Goal: Task Accomplishment & Management: Manage account settings

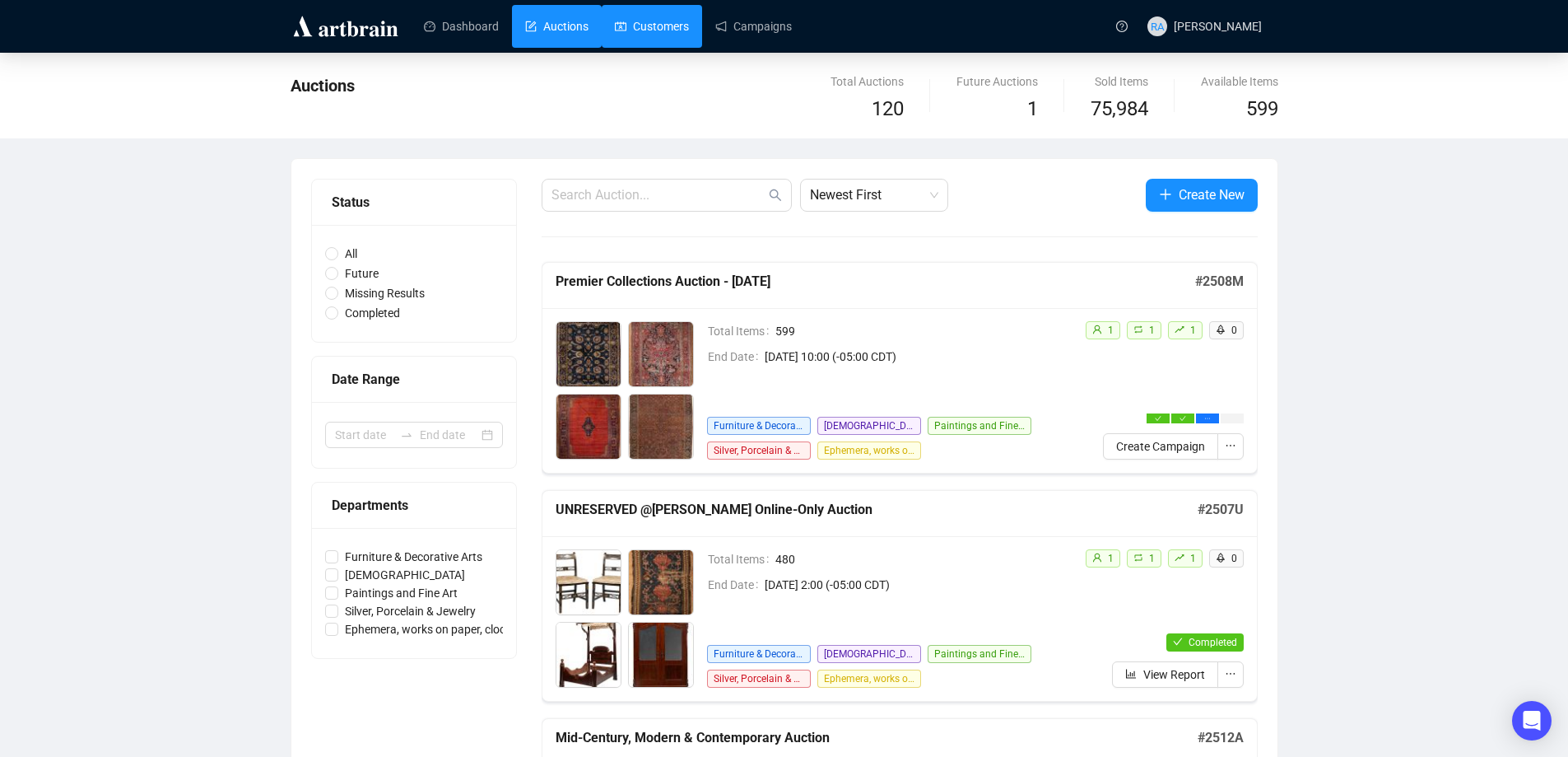
click at [646, 24] on link "Customers" at bounding box center [652, 26] width 74 height 43
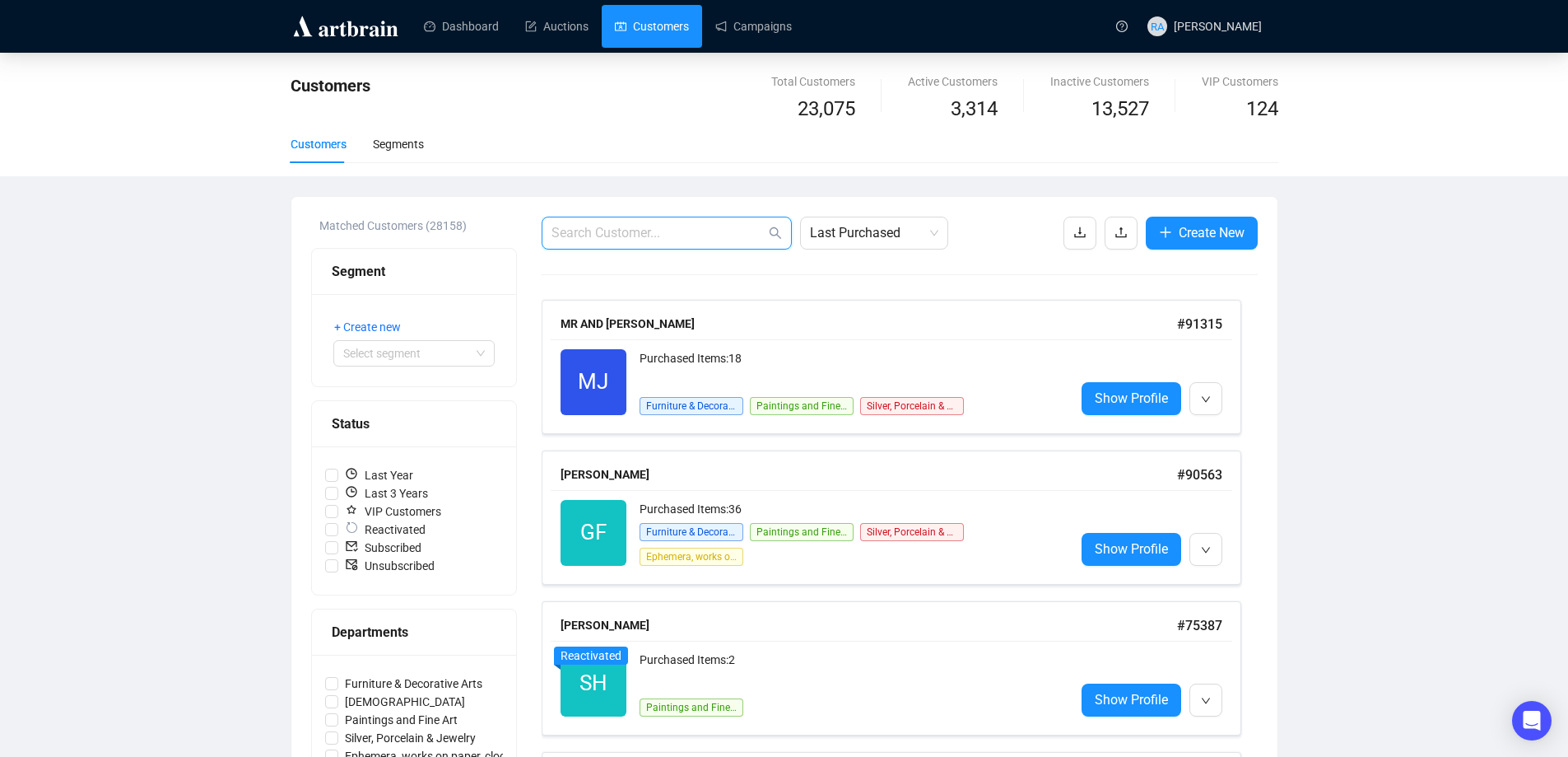
click at [642, 236] on input "text" at bounding box center [658, 233] width 214 height 19
type input "poster"
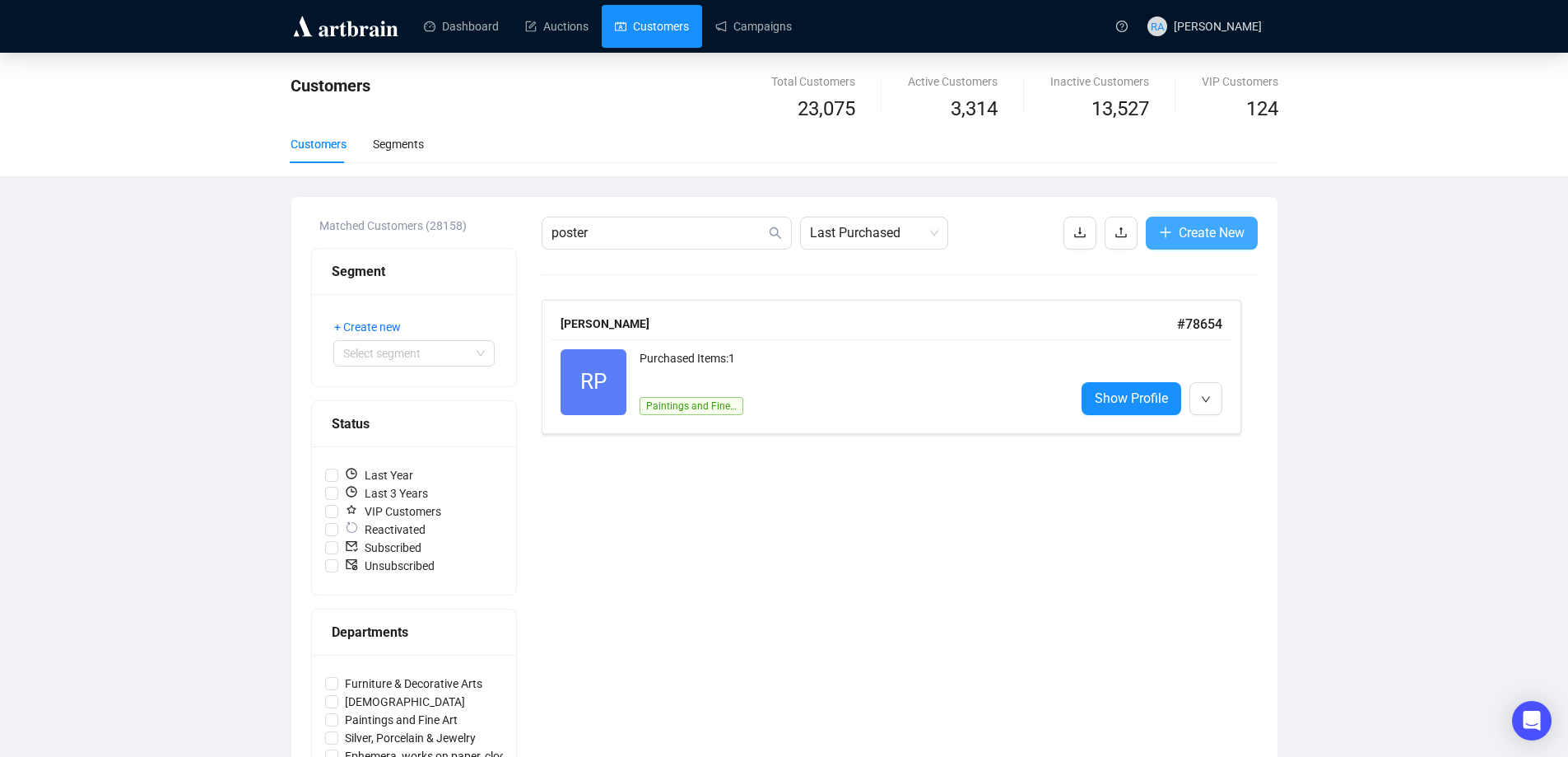
click at [1202, 228] on span "Create New" at bounding box center [1212, 232] width 66 height 20
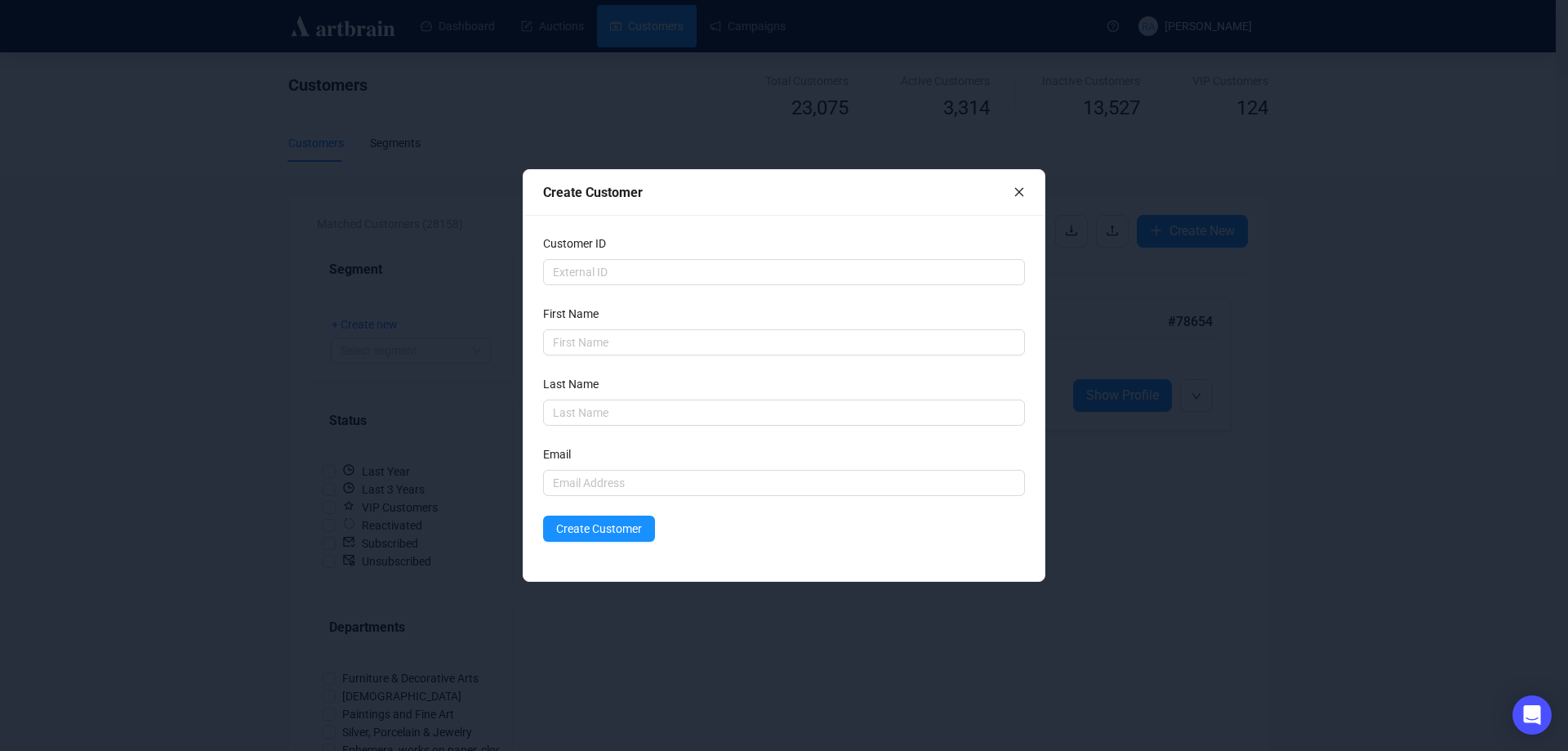
click at [1017, 193] on icon "close" at bounding box center [1019, 192] width 12 height 12
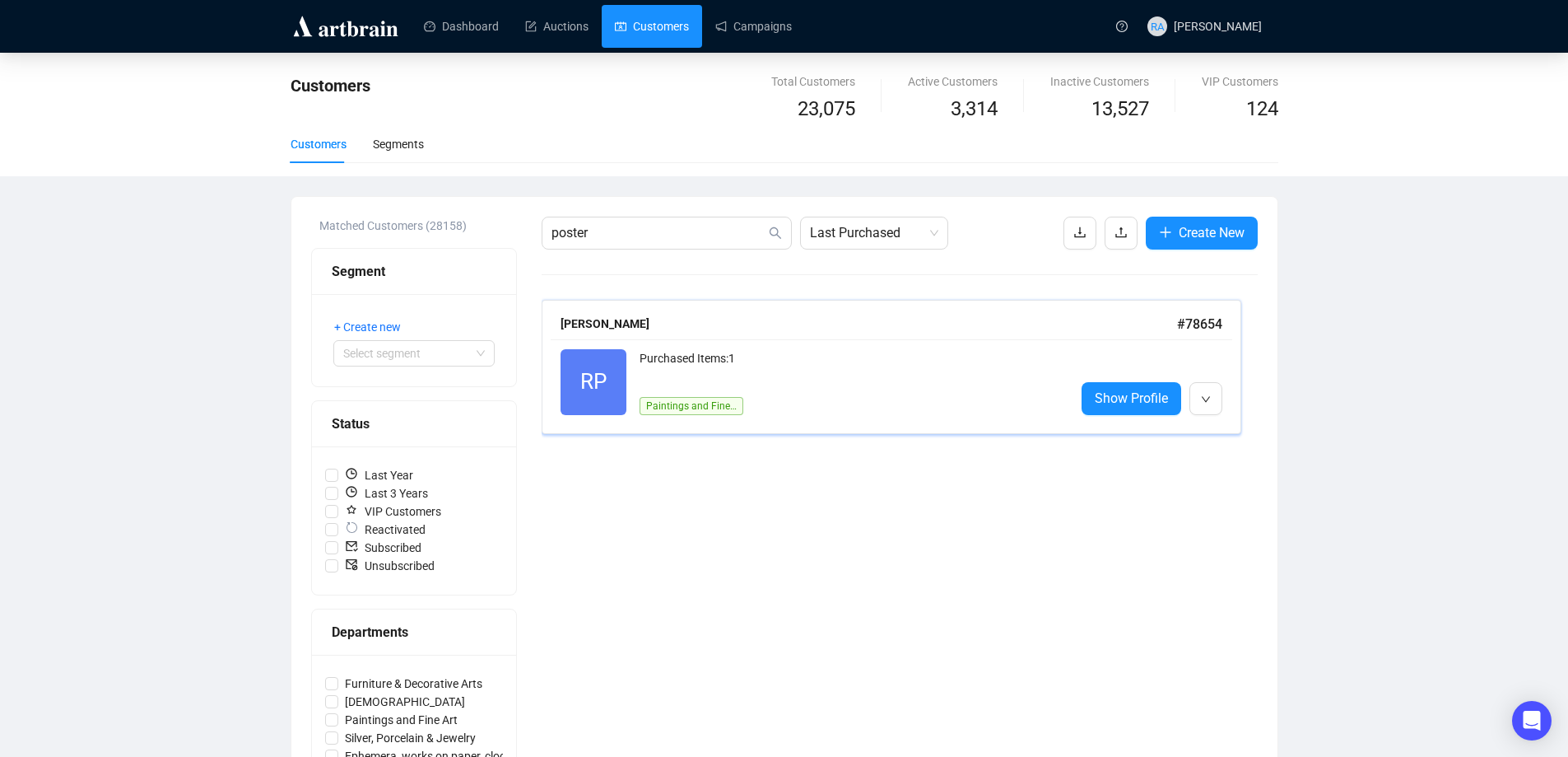
click at [743, 375] on div "Purchased Items: 1" at bounding box center [850, 366] width 422 height 33
click at [1169, 239] on icon "plus" at bounding box center [1165, 232] width 14 height 14
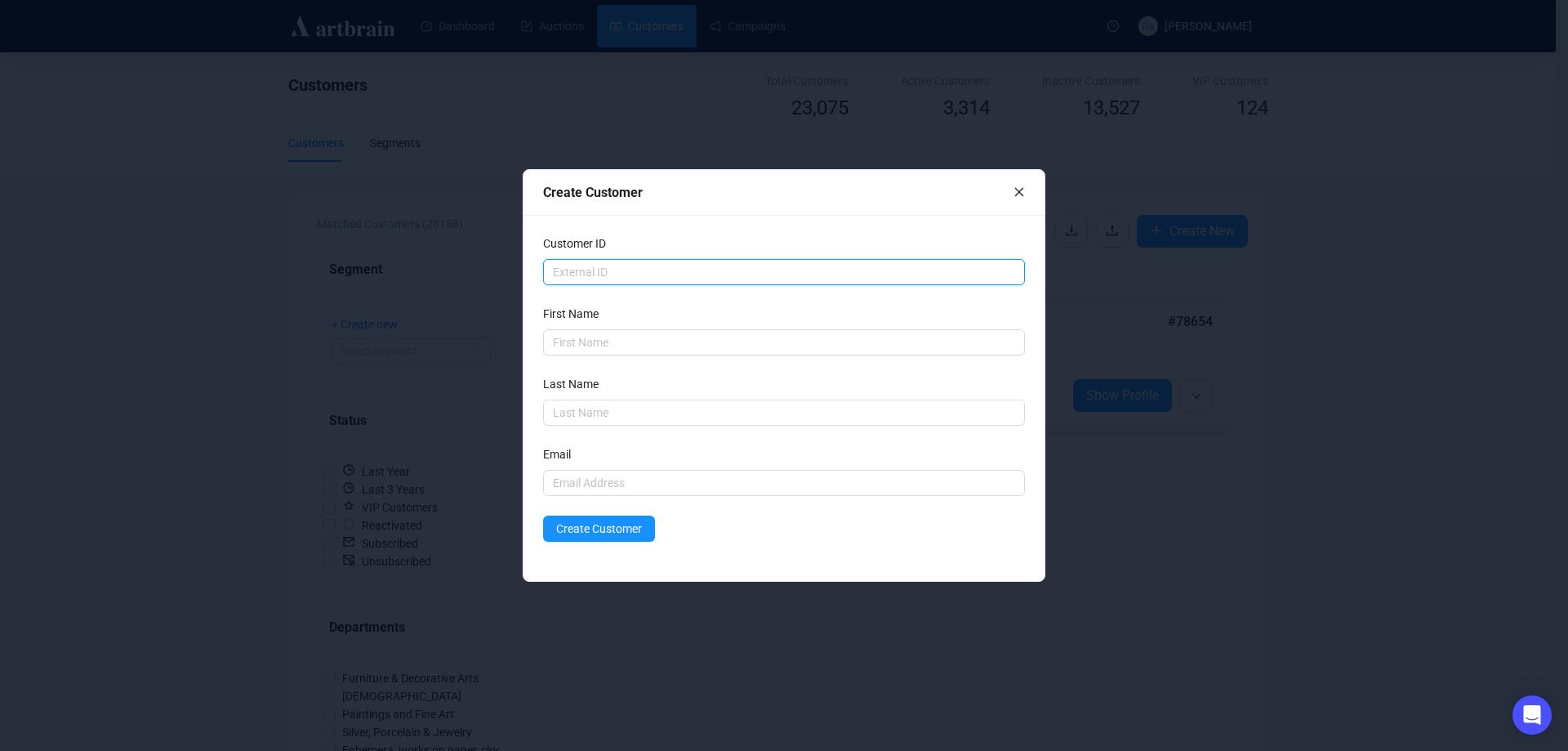
click at [614, 277] on input "text" at bounding box center [784, 272] width 482 height 26
type input "2427"
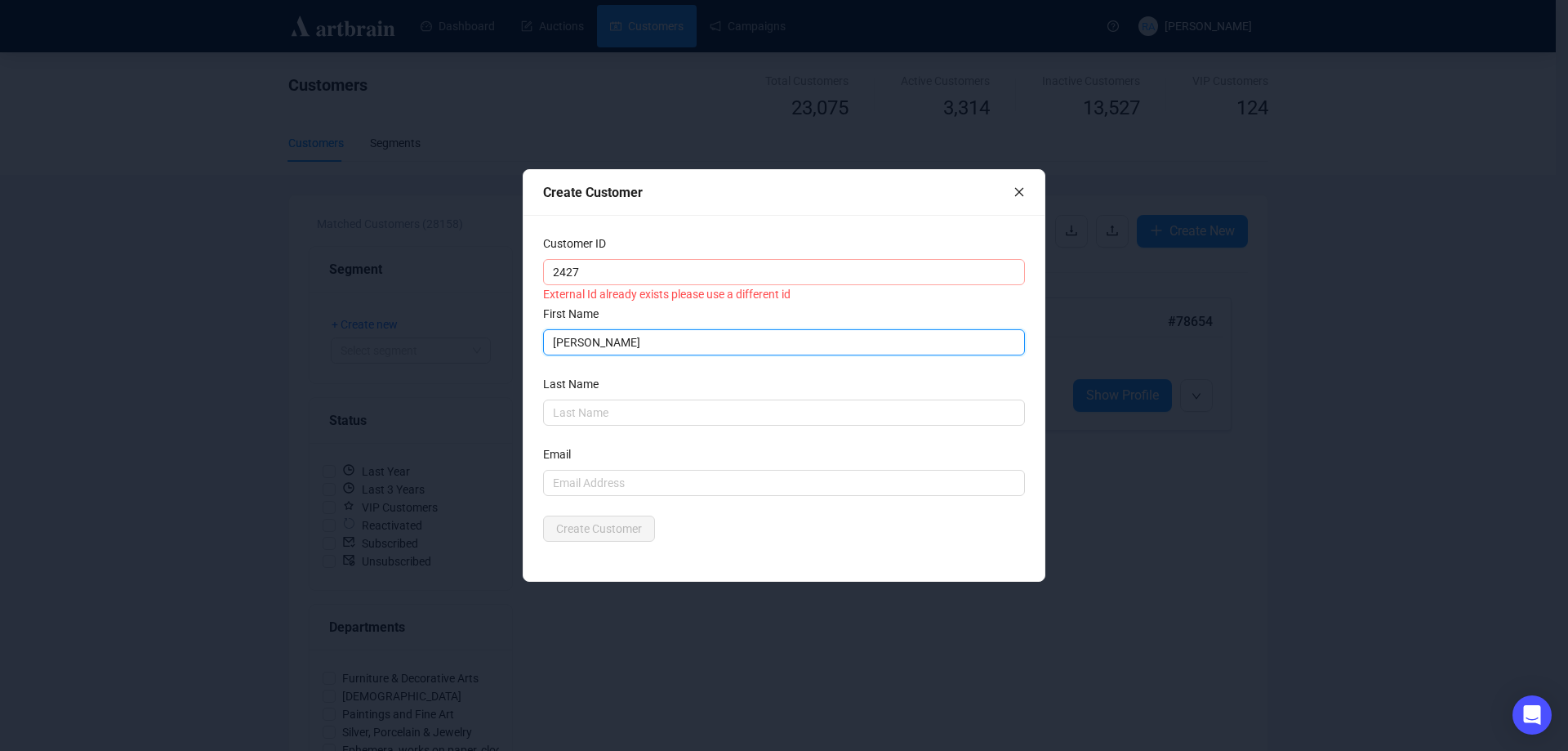
type input "[PERSON_NAME]"
type input "Poster"
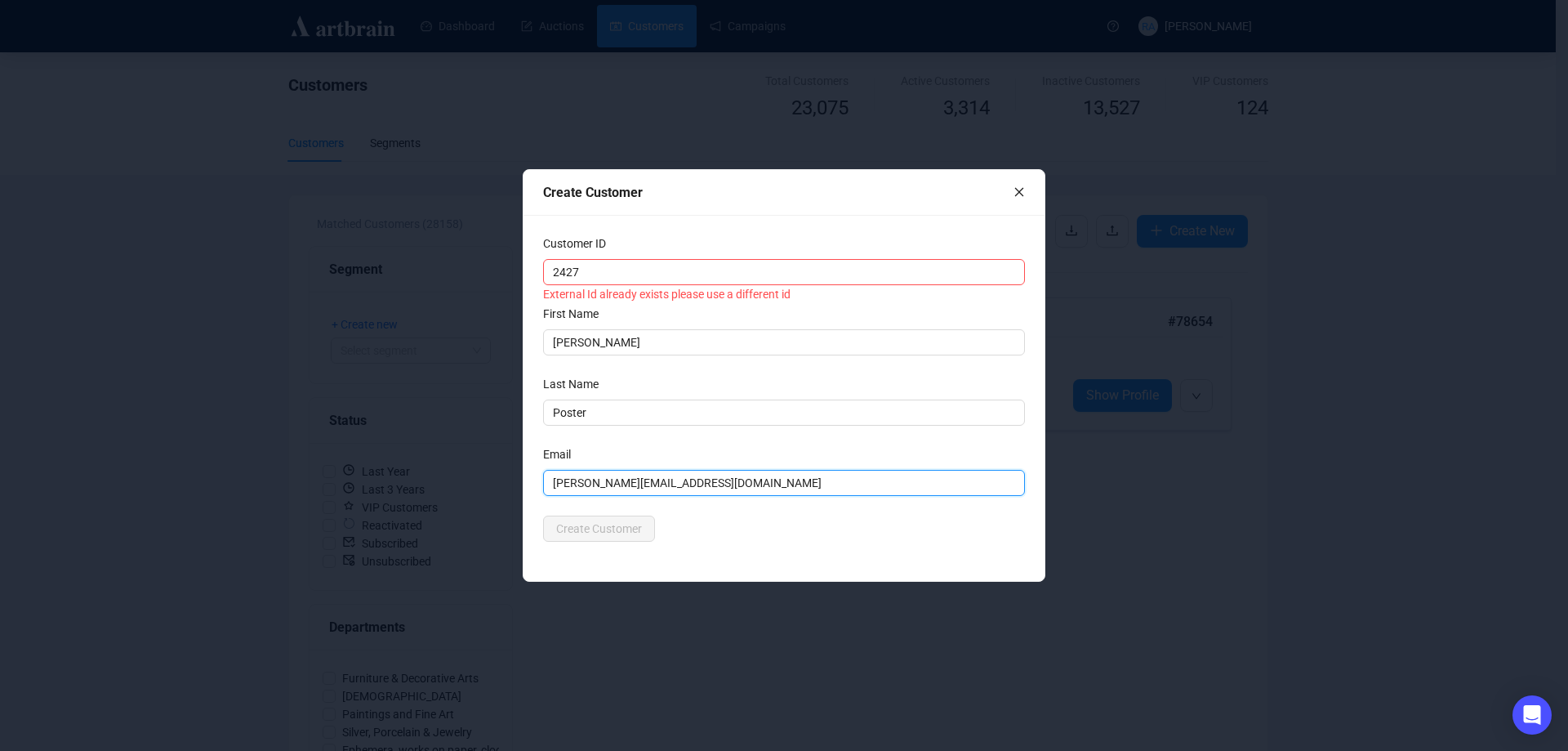
type input "[PERSON_NAME][EMAIL_ADDRESS][DOMAIN_NAME]"
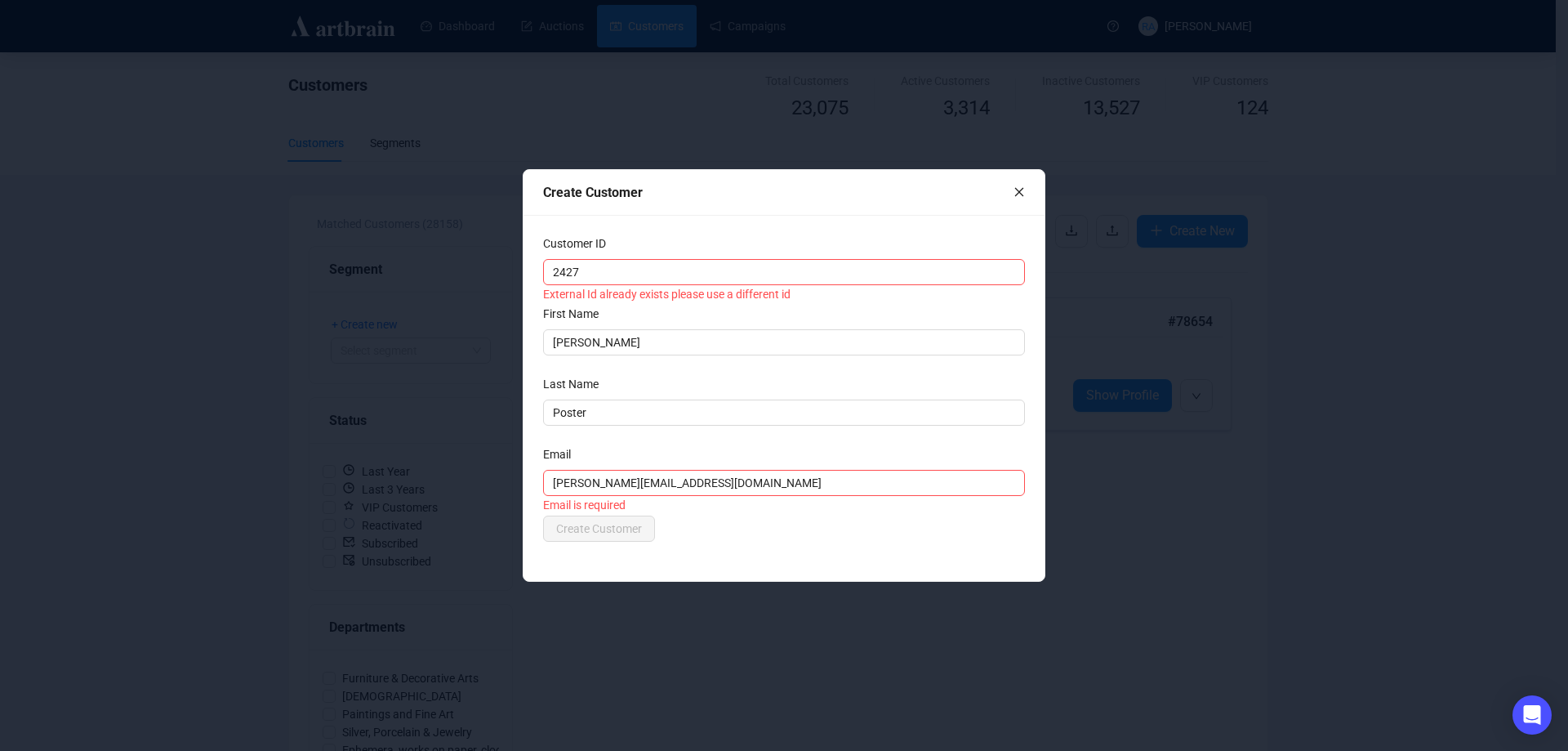
click at [1020, 191] on icon "close" at bounding box center [1018, 192] width 9 height 9
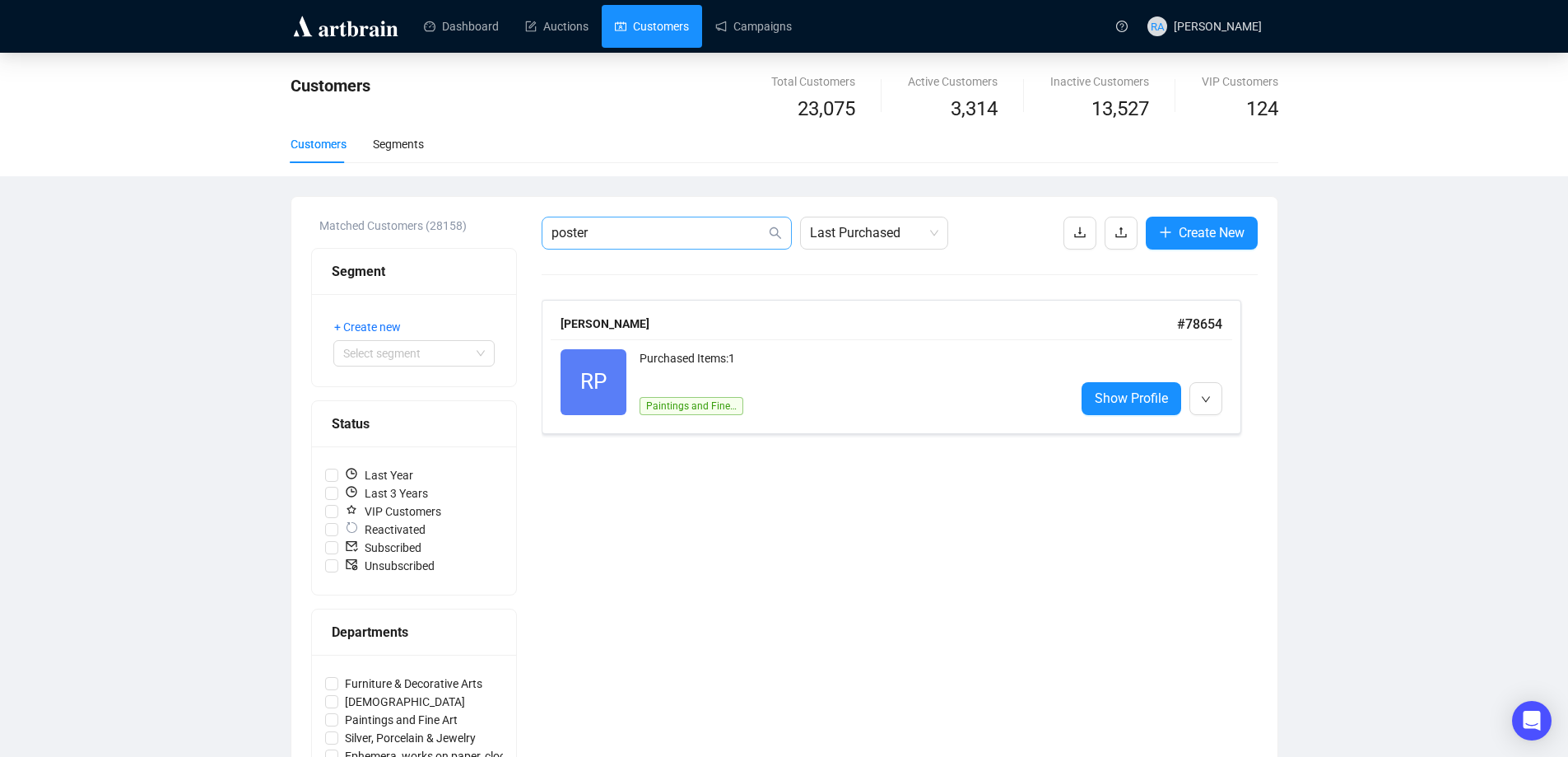
click at [771, 231] on icon "search" at bounding box center [775, 233] width 14 height 14
click at [674, 239] on input "poster" at bounding box center [658, 233] width 214 height 19
click at [653, 22] on link "Customers" at bounding box center [652, 26] width 74 height 43
click at [570, 35] on link "Auctions" at bounding box center [556, 26] width 63 height 43
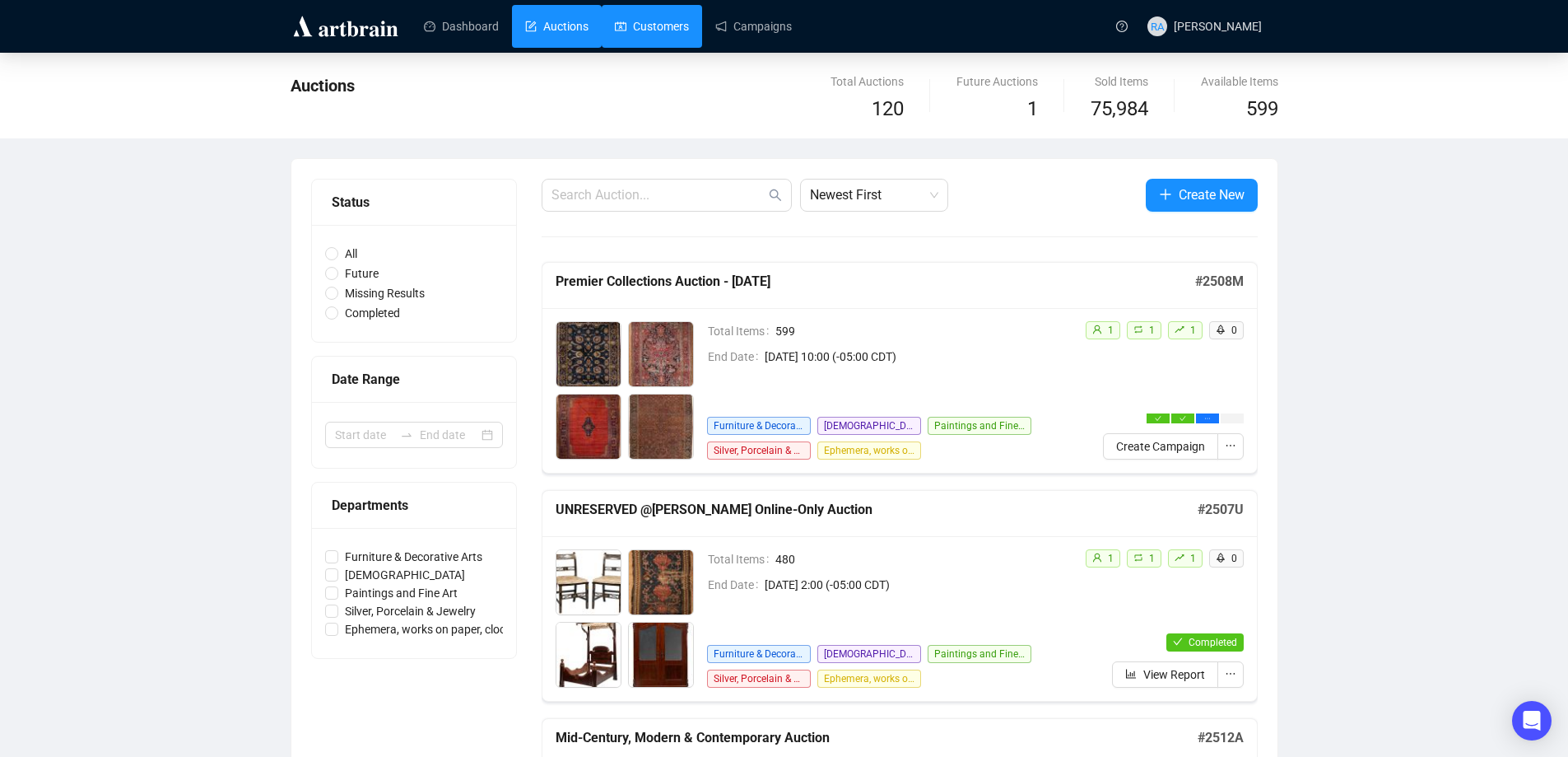
click at [640, 29] on link "Customers" at bounding box center [652, 26] width 74 height 43
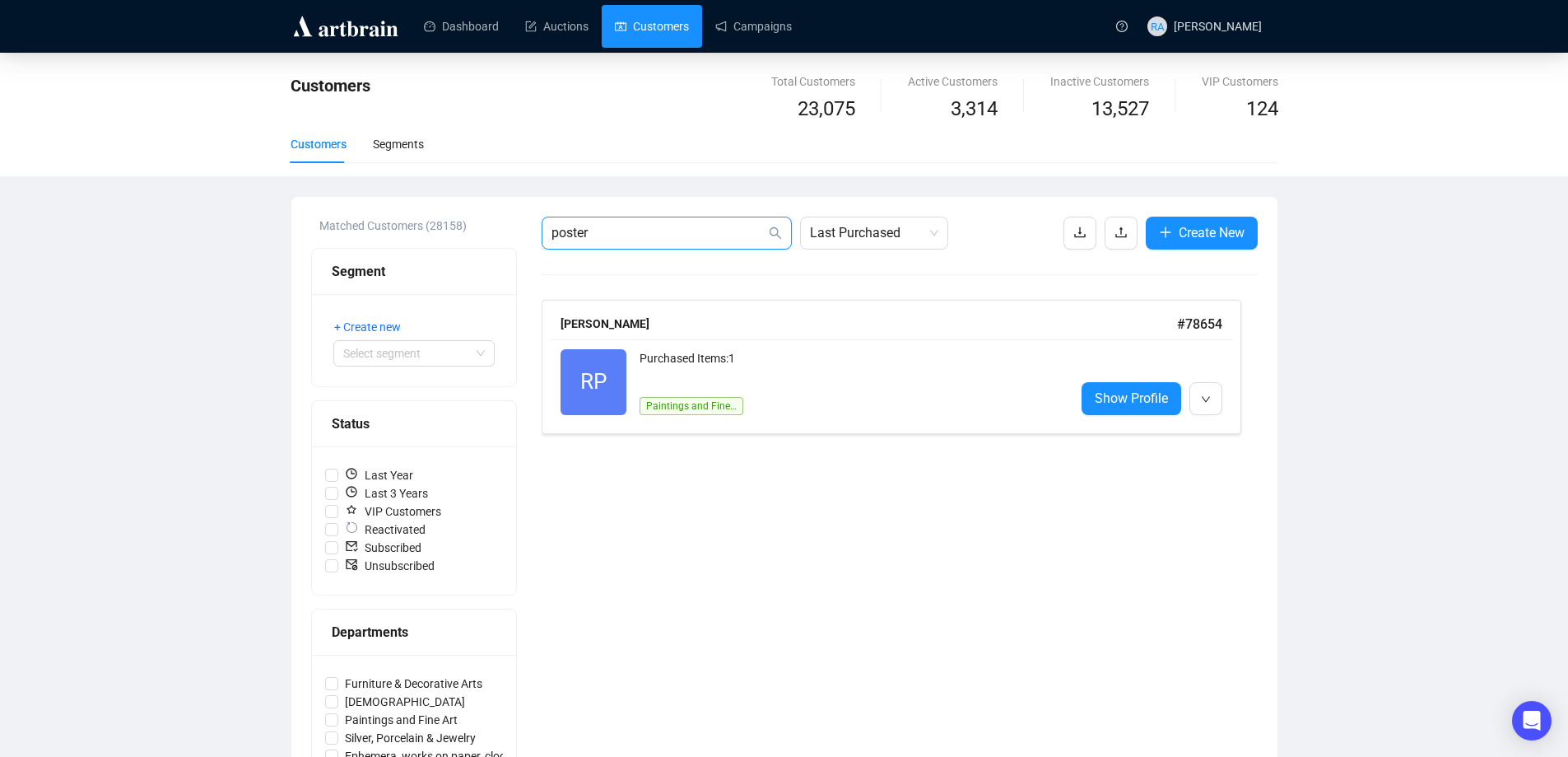
click at [678, 229] on input "poster" at bounding box center [658, 233] width 214 height 19
drag, startPoint x: 724, startPoint y: 231, endPoint x: 438, endPoint y: 207, distance: 287.0
click at [438, 207] on div "Matched Customers (28158) Segment + Create new Select segment Status Last Year …" at bounding box center [784, 555] width 986 height 716
click at [879, 226] on span "Last Purchased" at bounding box center [874, 233] width 128 height 31
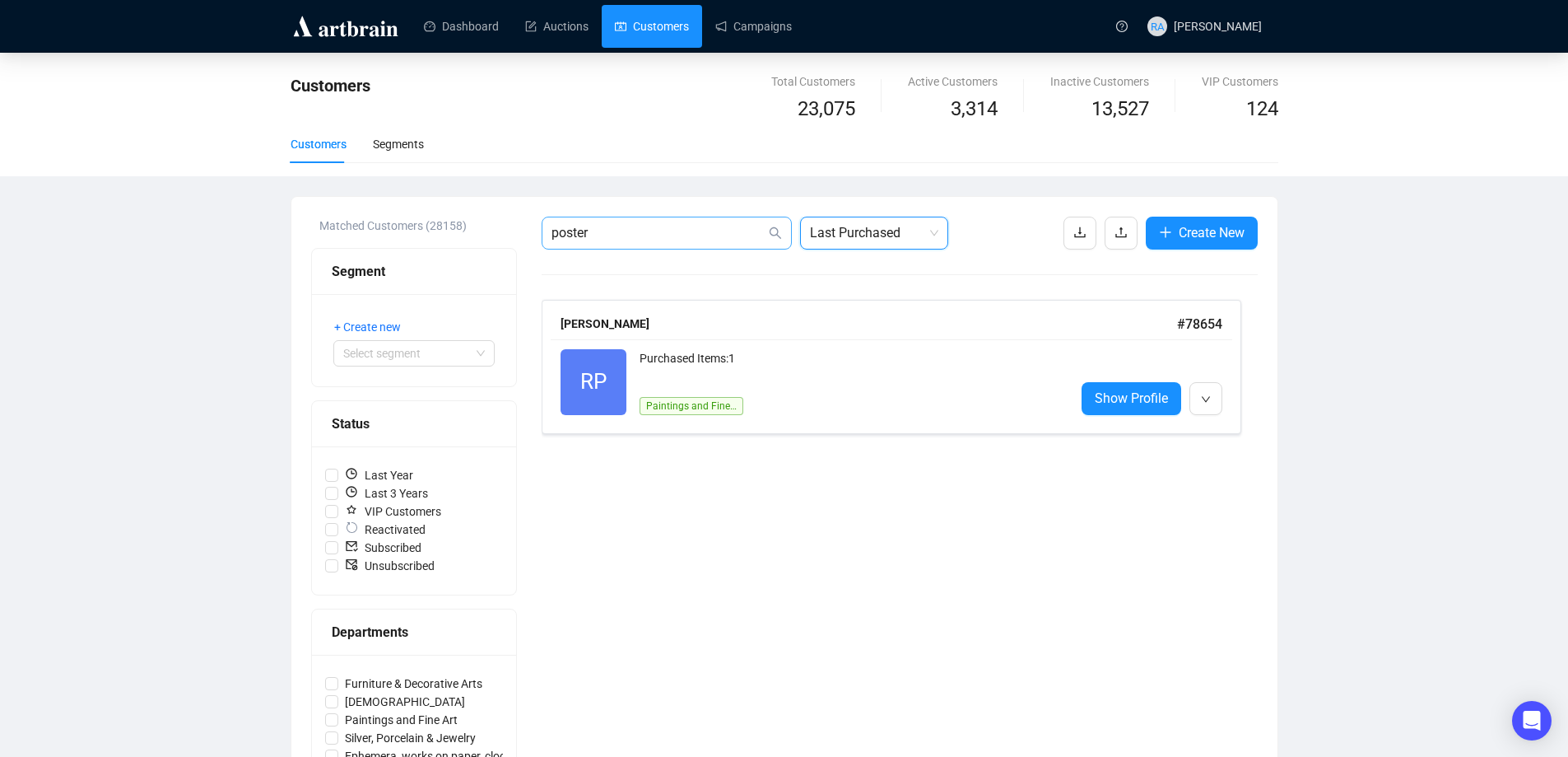
click at [666, 243] on span "poster" at bounding box center [667, 233] width 250 height 33
click at [673, 240] on input "poster" at bounding box center [658, 233] width 214 height 19
click at [773, 232] on icon "search" at bounding box center [775, 233] width 14 height 14
drag, startPoint x: 633, startPoint y: 231, endPoint x: 403, endPoint y: 247, distance: 230.6
click at [403, 247] on div "Matched Customers (28158) Segment + Create new Select segment Status Last Year …" at bounding box center [785, 554] width 947 height 676
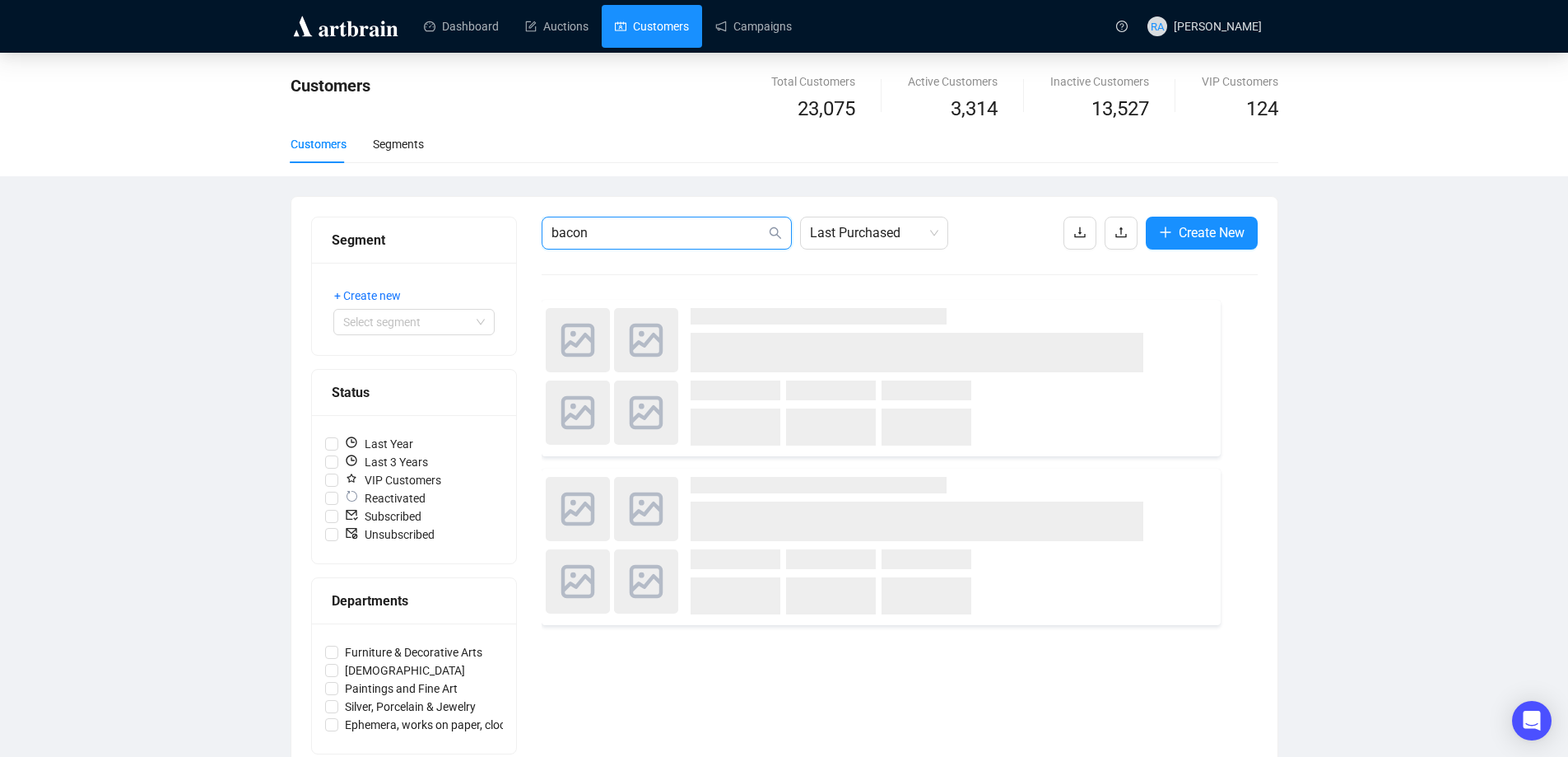
type input "bacon"
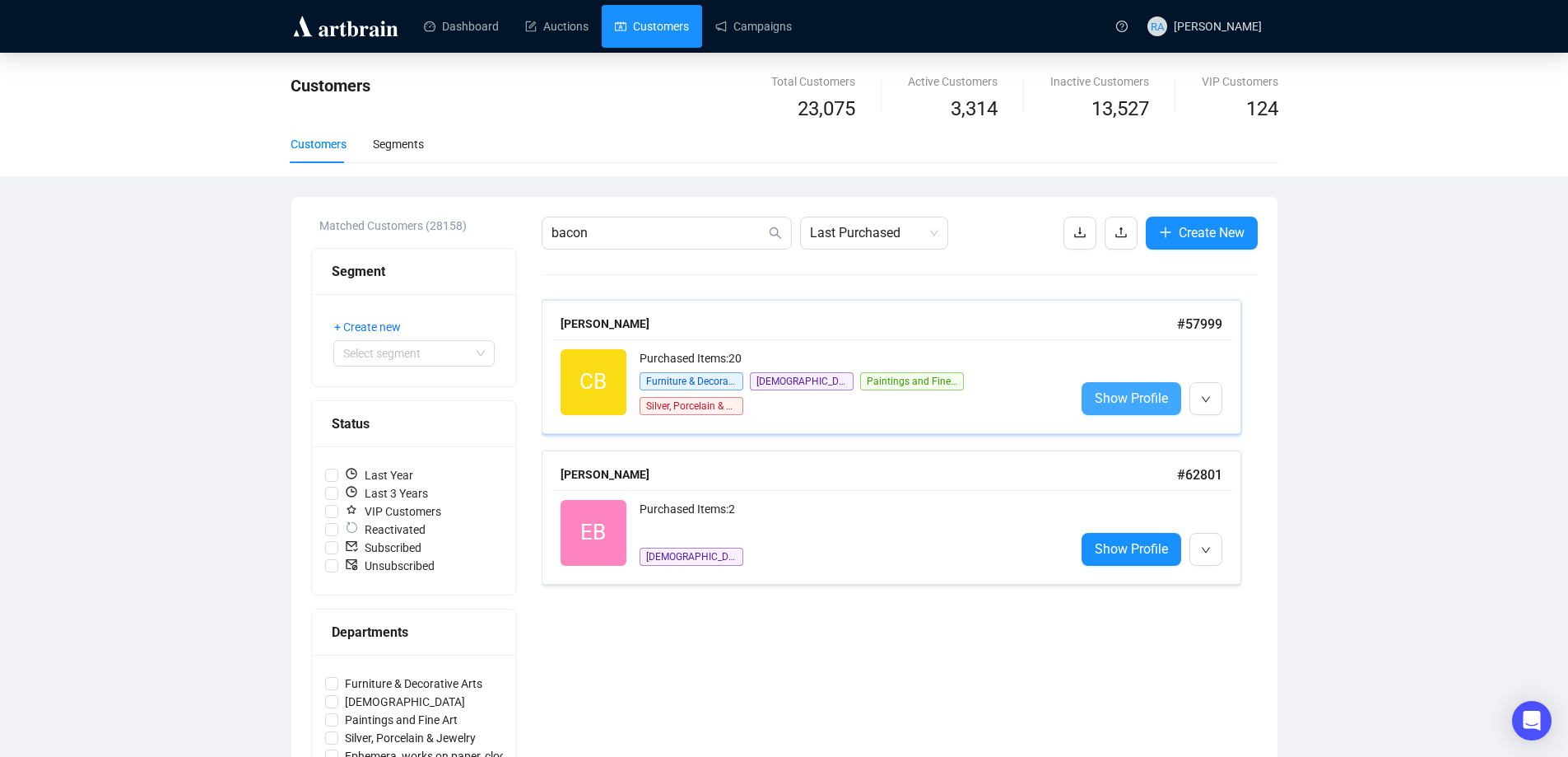
click at [1117, 403] on span "Show Profile" at bounding box center [1131, 398] width 74 height 20
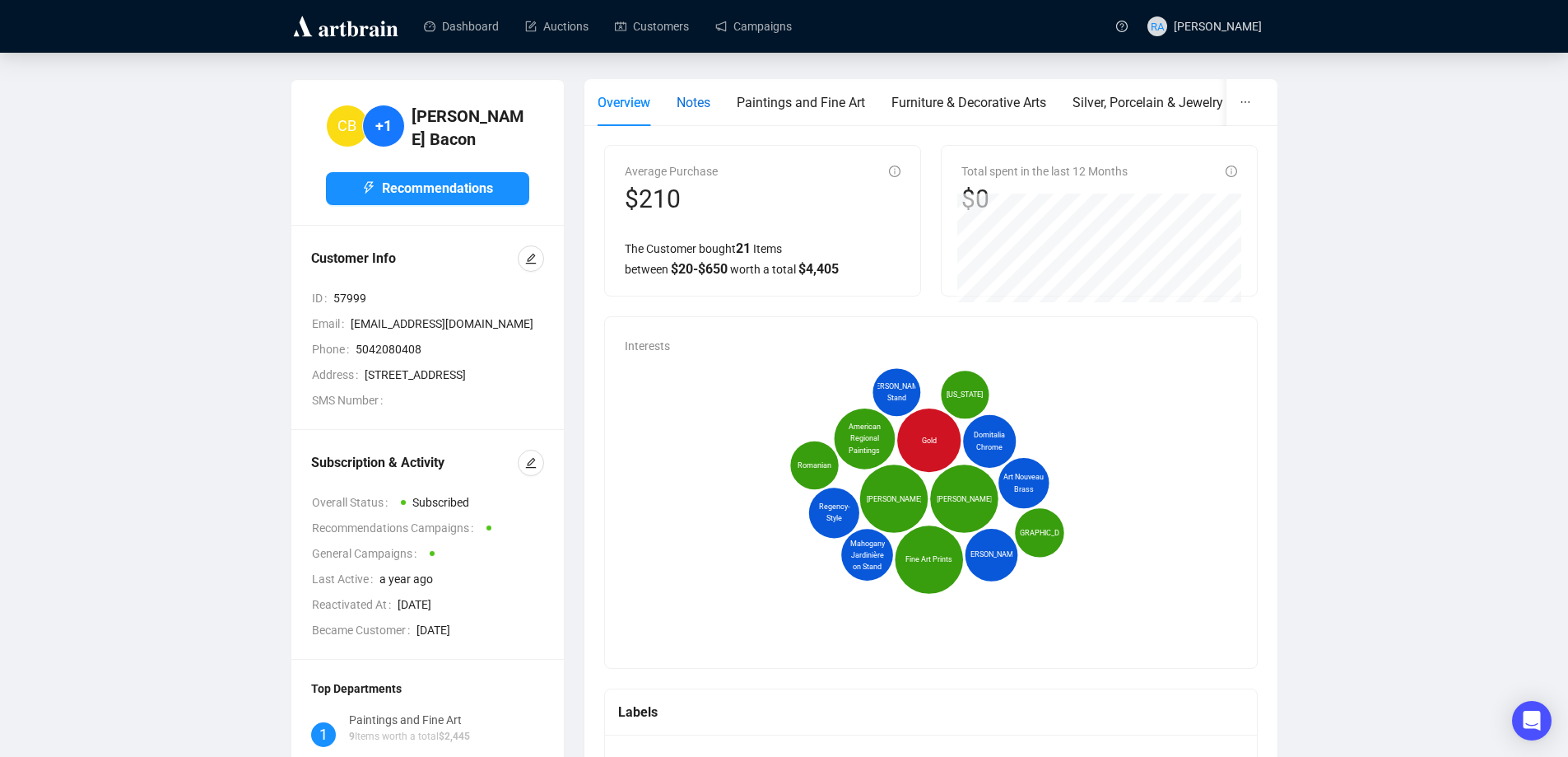
click at [702, 104] on span "Notes" at bounding box center [693, 103] width 34 height 16
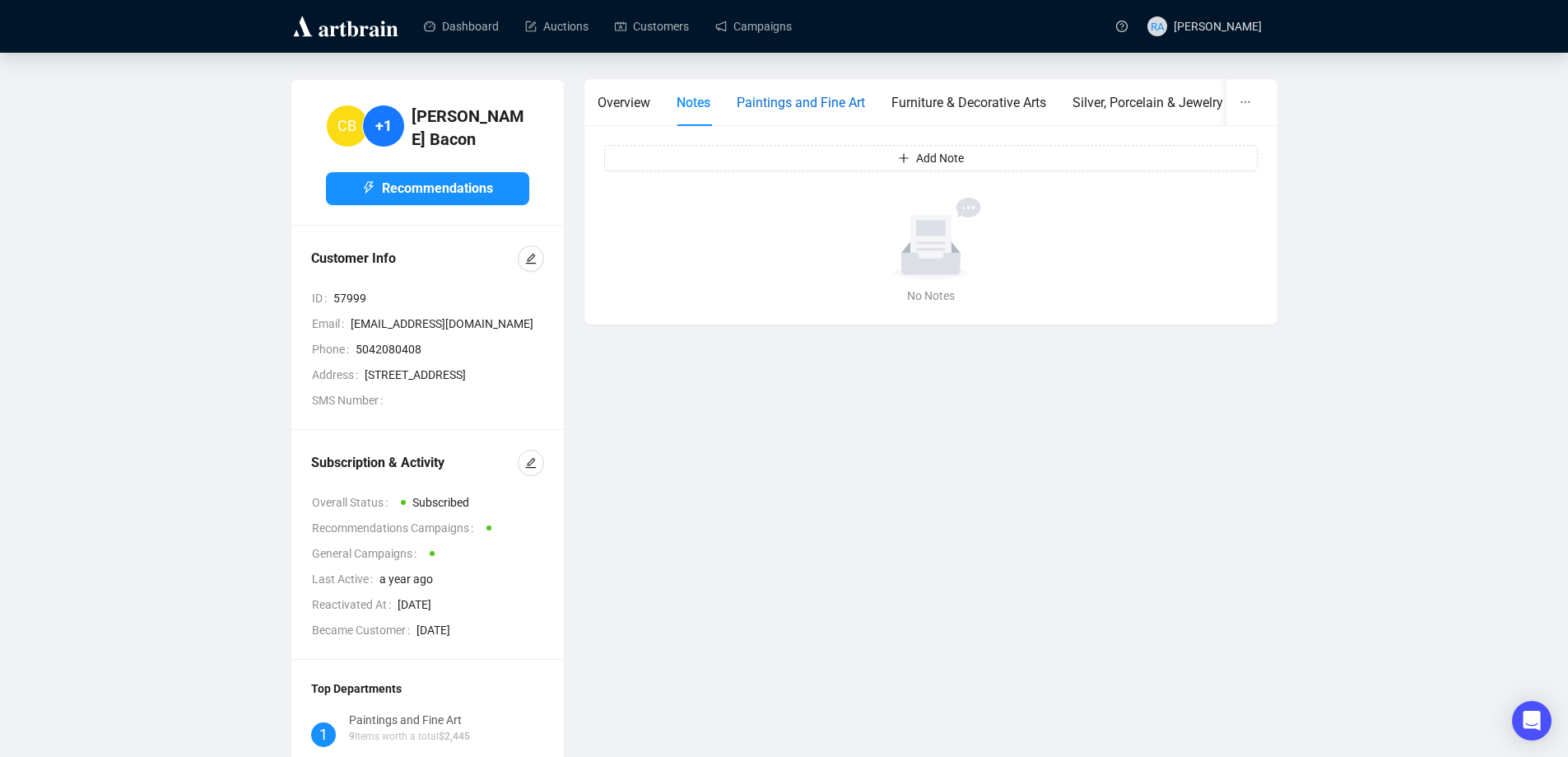
click at [775, 103] on span "Paintings and Fine Art" at bounding box center [800, 103] width 128 height 16
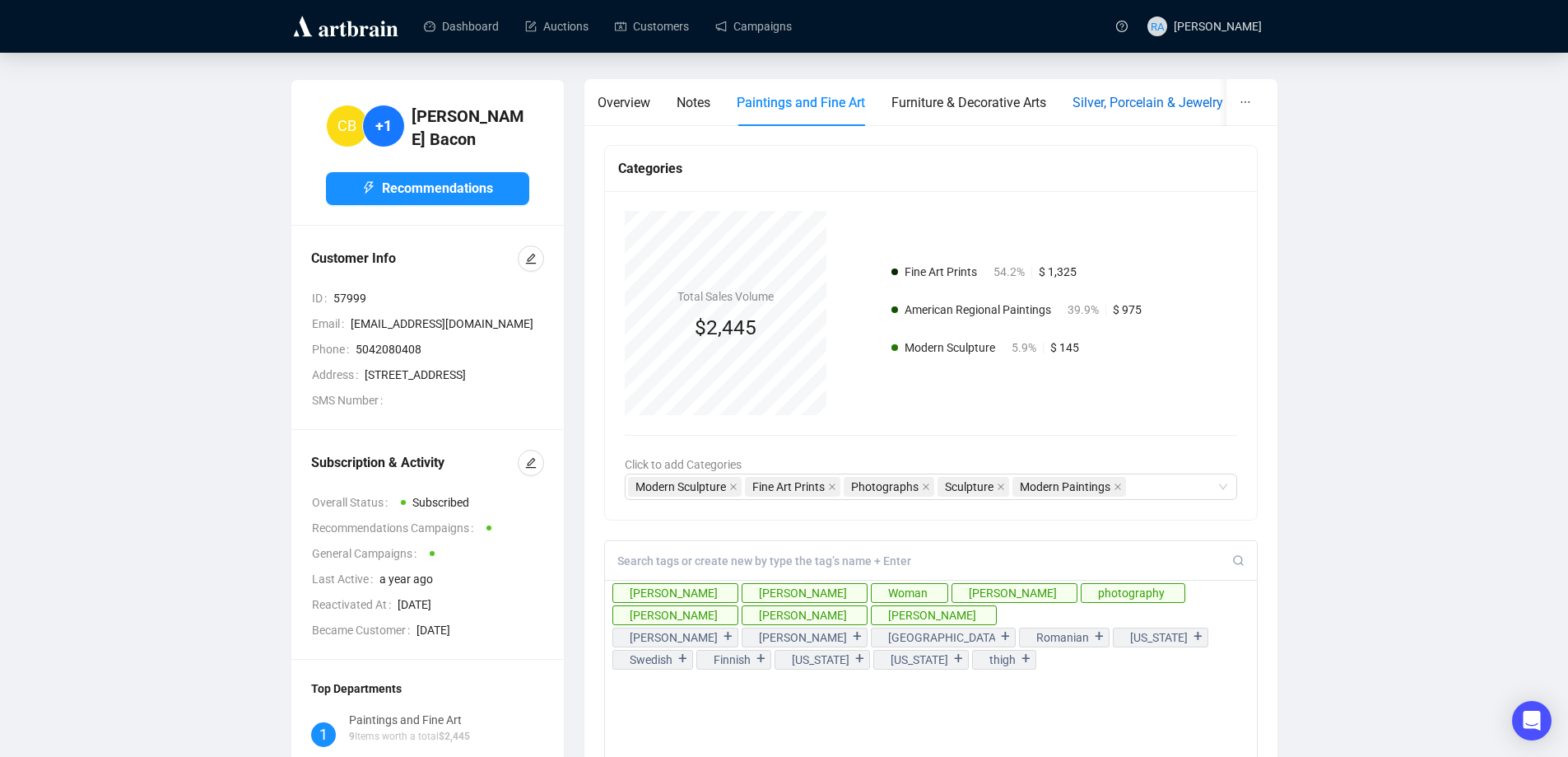
click at [1156, 95] on span "Silver, Porcelain & Jewelry" at bounding box center [1147, 103] width 150 height 16
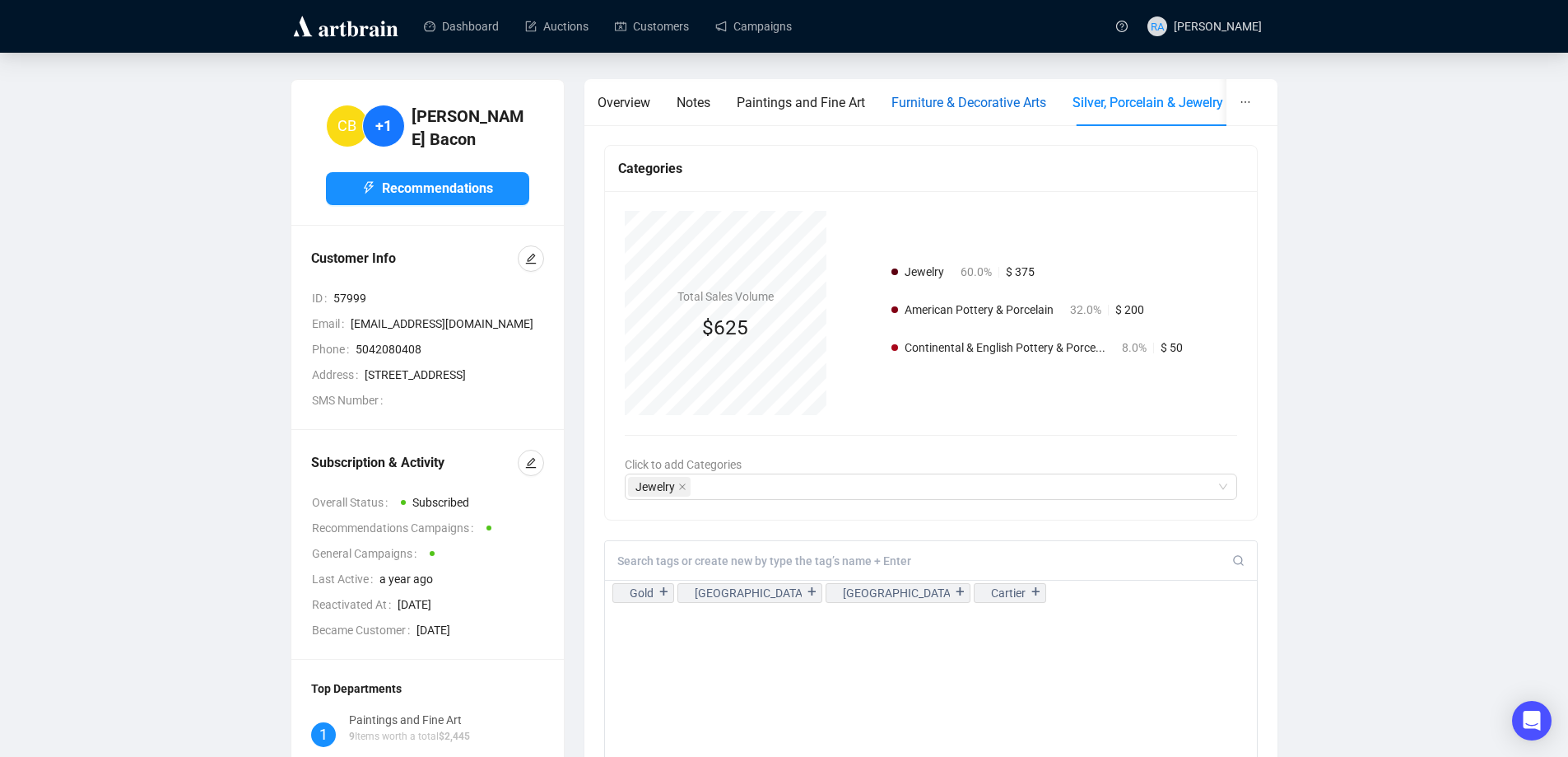
click at [984, 100] on span "Furniture & Decorative Arts" at bounding box center [968, 103] width 154 height 16
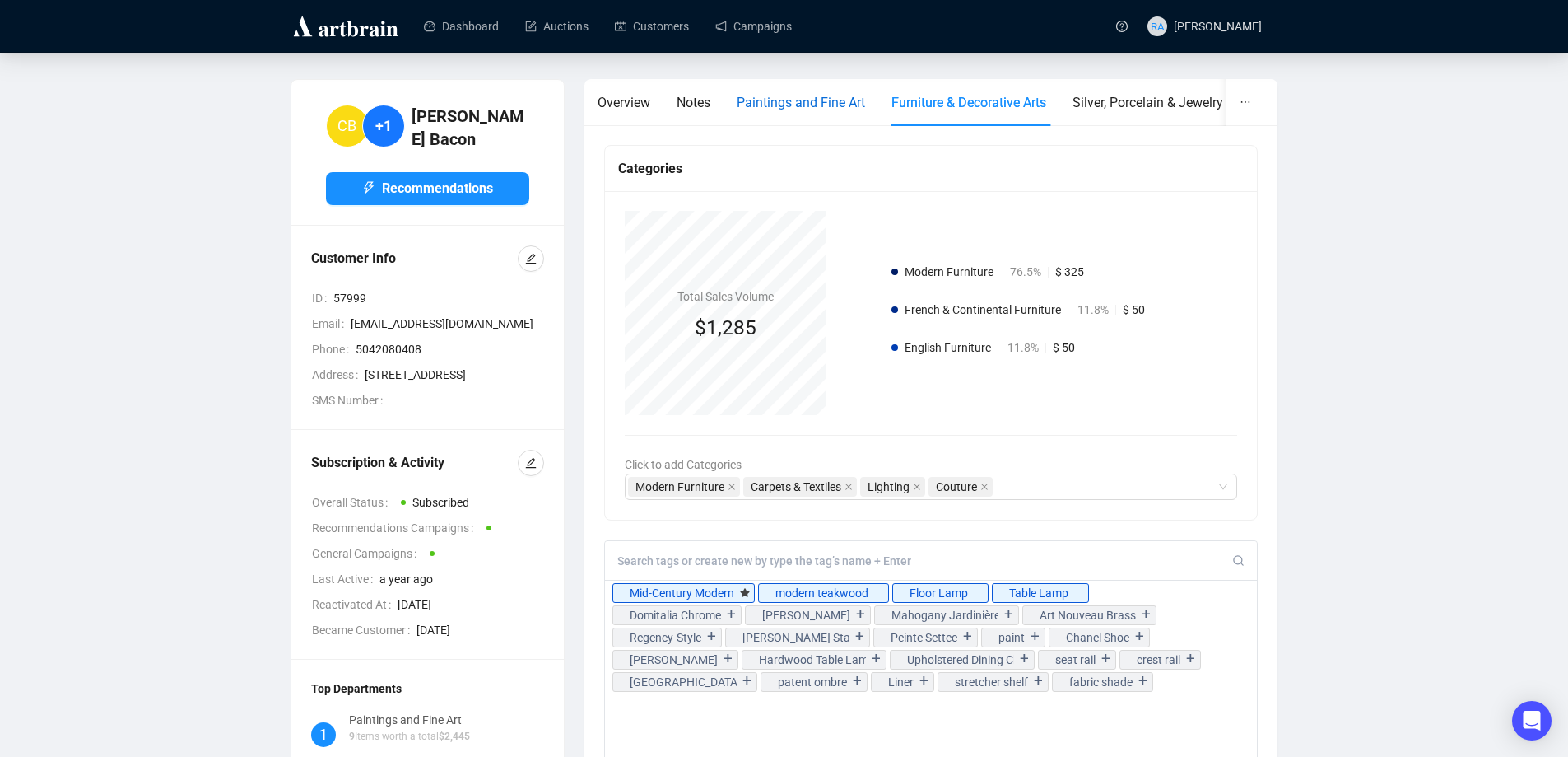
click at [805, 105] on span "Paintings and Fine Art" at bounding box center [800, 103] width 128 height 16
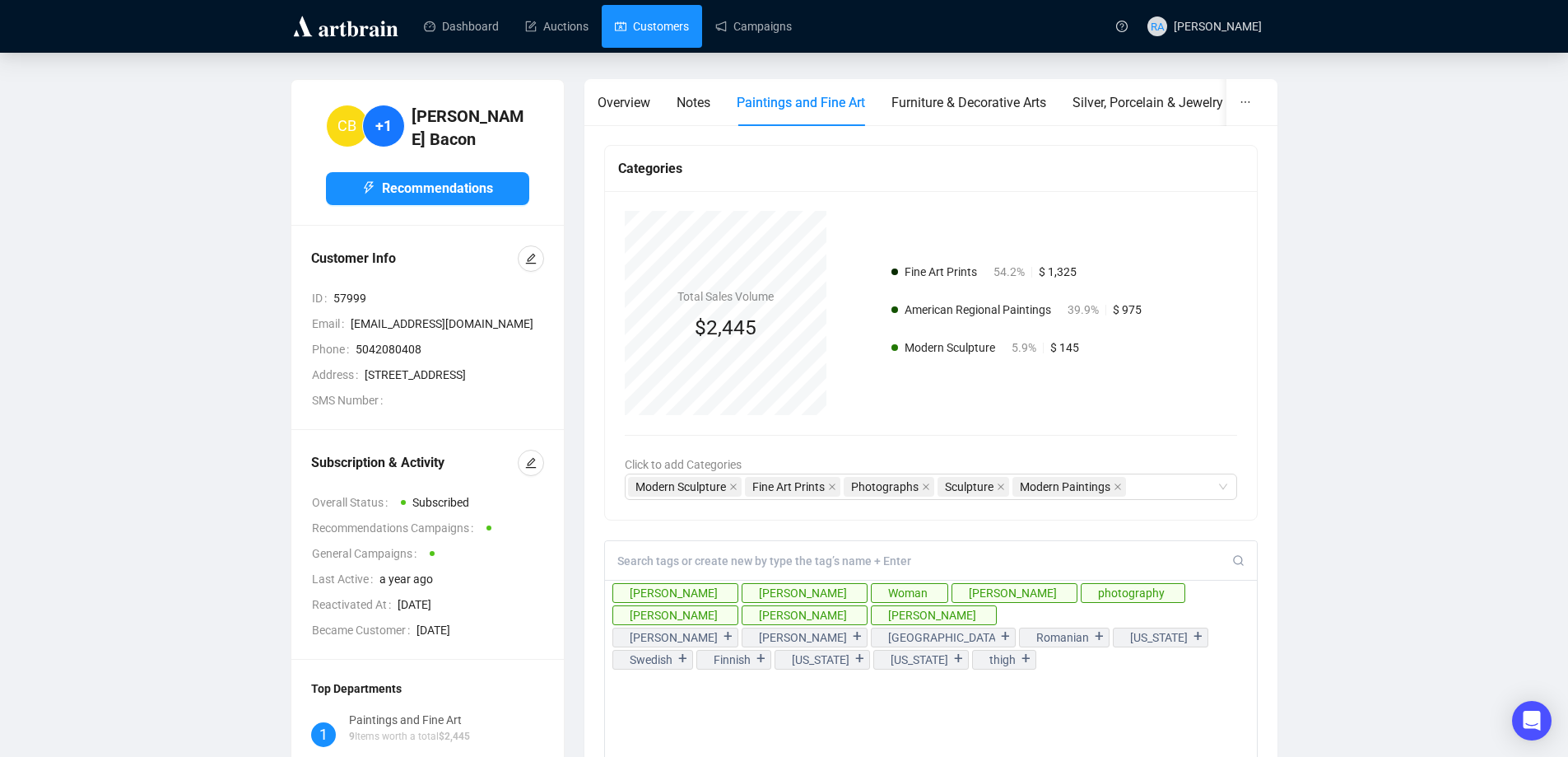
click at [624, 29] on link "Customers" at bounding box center [652, 26] width 74 height 43
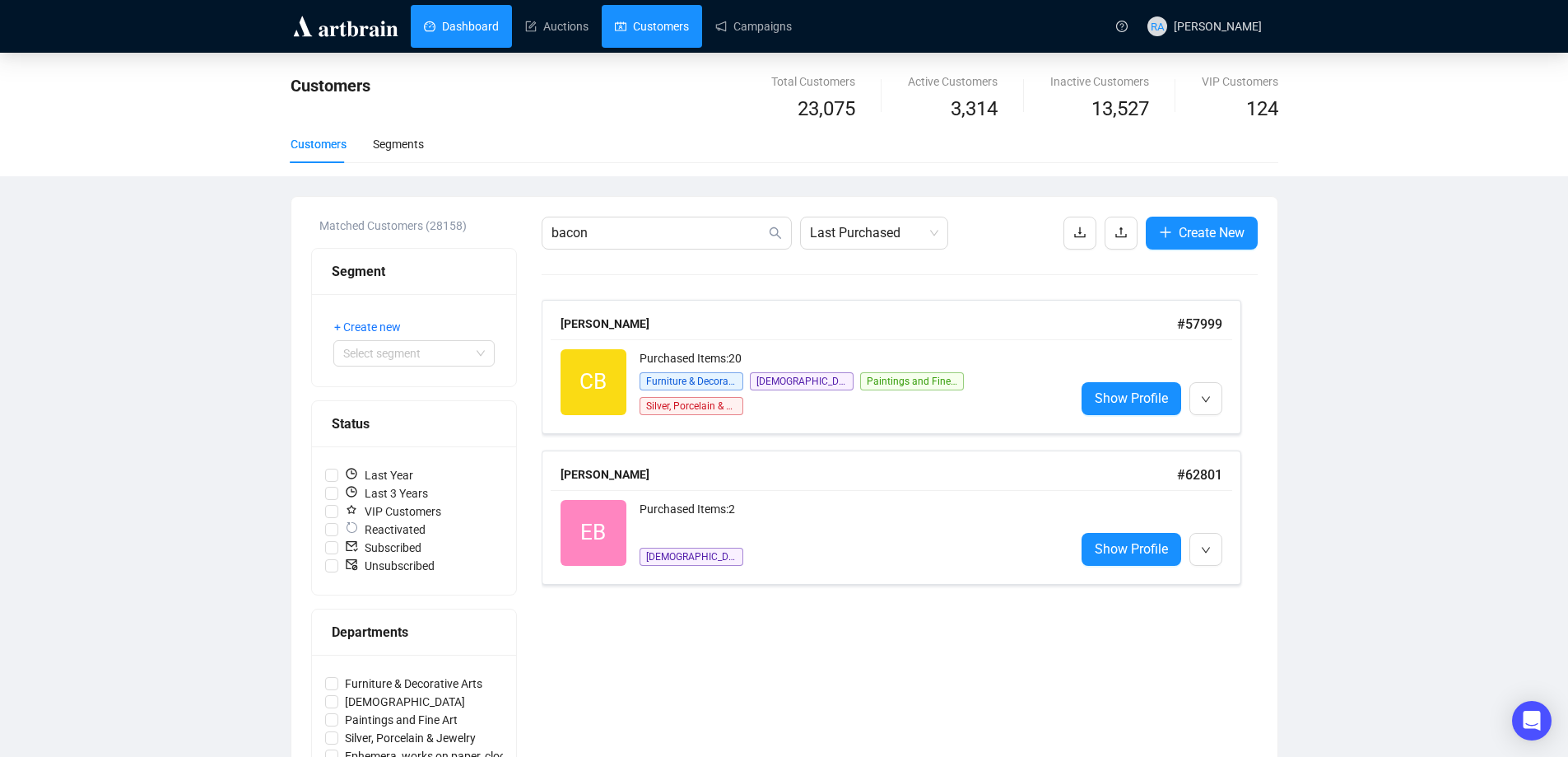
click at [479, 35] on link "Dashboard" at bounding box center [461, 26] width 75 height 43
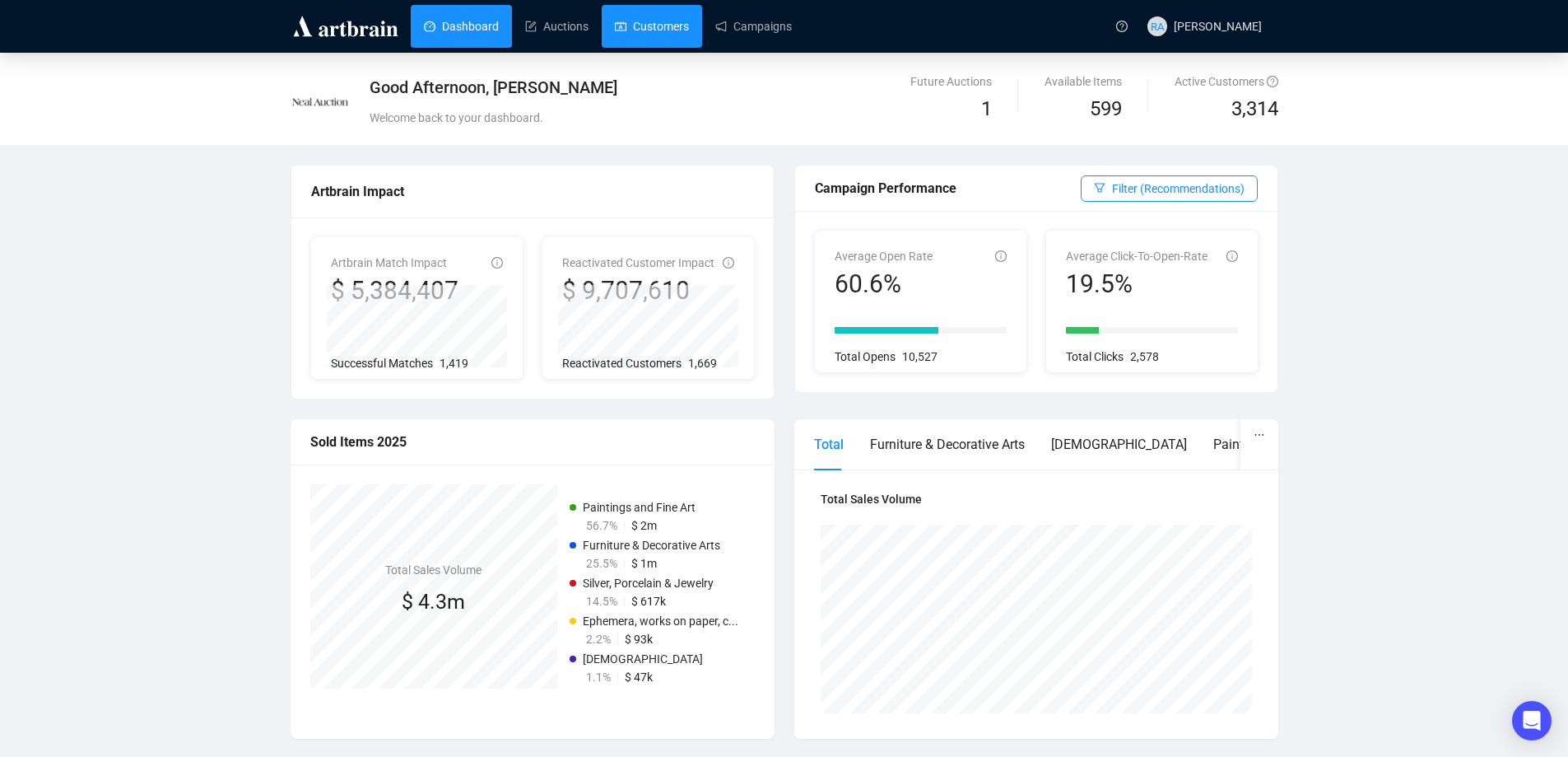
click at [663, 28] on link "Customers" at bounding box center [652, 26] width 74 height 43
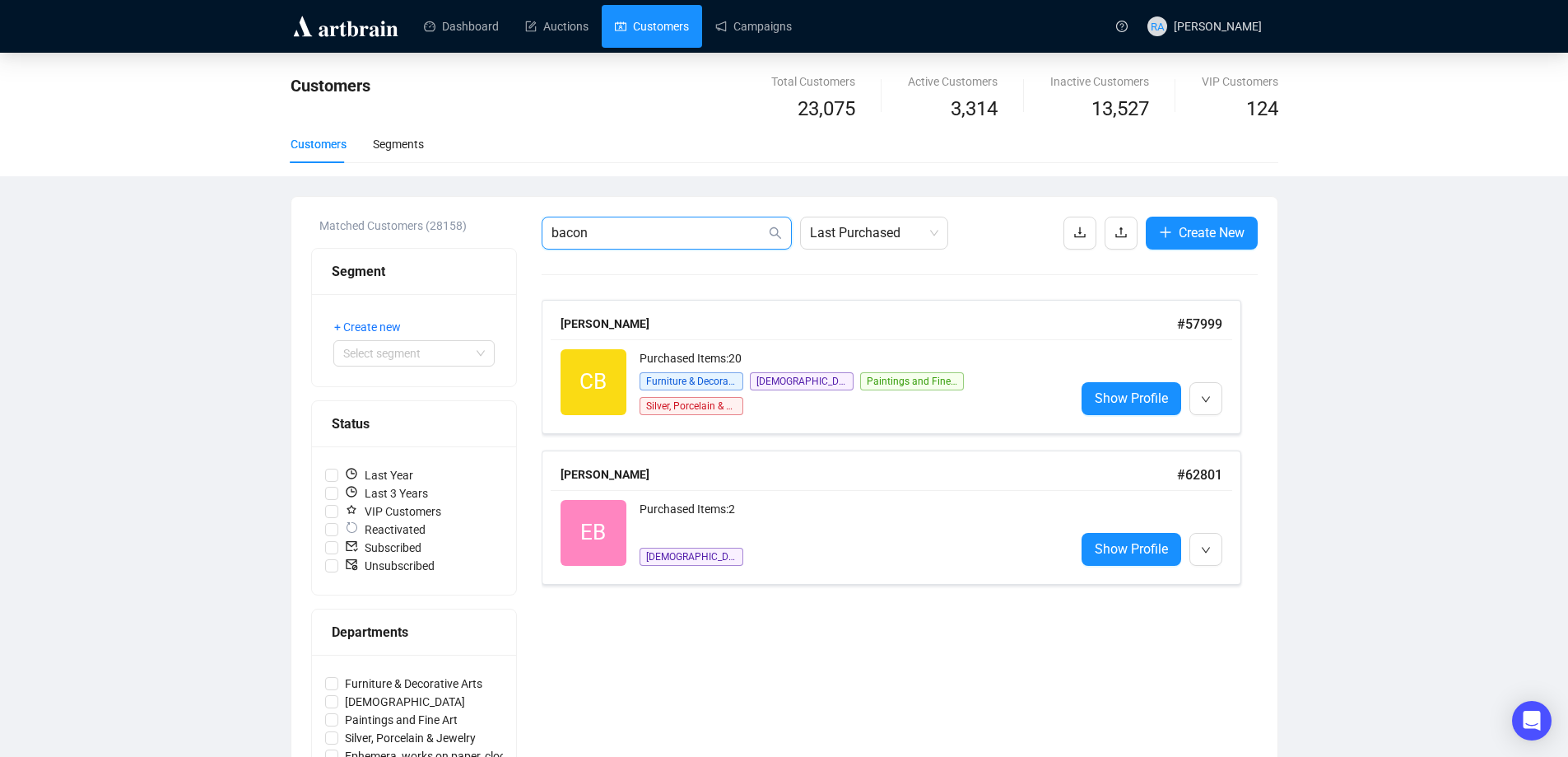
click at [630, 237] on input "bacon" at bounding box center [658, 233] width 214 height 19
drag, startPoint x: 629, startPoint y: 237, endPoint x: 538, endPoint y: 235, distance: 91.0
click at [538, 235] on div "Matched Customers (28158) Segment + Create new Select segment Status Last Year …" at bounding box center [785, 554] width 947 height 676
type input "2427"
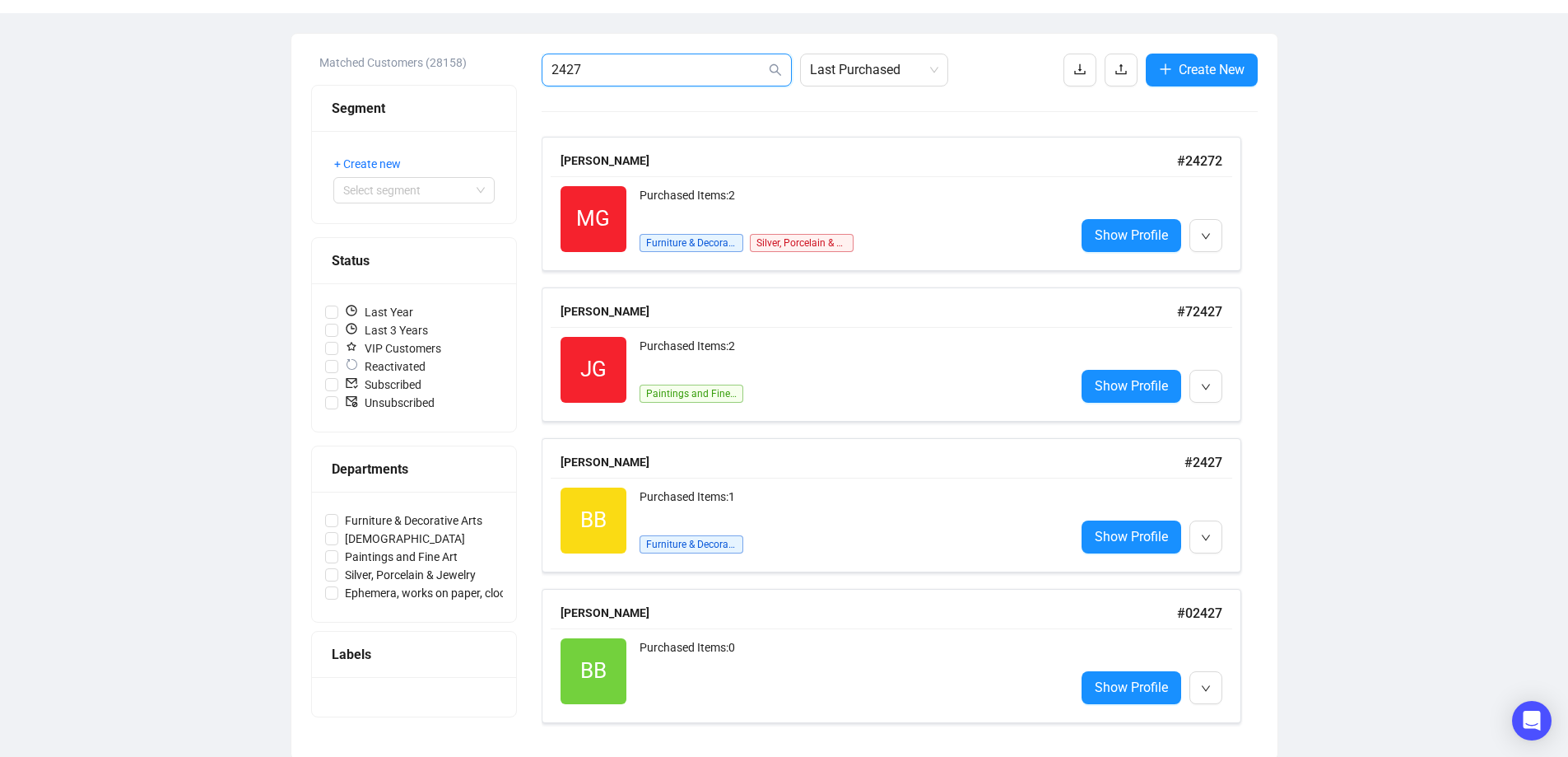
scroll to position [166, 0]
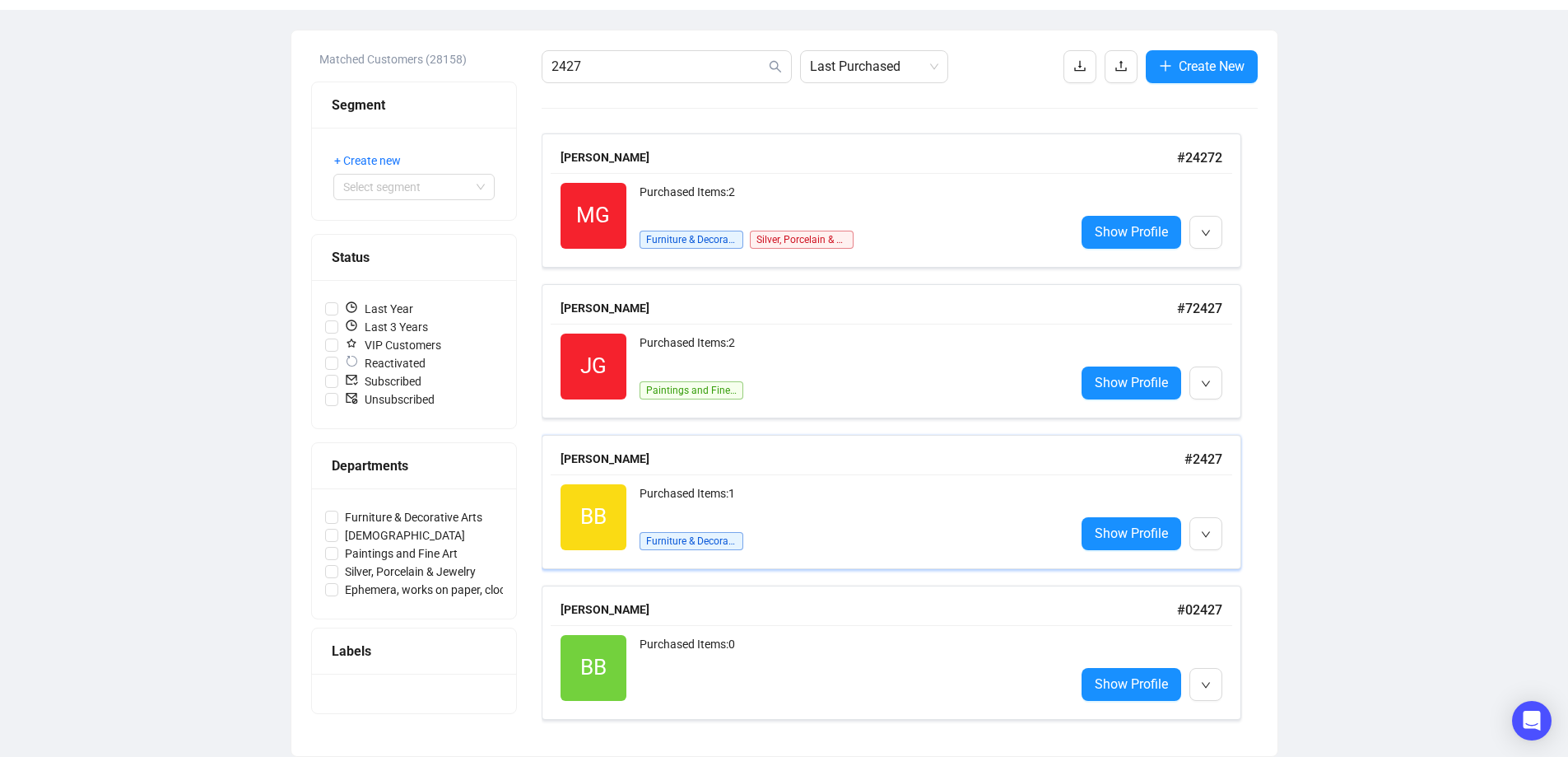
click at [702, 515] on div "Purchased Items: 1" at bounding box center [850, 501] width 422 height 33
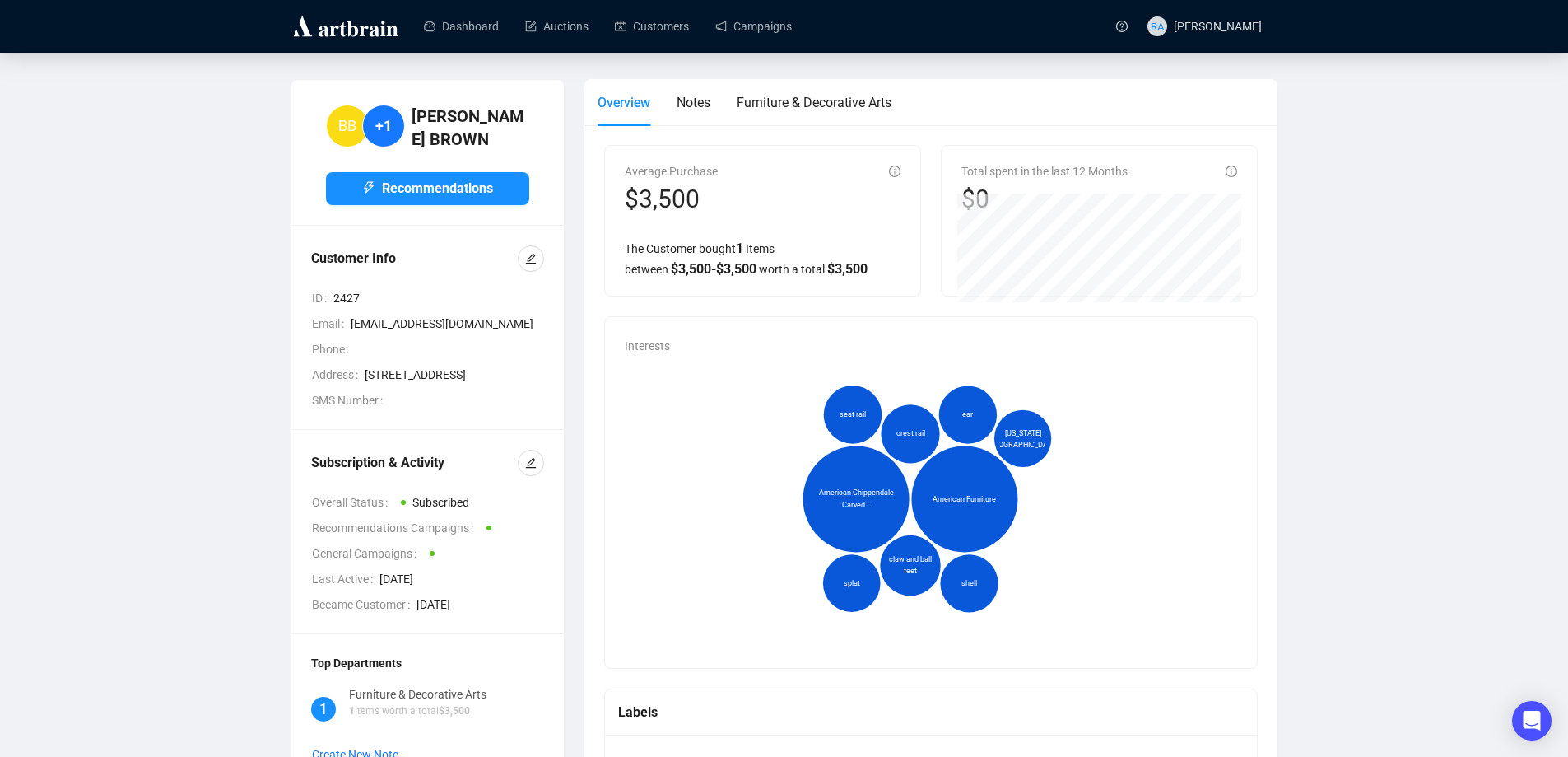
click at [77, 556] on div "BB +1 [PERSON_NAME] Recommendations Customer Info ID 2427 Email [EMAIL_ADDRESS]…" at bounding box center [784, 706] width 1502 height 1255
click at [658, 26] on link "Customers" at bounding box center [652, 26] width 74 height 43
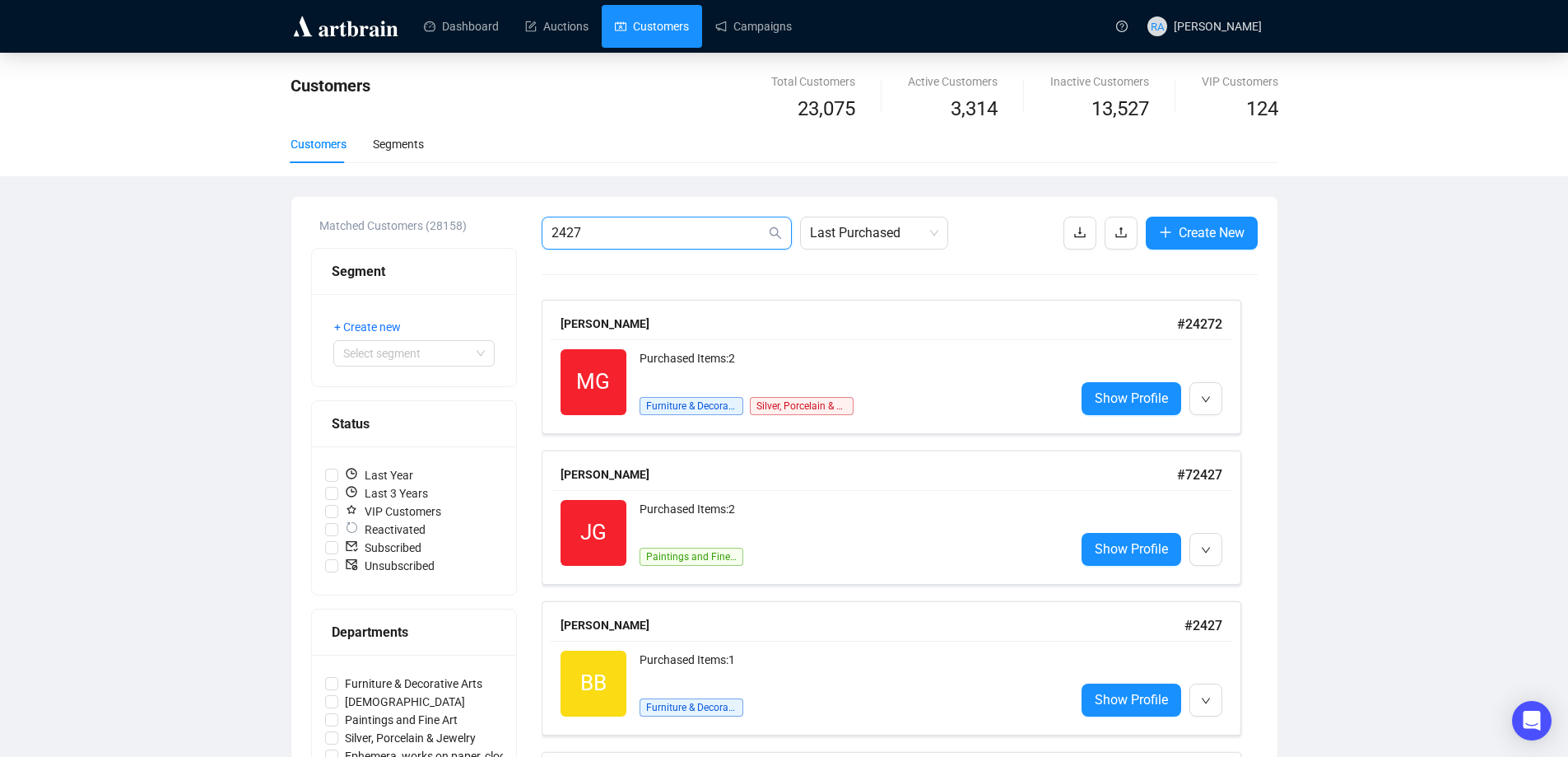
click at [628, 235] on input "2427" at bounding box center [658, 233] width 214 height 19
click at [670, 139] on div "Customers Segments" at bounding box center [784, 144] width 988 height 38
click at [1192, 235] on span "Create New" at bounding box center [1212, 232] width 66 height 20
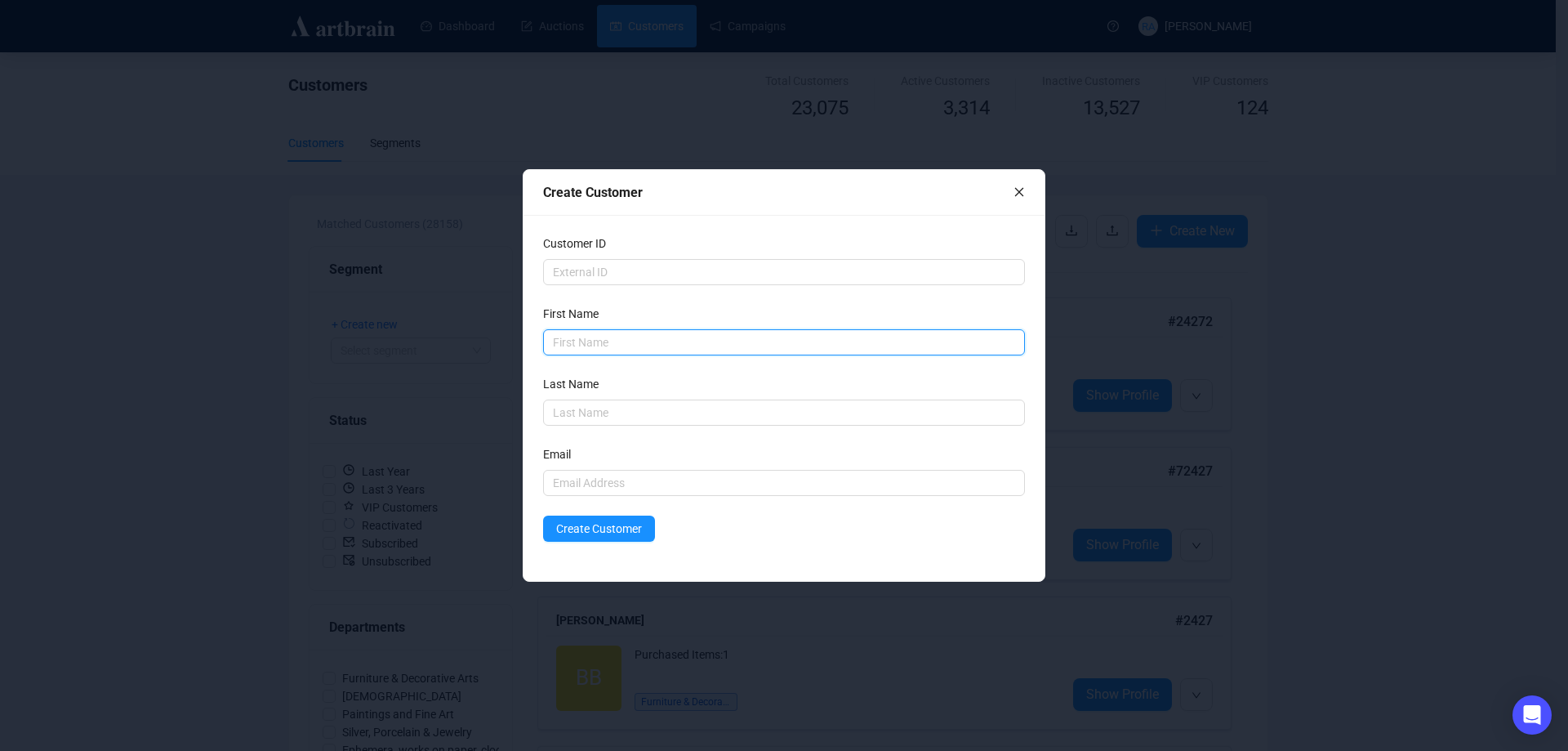
click at [601, 345] on input "text" at bounding box center [784, 342] width 482 height 26
type input "[PERSON_NAME]"
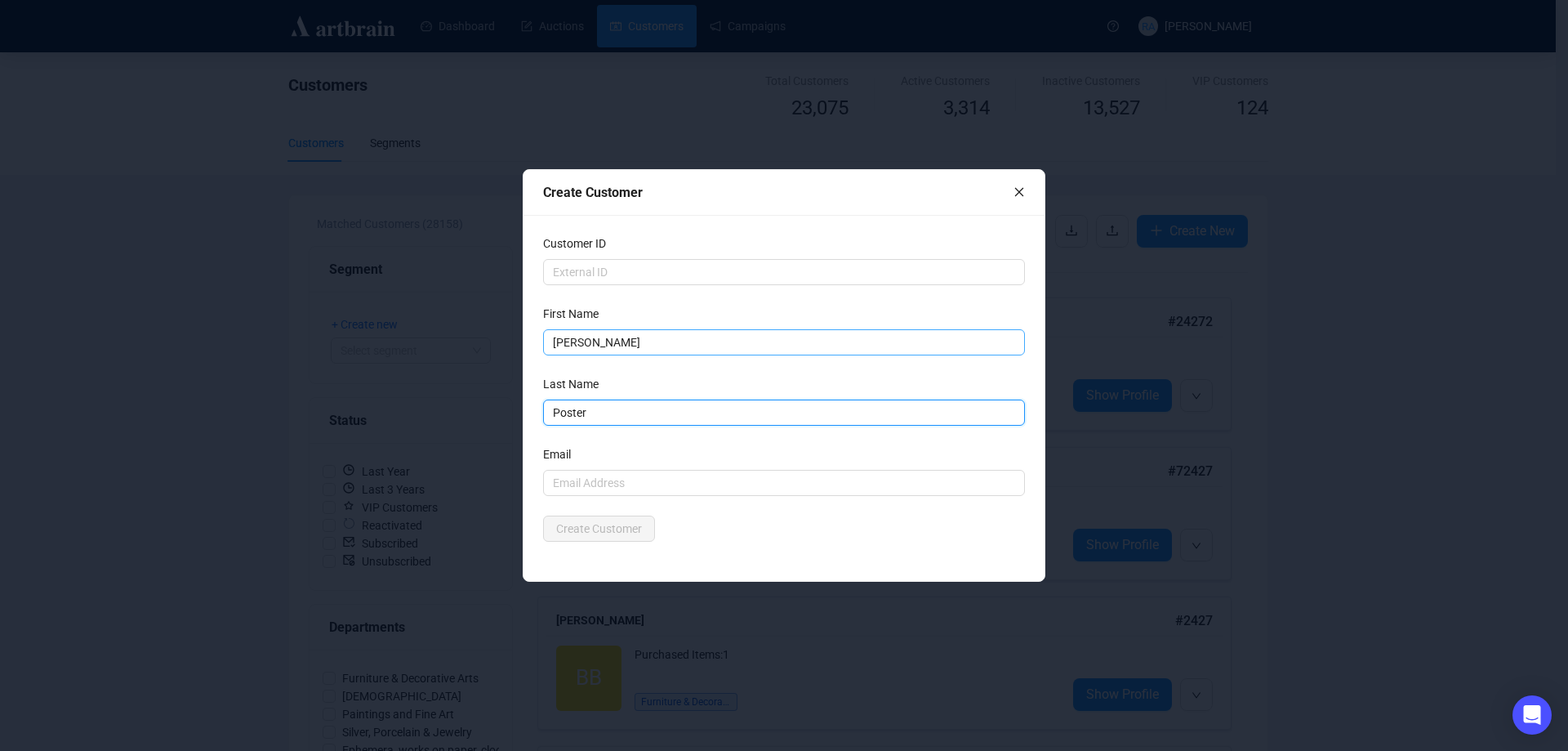
type input "Poster"
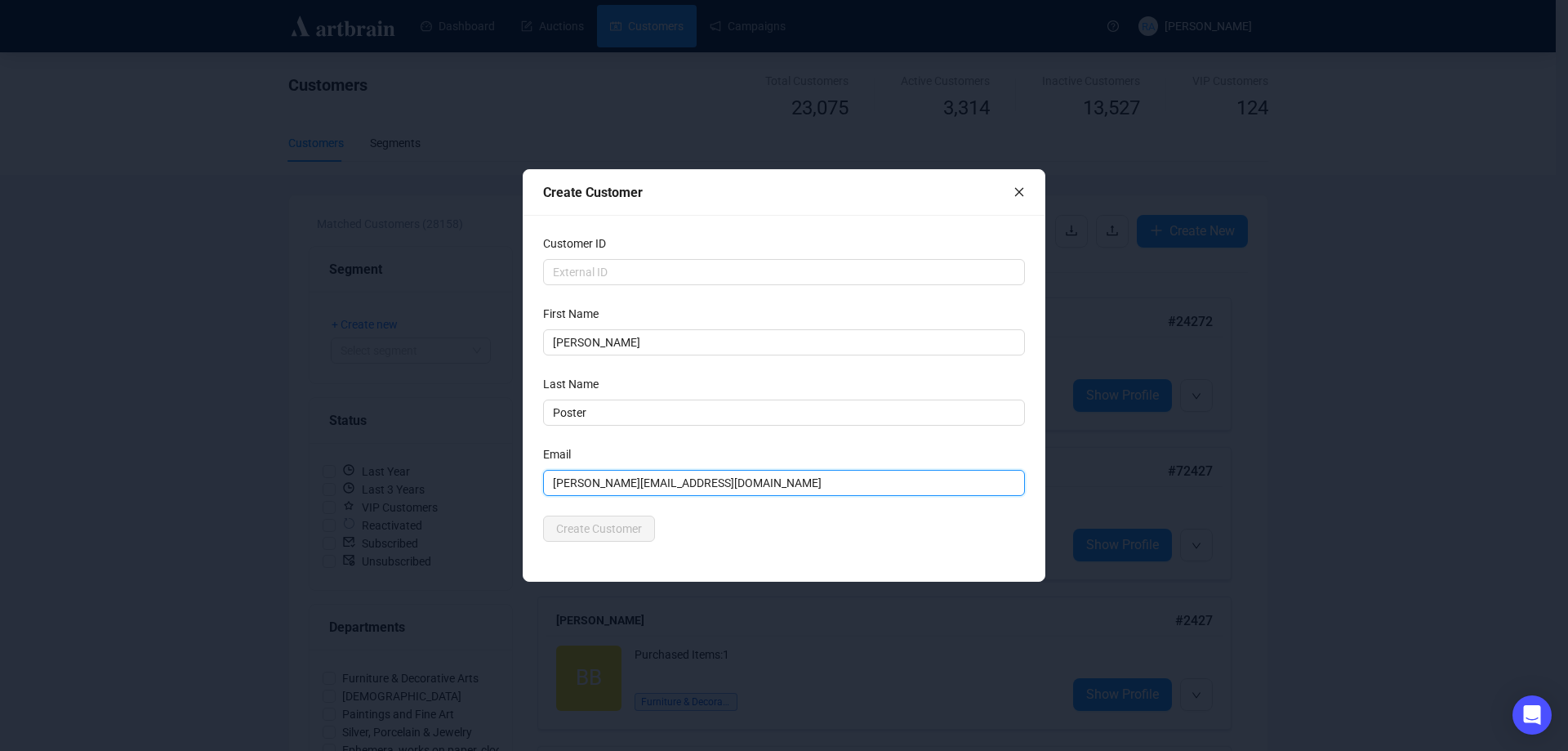
type input "[PERSON_NAME][EMAIL_ADDRESS][DOMAIN_NAME]"
click at [798, 539] on div "Create Customer" at bounding box center [784, 528] width 482 height 26
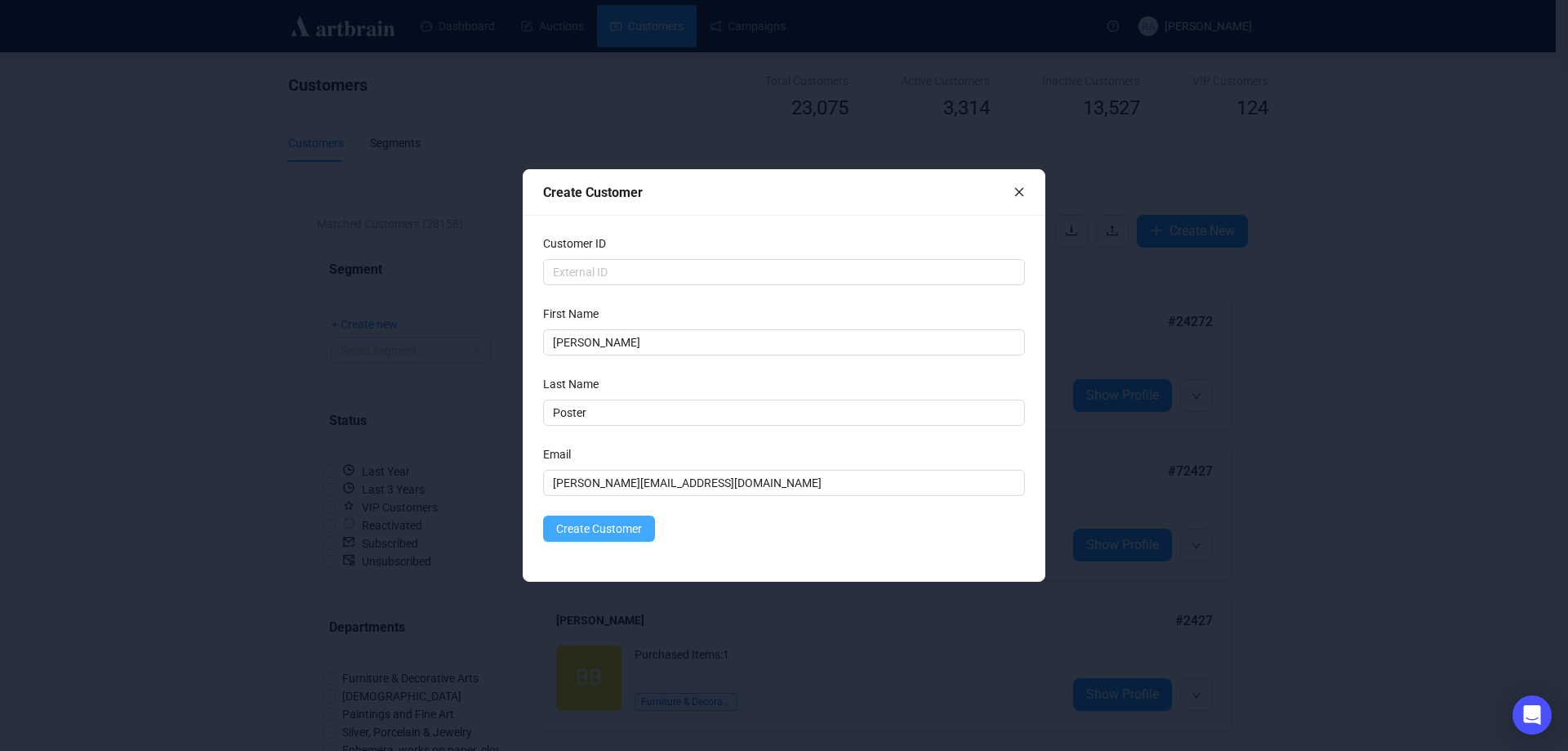
click at [557, 526] on span "Create Customer" at bounding box center [599, 529] width 86 height 18
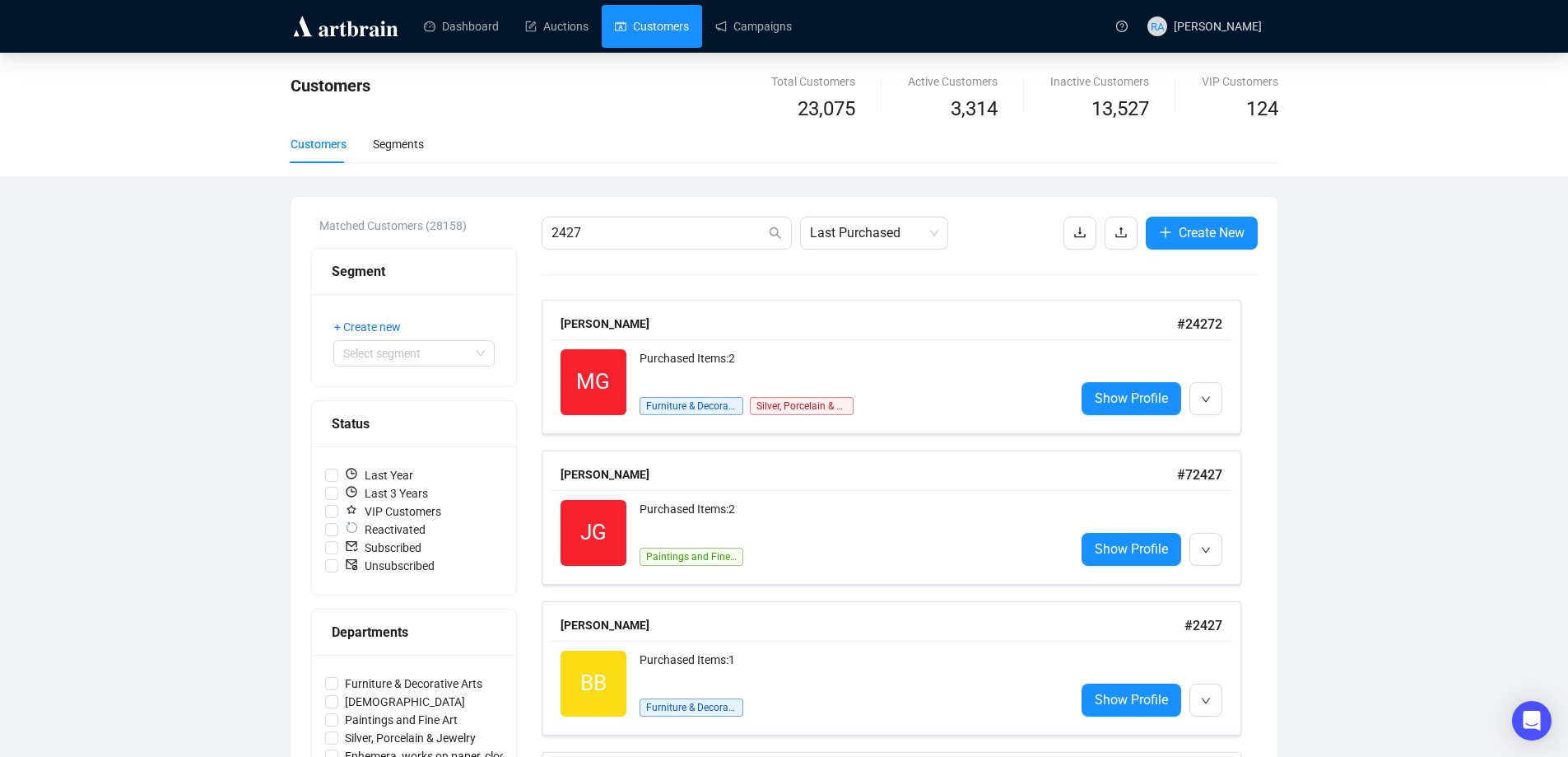
click at [1421, 483] on div "Customers Total Customers 23,075 Active Customers 3,314 Inactive Customers 13,5…" at bounding box center [784, 487] width 1568 height 871
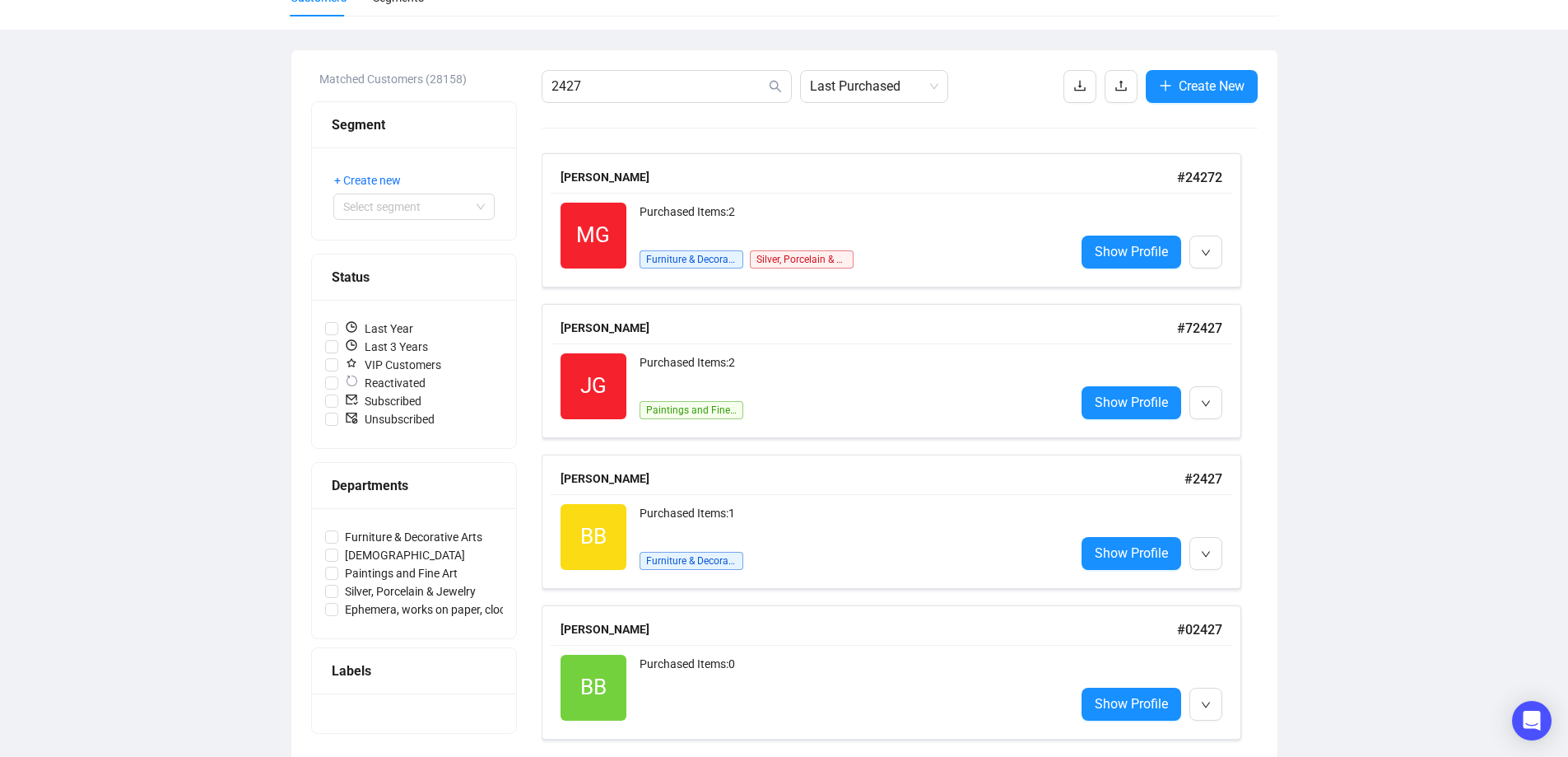
scroll to position [166, 0]
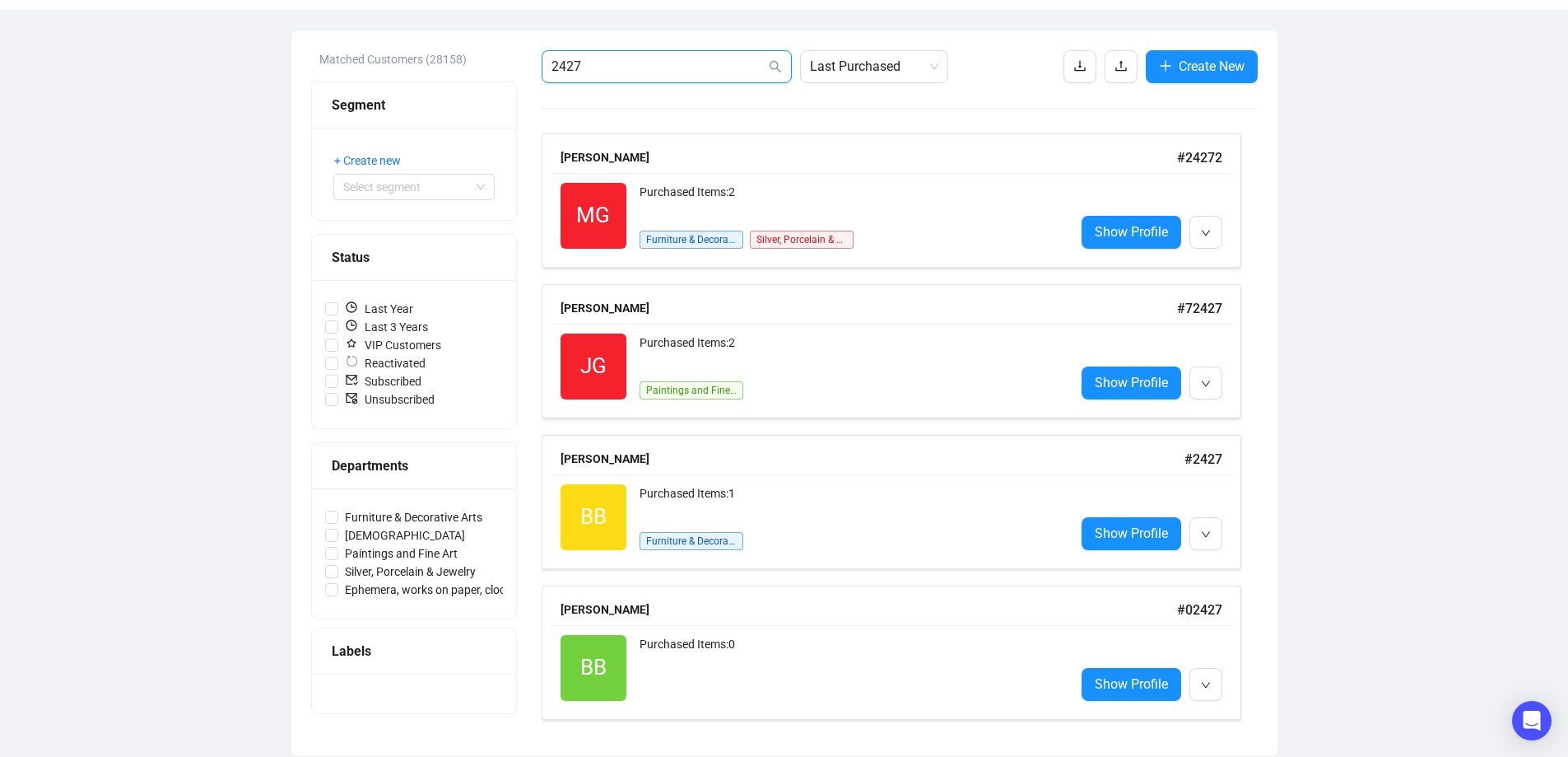
click at [637, 70] on input "2427" at bounding box center [658, 67] width 214 height 19
drag, startPoint x: 673, startPoint y: 70, endPoint x: 529, endPoint y: 80, distance: 144.3
click at [529, 80] on div "Matched Customers (28158) Segment + Create new Select segment Status Last Year …" at bounding box center [785, 393] width 947 height 686
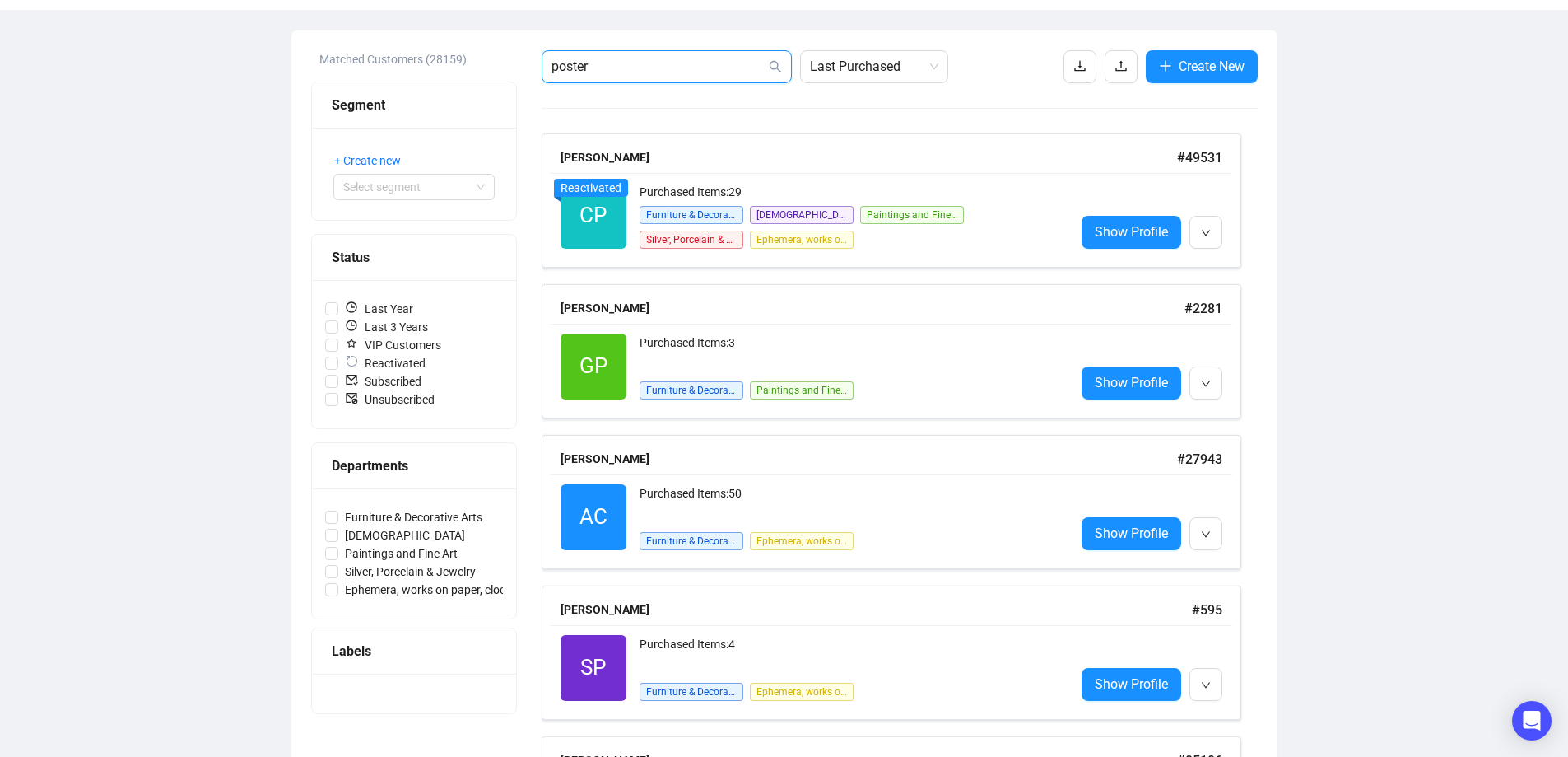
type input "poster"
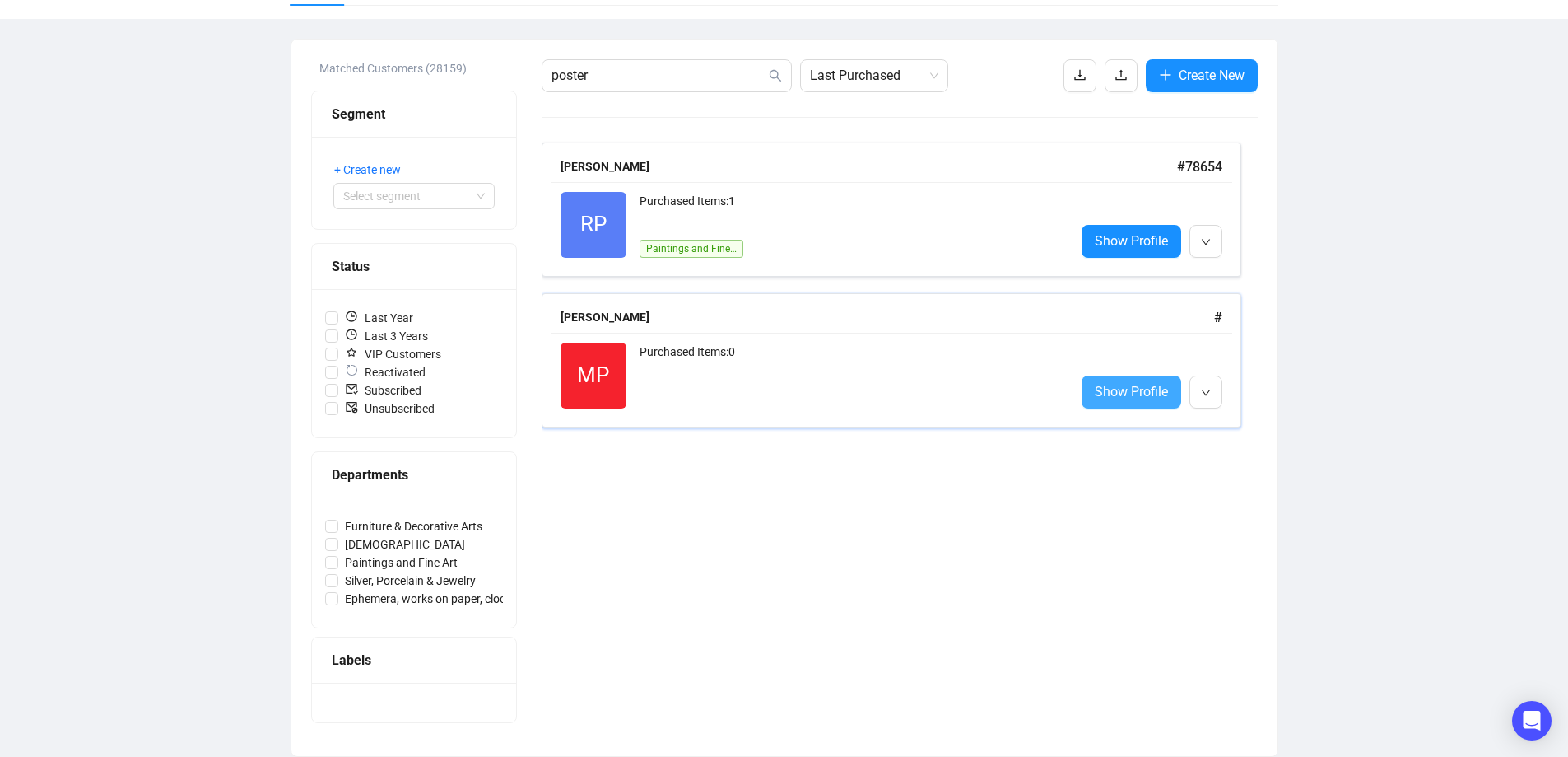
click at [1121, 391] on span "Show Profile" at bounding box center [1131, 391] width 74 height 20
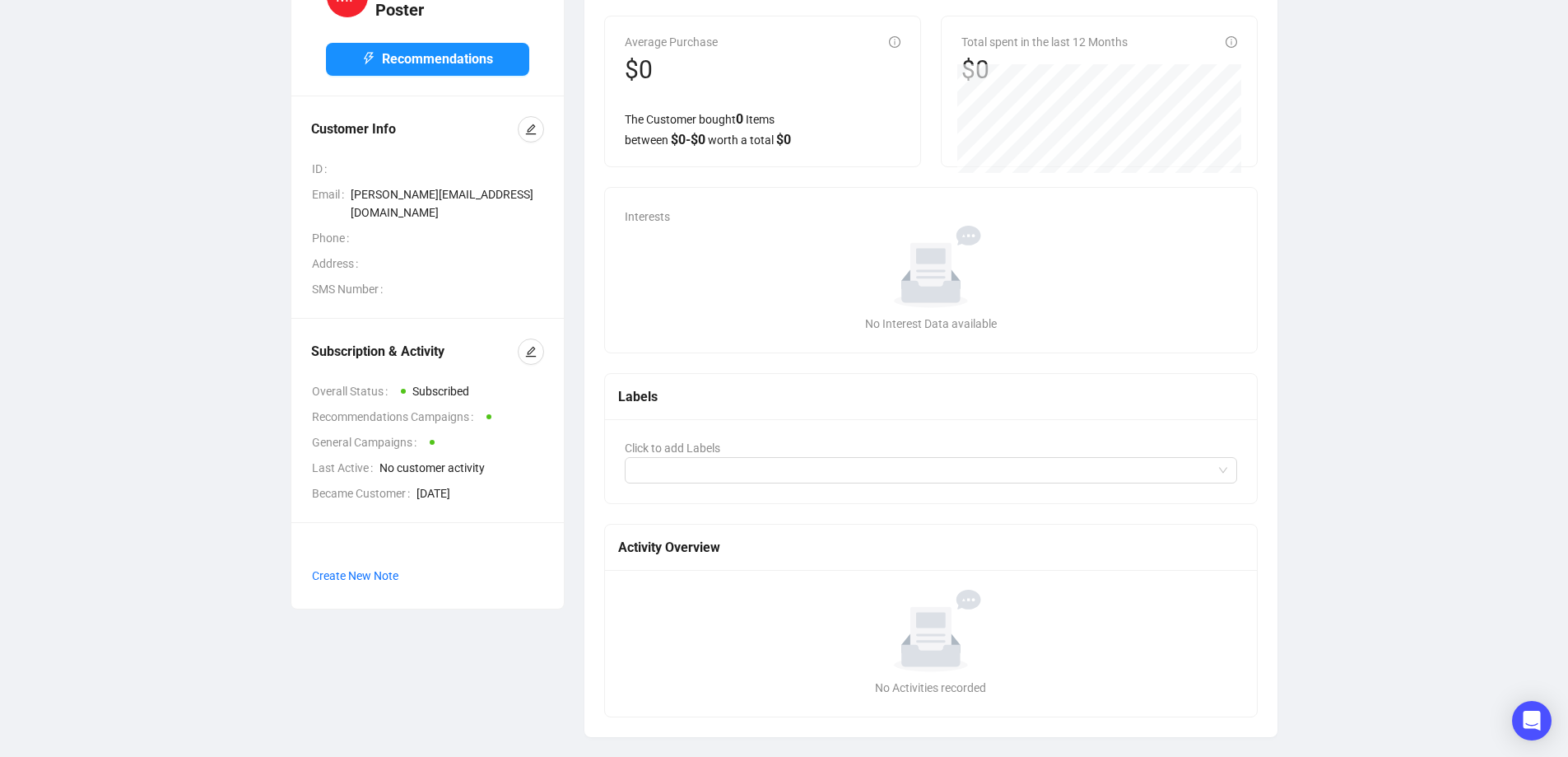
scroll to position [136, 0]
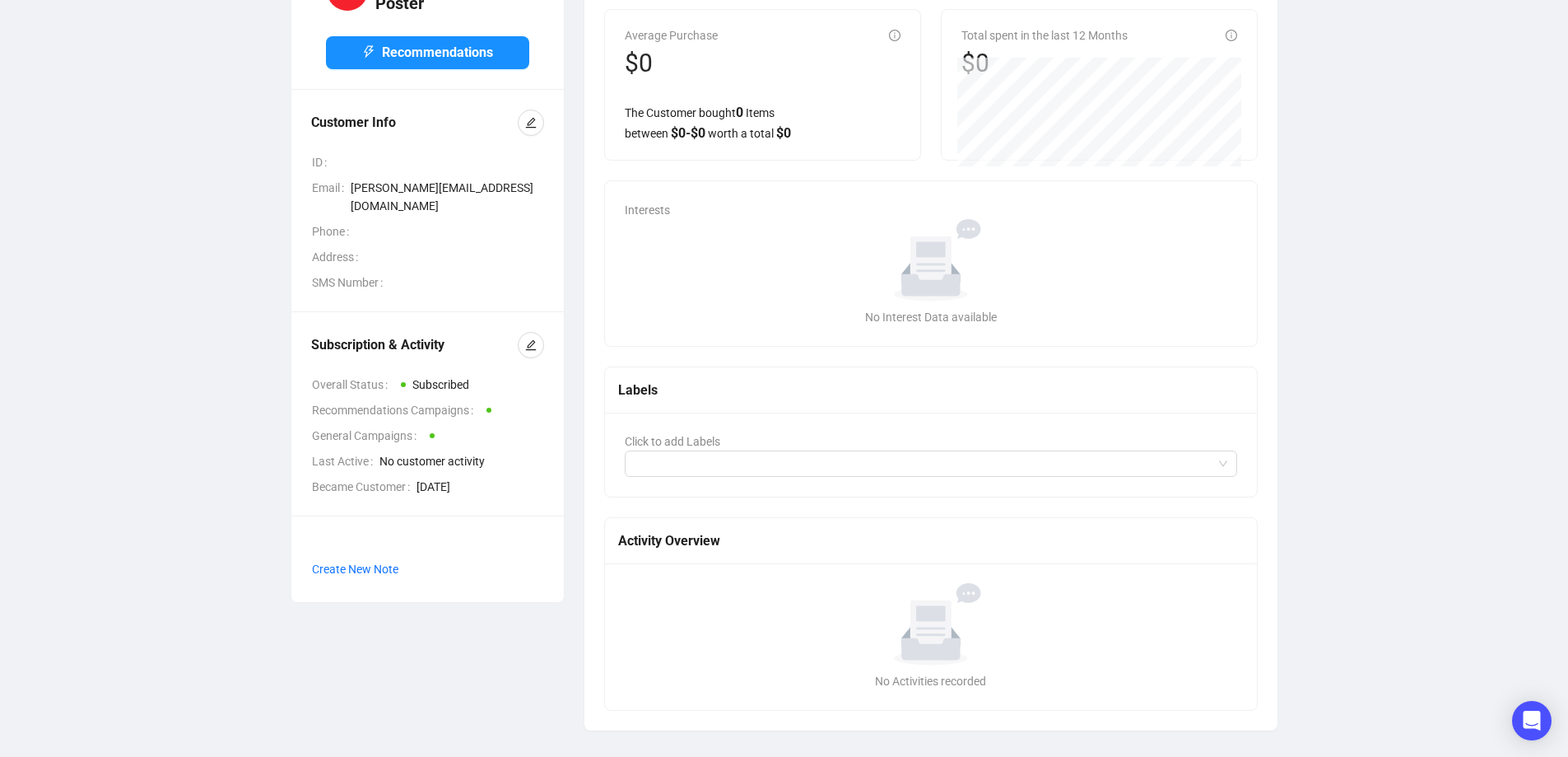
click at [706, 298] on div "No data" at bounding box center [931, 260] width 600 height 82
click at [1102, 209] on div "Interests No data No Interest Data available" at bounding box center [931, 264] width 653 height 165
click at [785, 252] on div "No data" at bounding box center [931, 260] width 600 height 82
click at [692, 466] on div at bounding box center [922, 464] width 589 height 23
click at [798, 214] on div "Interests No data No Interest Data available" at bounding box center [931, 264] width 653 height 165
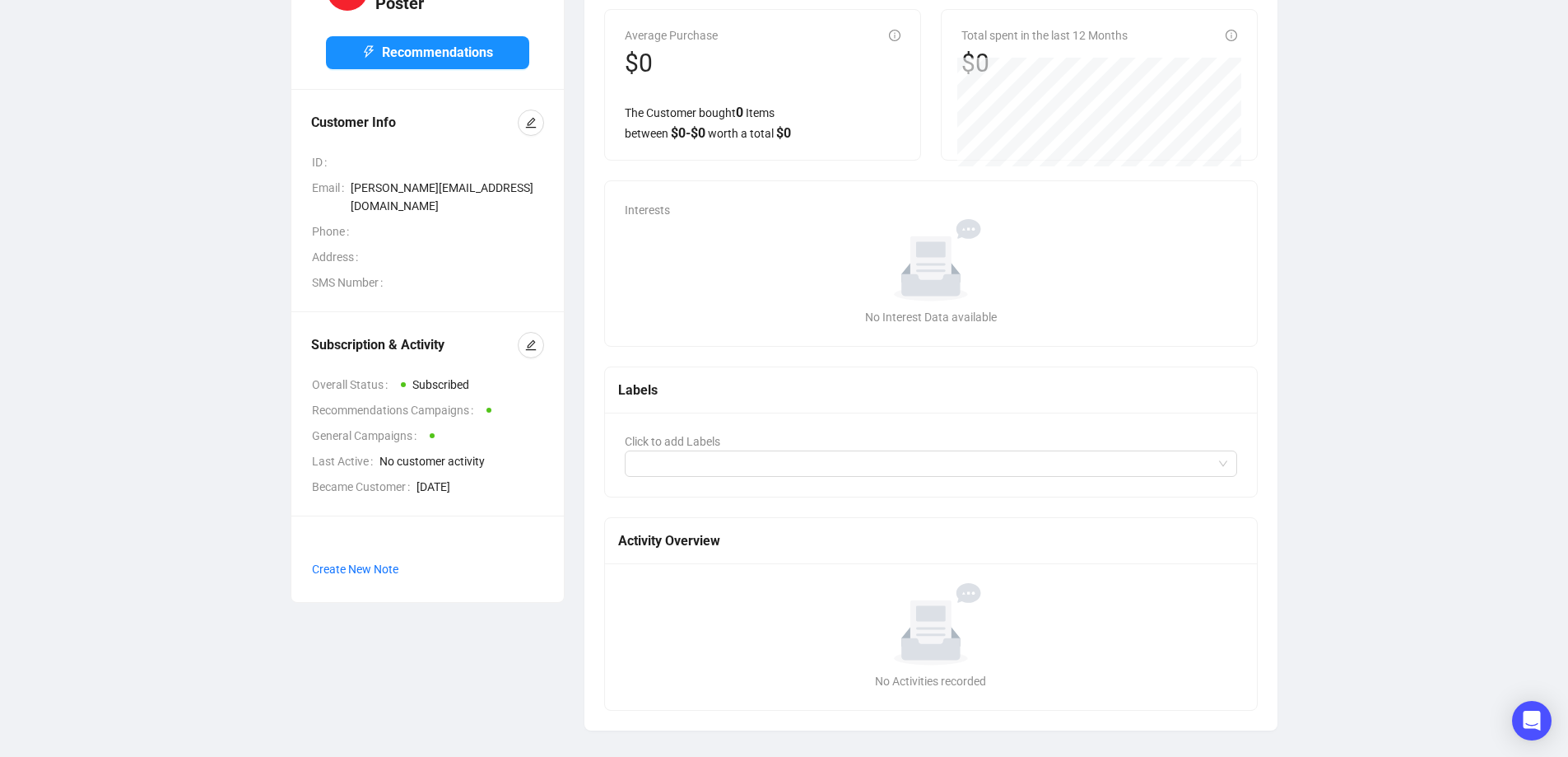
click at [798, 214] on div "Interests No data No Interest Data available" at bounding box center [931, 264] width 653 height 165
drag, startPoint x: 798, startPoint y: 214, endPoint x: 721, endPoint y: 230, distance: 78.6
click at [721, 230] on div "No data" at bounding box center [931, 260] width 600 height 82
click at [673, 454] on div at bounding box center [922, 464] width 589 height 23
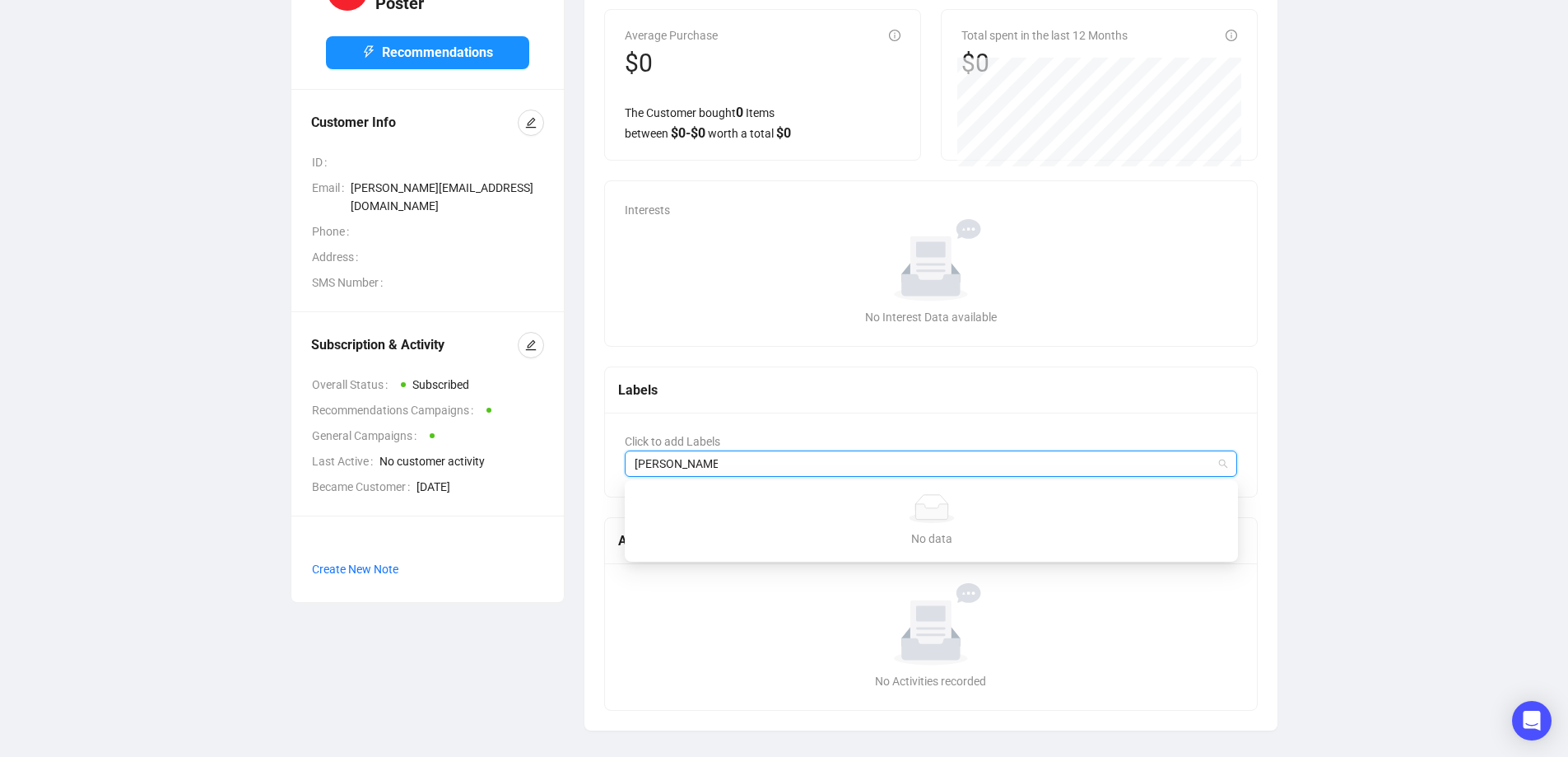
type input "[PERSON_NAME]"
click at [1224, 464] on div "[PERSON_NAME]" at bounding box center [931, 463] width 613 height 26
click at [736, 470] on div at bounding box center [922, 464] width 589 height 23
type input "l"
type input "a"
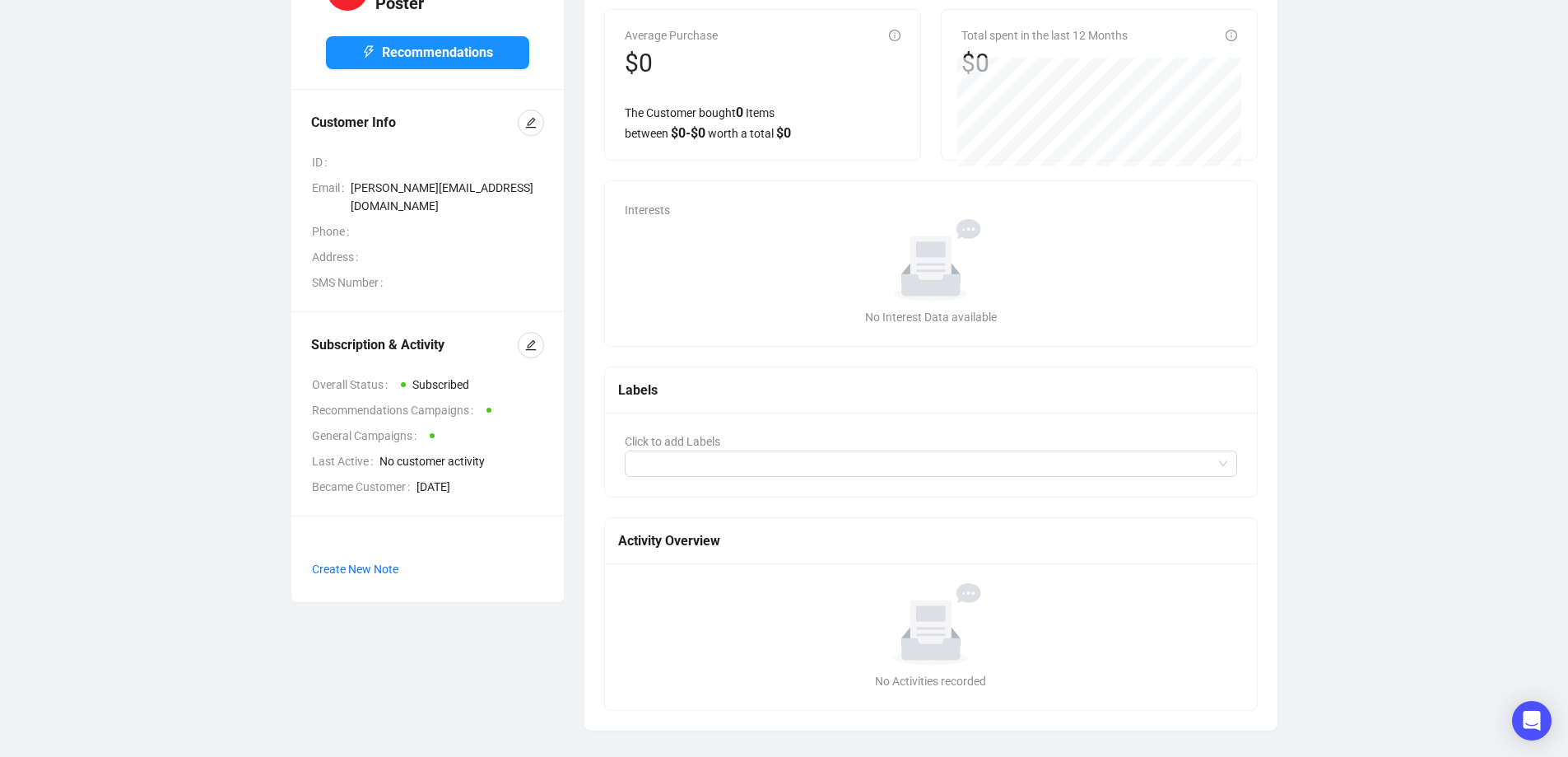
click at [1424, 457] on div "MP [PERSON_NAME] Recommendations Customer Info ID Email [PERSON_NAME][EMAIL_ADD…" at bounding box center [784, 336] width 1502 height 787
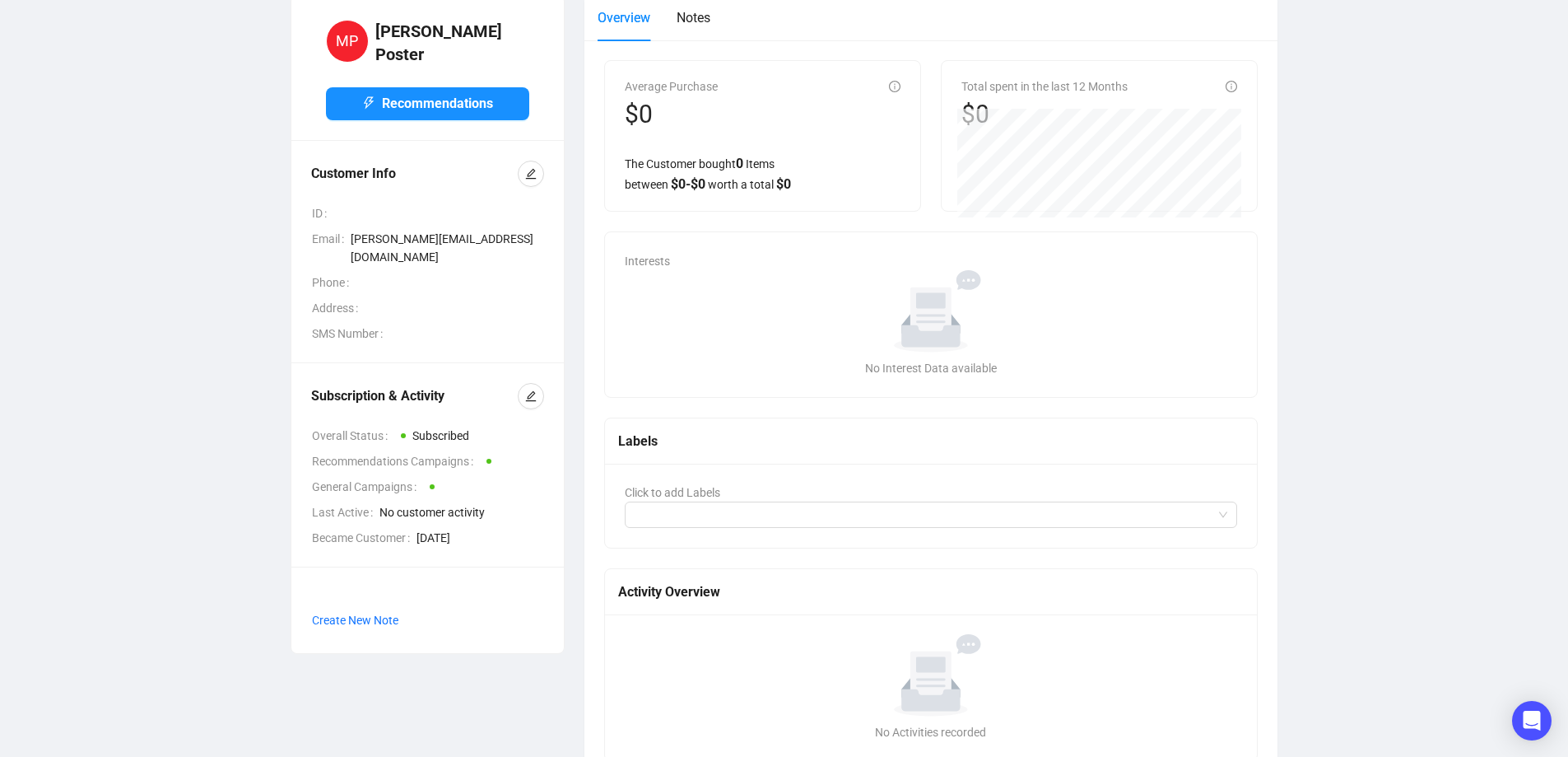
scroll to position [0, 0]
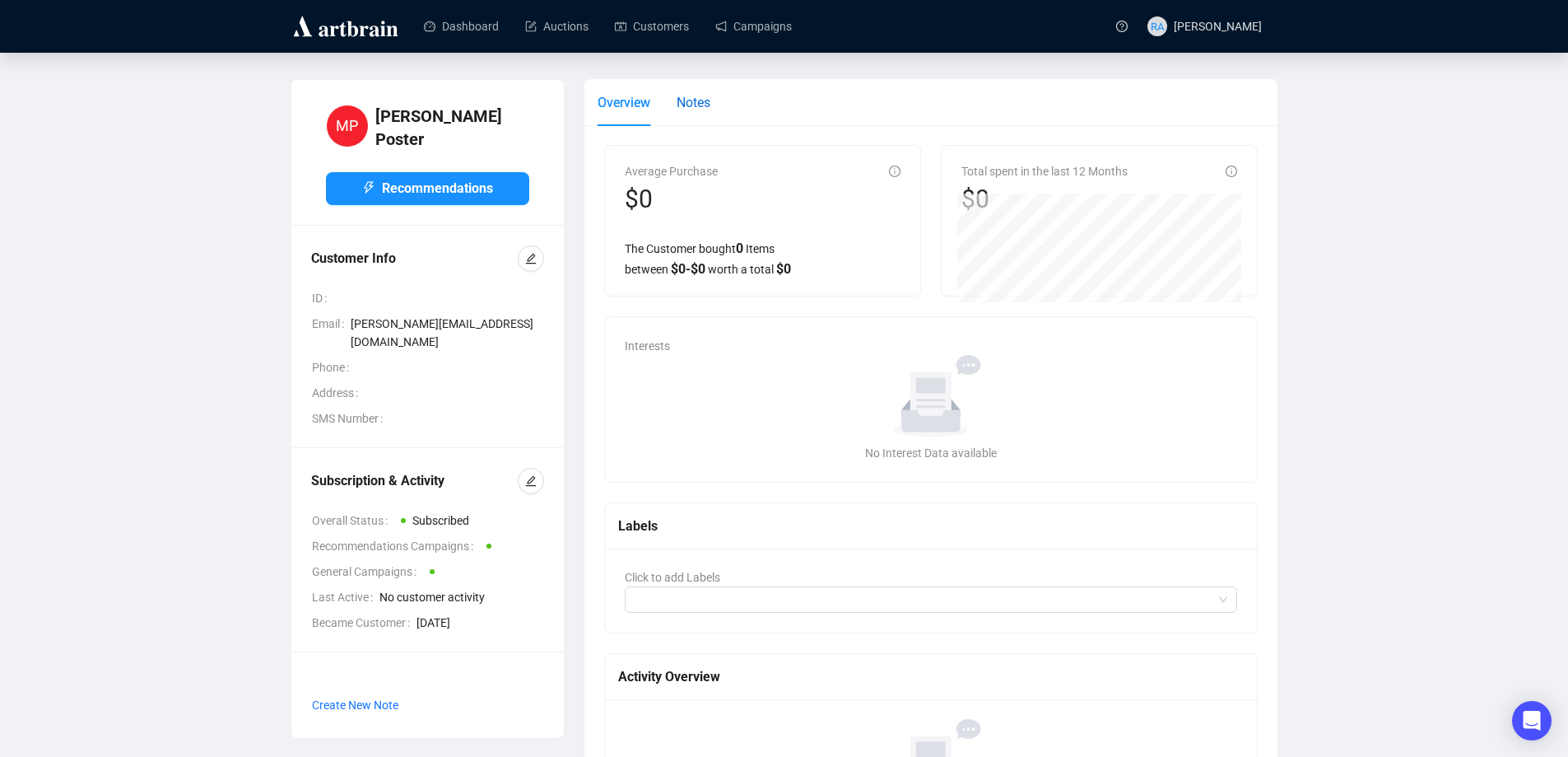
click at [690, 108] on span "Notes" at bounding box center [693, 103] width 34 height 16
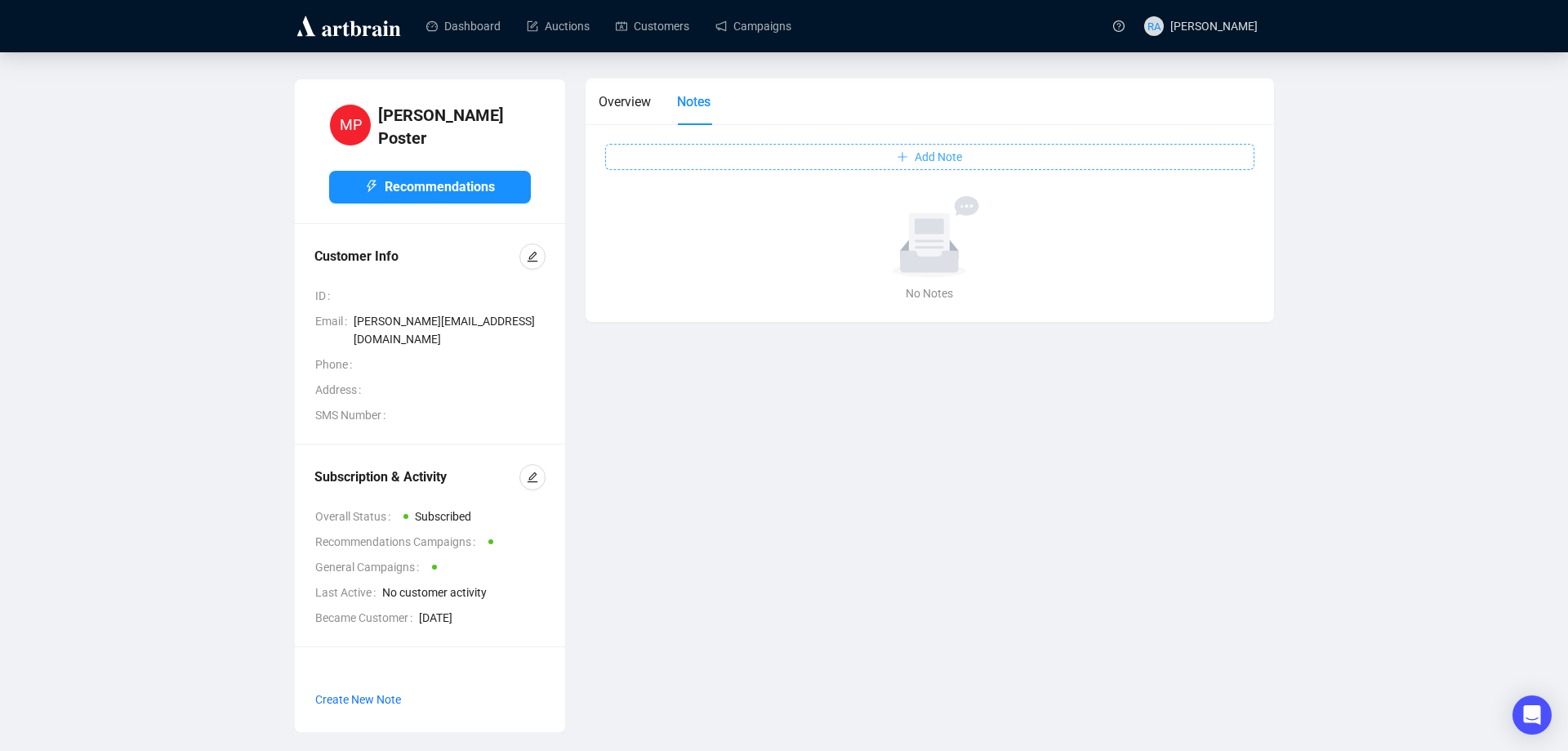
click at [886, 159] on button "Add Note" at bounding box center [930, 156] width 649 height 26
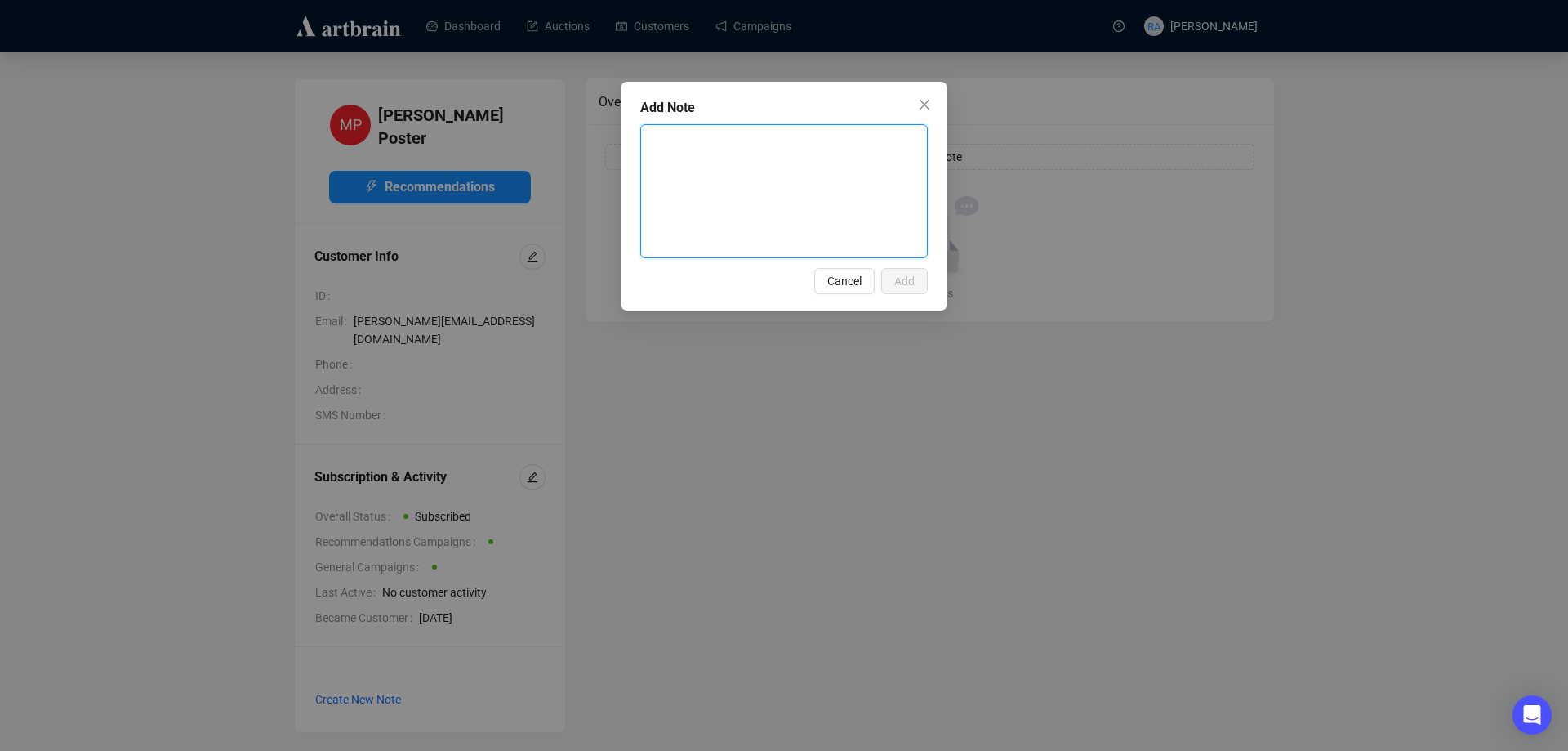
click at [881, 154] on textarea at bounding box center [784, 191] width 286 height 132
type textarea "I"
type textarea "In"
type textarea "Int"
type textarea "Inte"
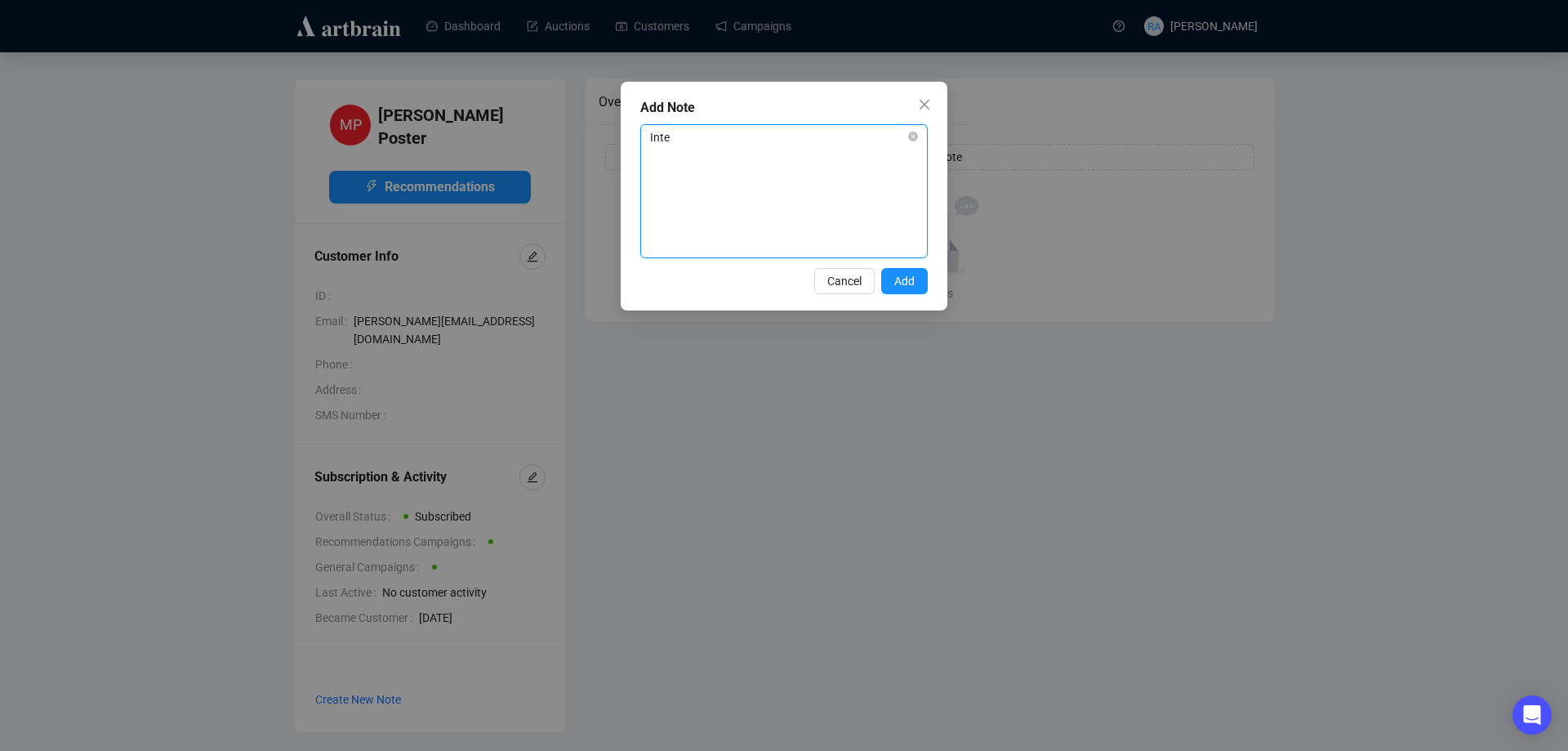
type textarea "Inter"
type textarea "Intere"
type textarea "Interes"
type textarea "Interest"
type textarea "Intereste"
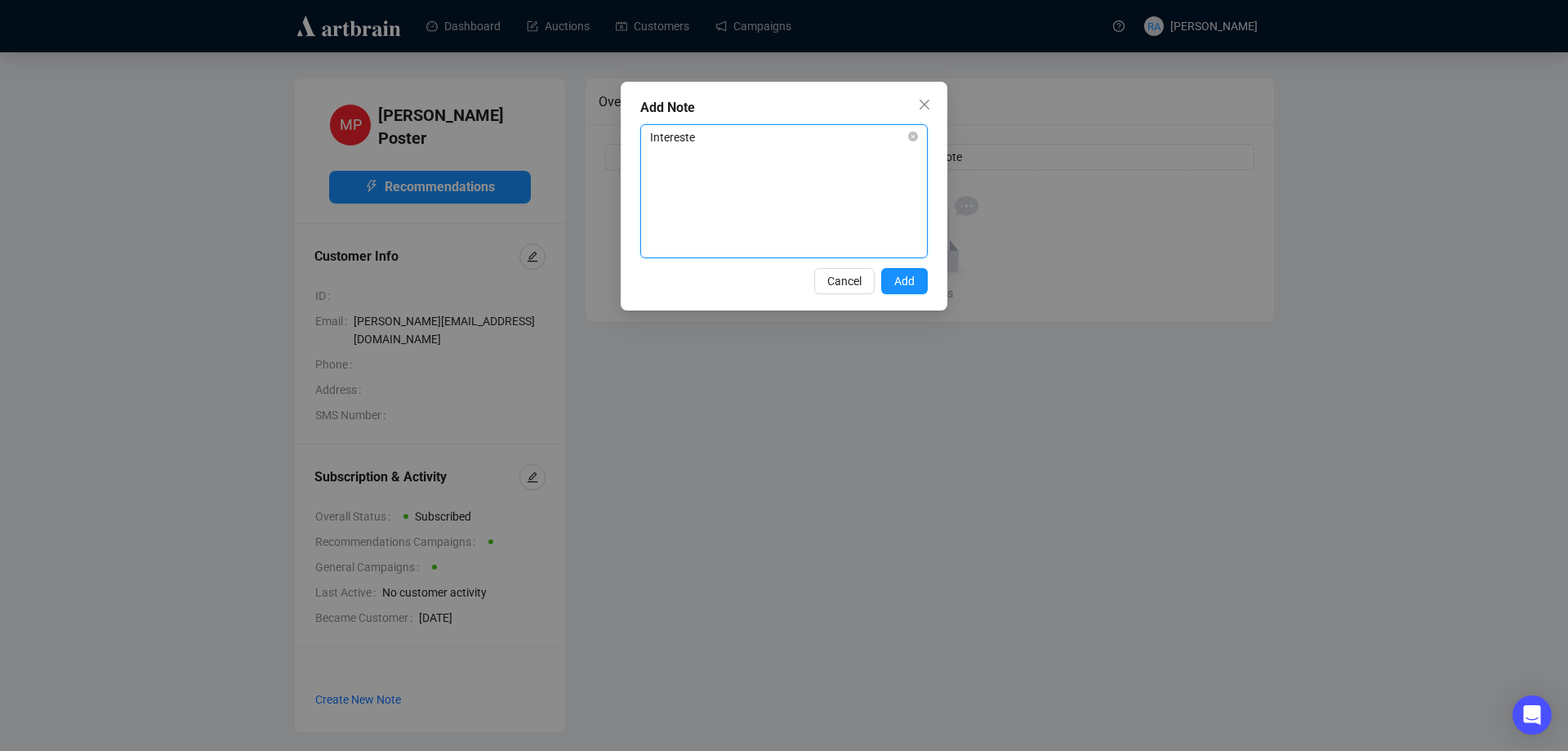
type textarea "Interested"
type textarea "Interested i"
type textarea "Interested in"
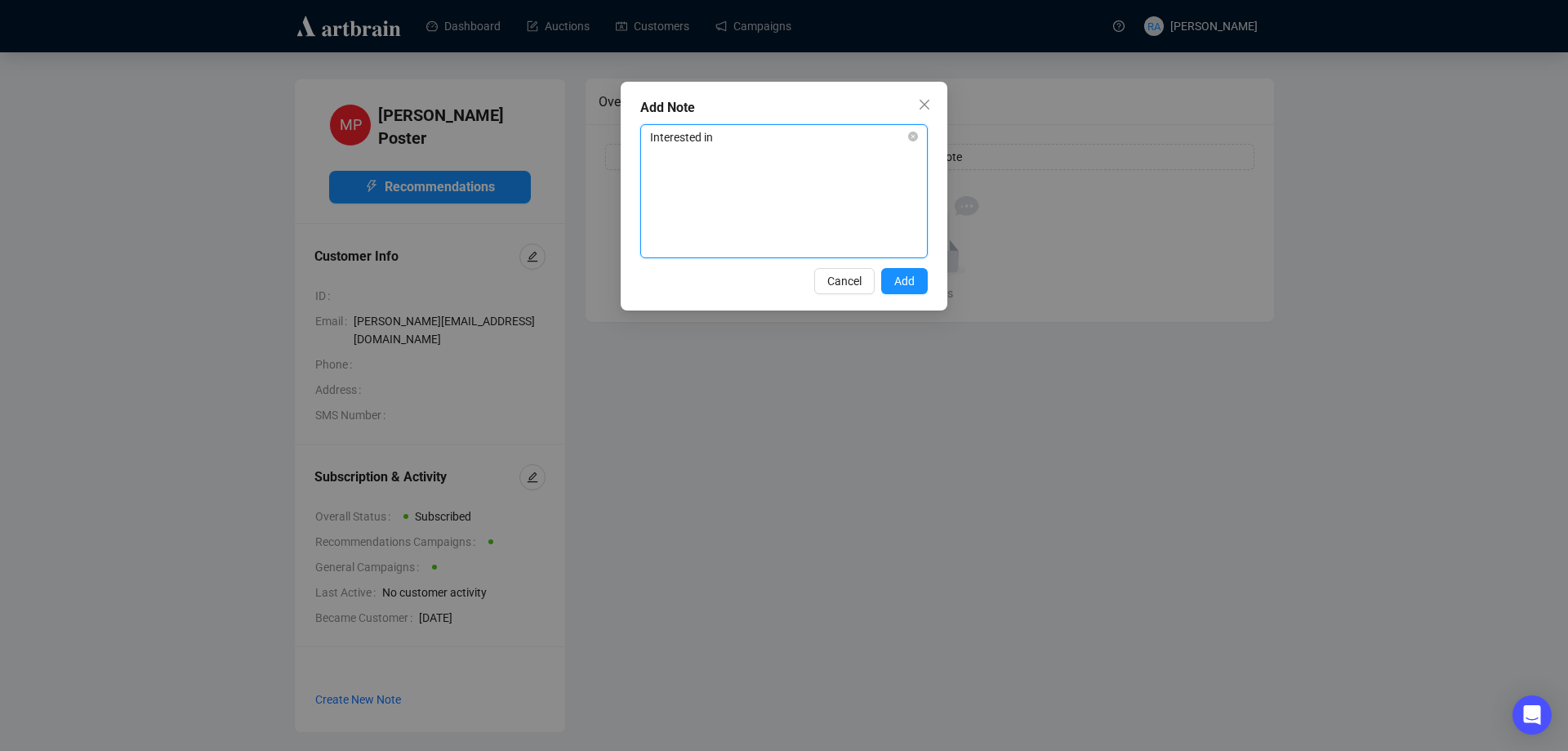
type textarea "Interested in B"
type textarea "Interested in Br"
type textarea "Interested in [GEOGRAPHIC_DATA]"
type textarea "Interested in [PERSON_NAME]"
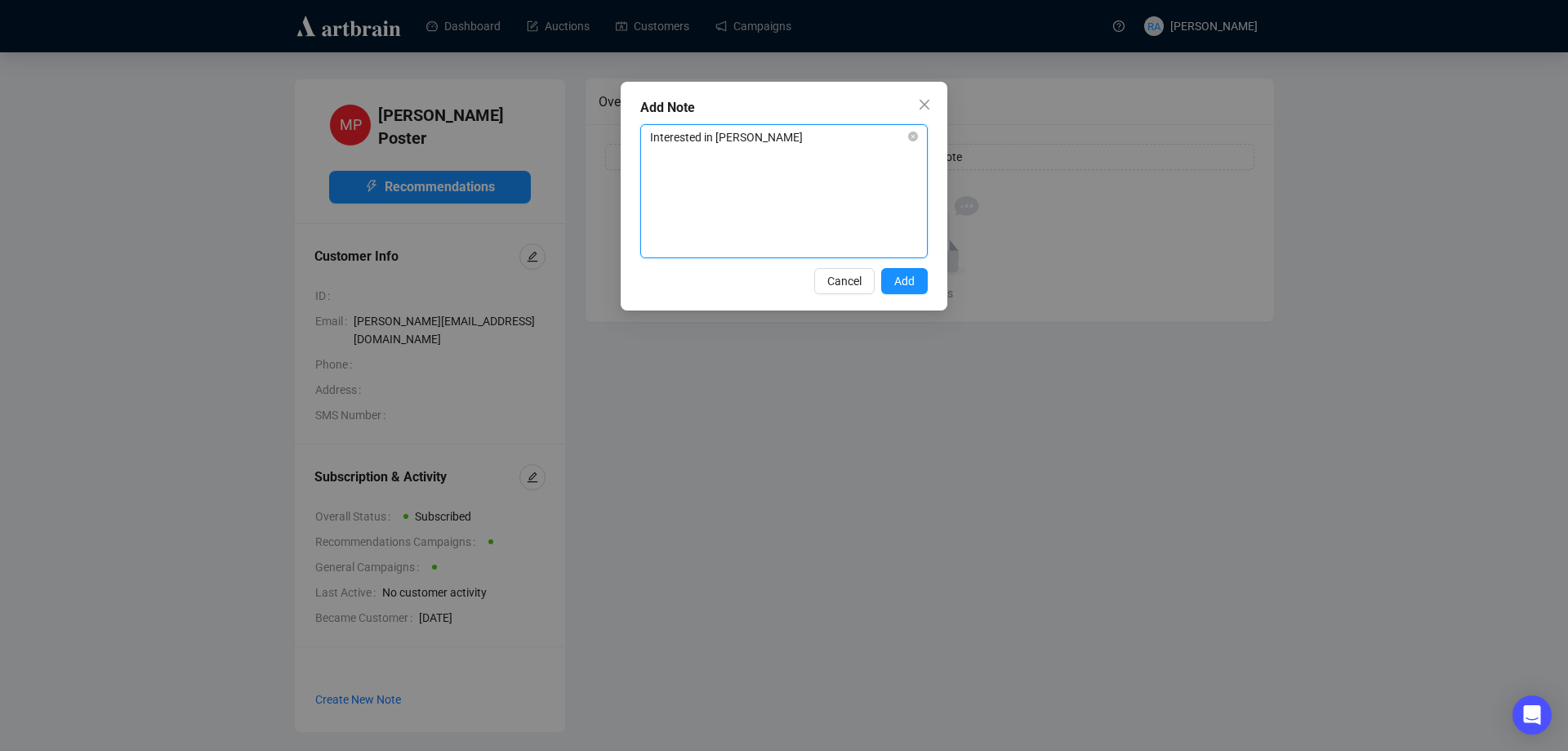
type textarea "Interested in [PERSON_NAME]"
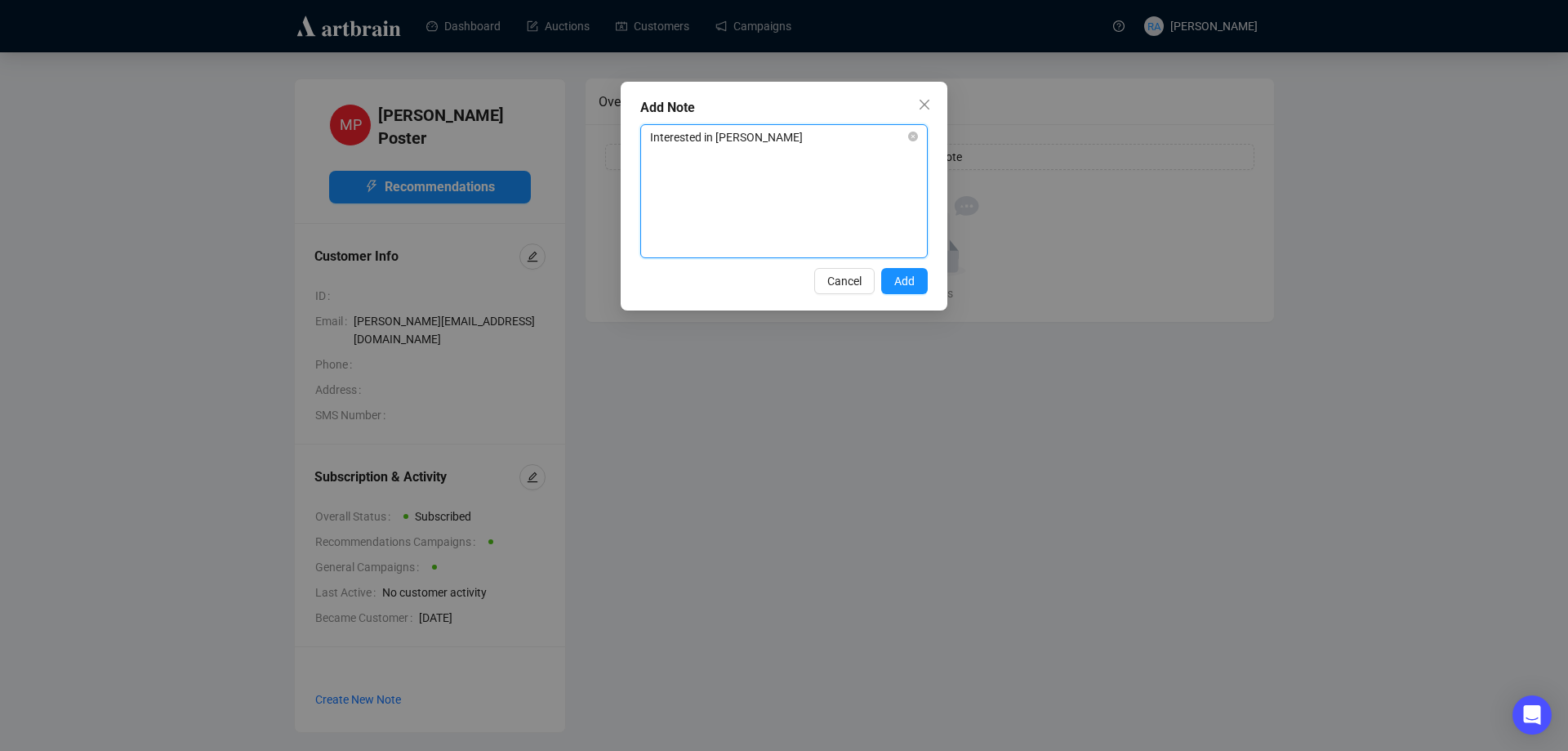
type textarea "Interested in [PERSON_NAME]"
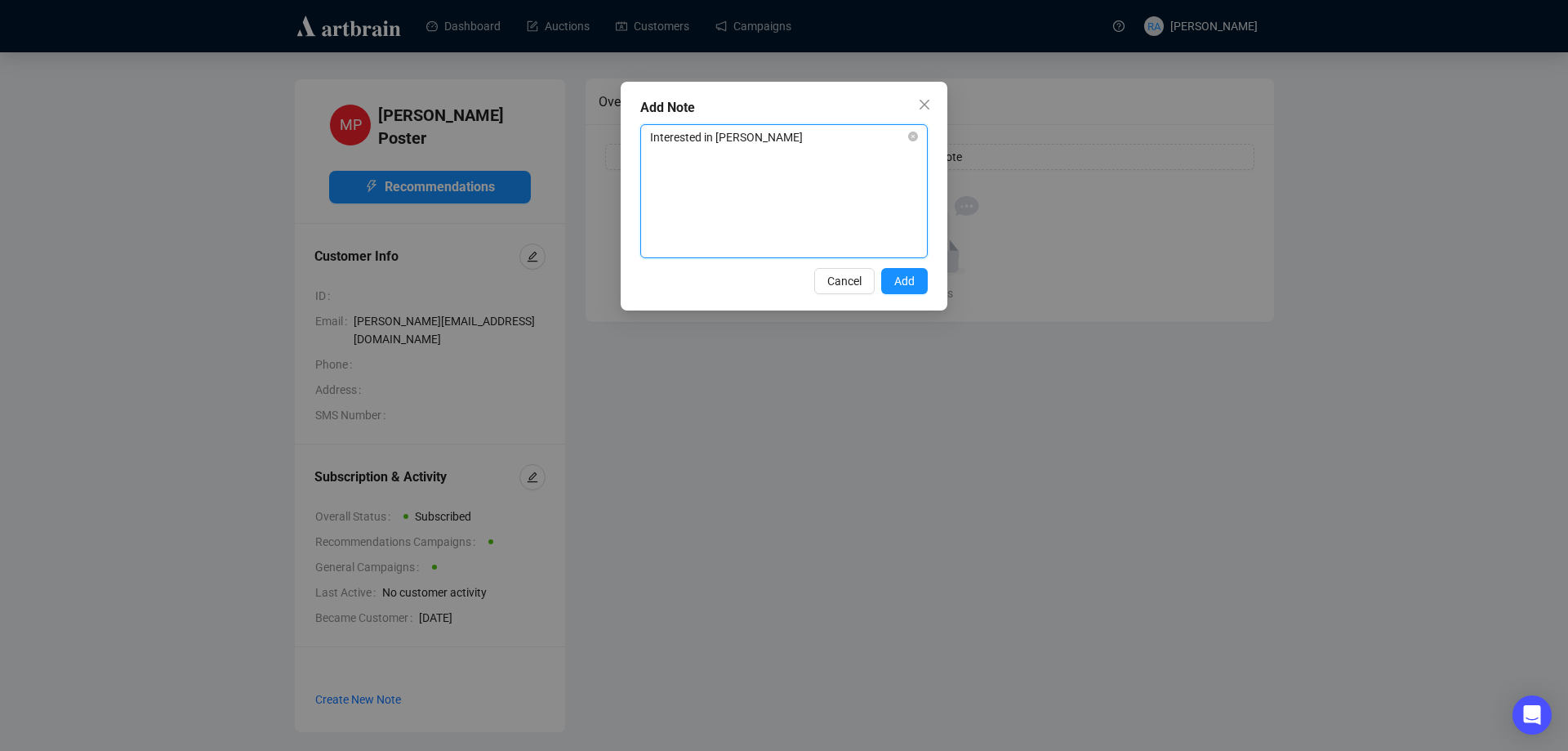
type textarea "Interested in [PERSON_NAME]"
type textarea "Interested in [PERSON_NAME] a"
type textarea "Interested in [PERSON_NAME] ar"
type textarea "Interested in [PERSON_NAME] art"
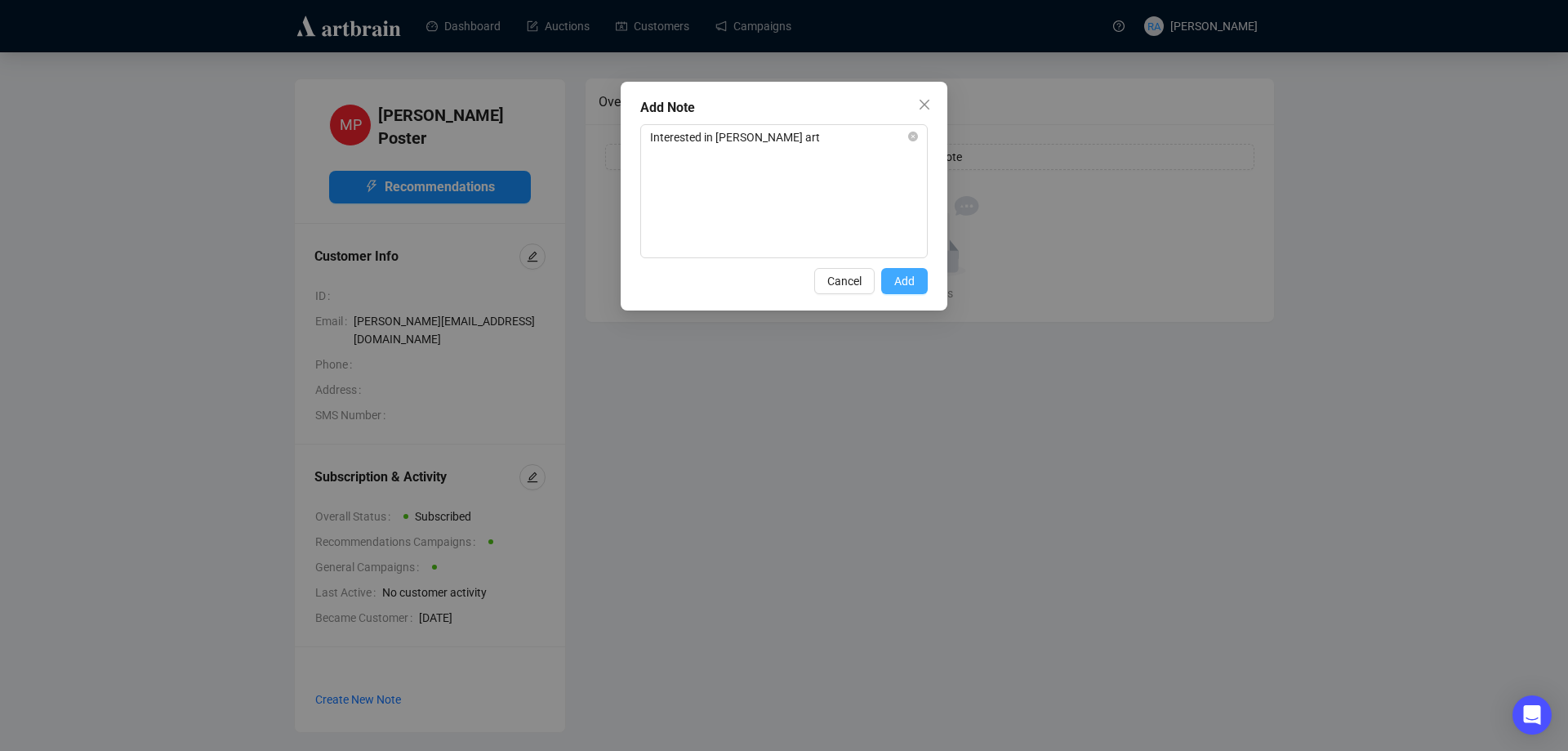
click at [899, 281] on span "Add" at bounding box center [904, 280] width 20 height 18
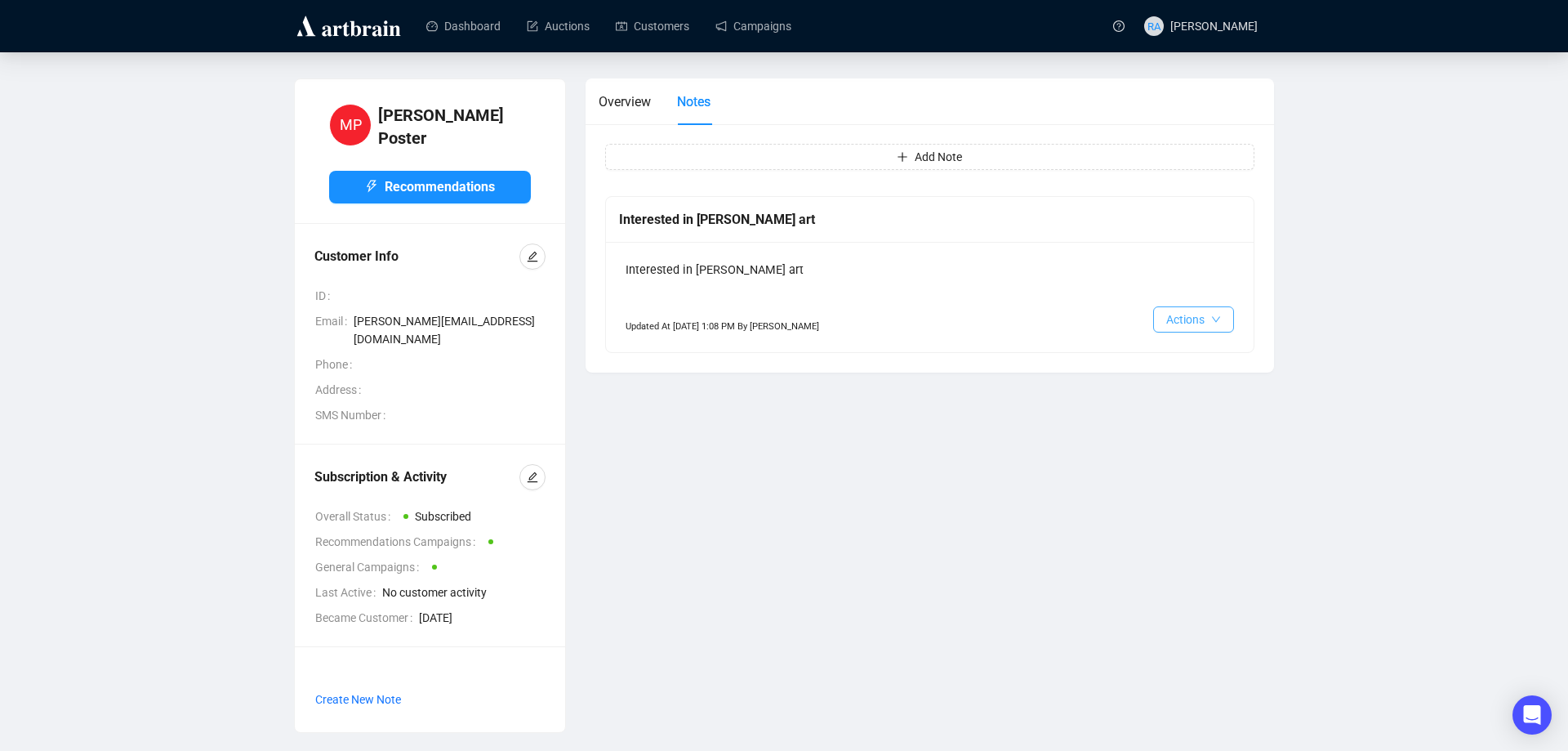
click at [1183, 319] on span "Actions" at bounding box center [1185, 319] width 39 height 18
click at [631, 99] on span "Overview" at bounding box center [625, 102] width 52 height 15
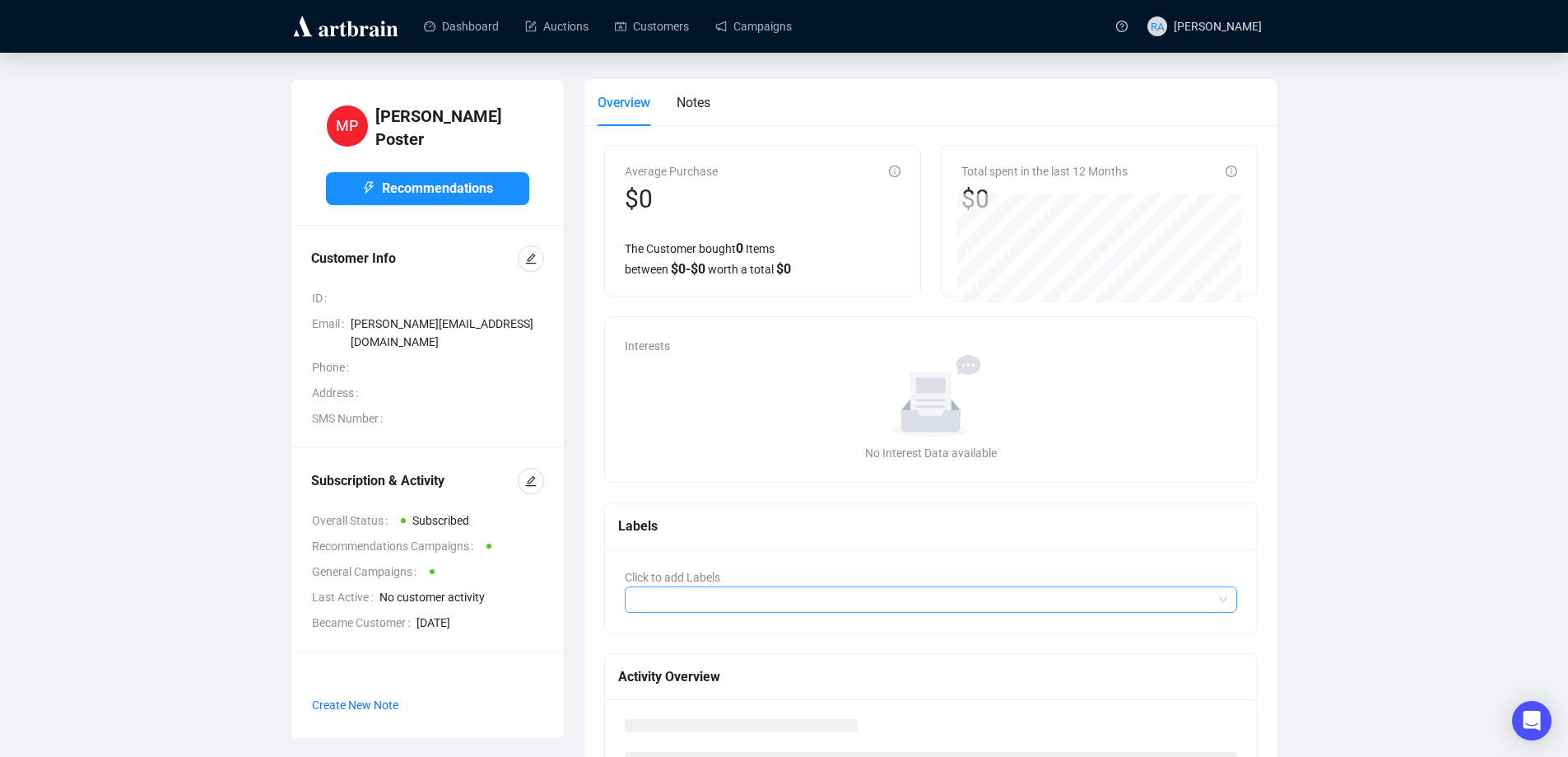
click at [724, 603] on div at bounding box center [922, 600] width 589 height 23
click at [1219, 609] on div at bounding box center [931, 599] width 613 height 26
click at [1104, 387] on div "No data" at bounding box center [931, 396] width 600 height 82
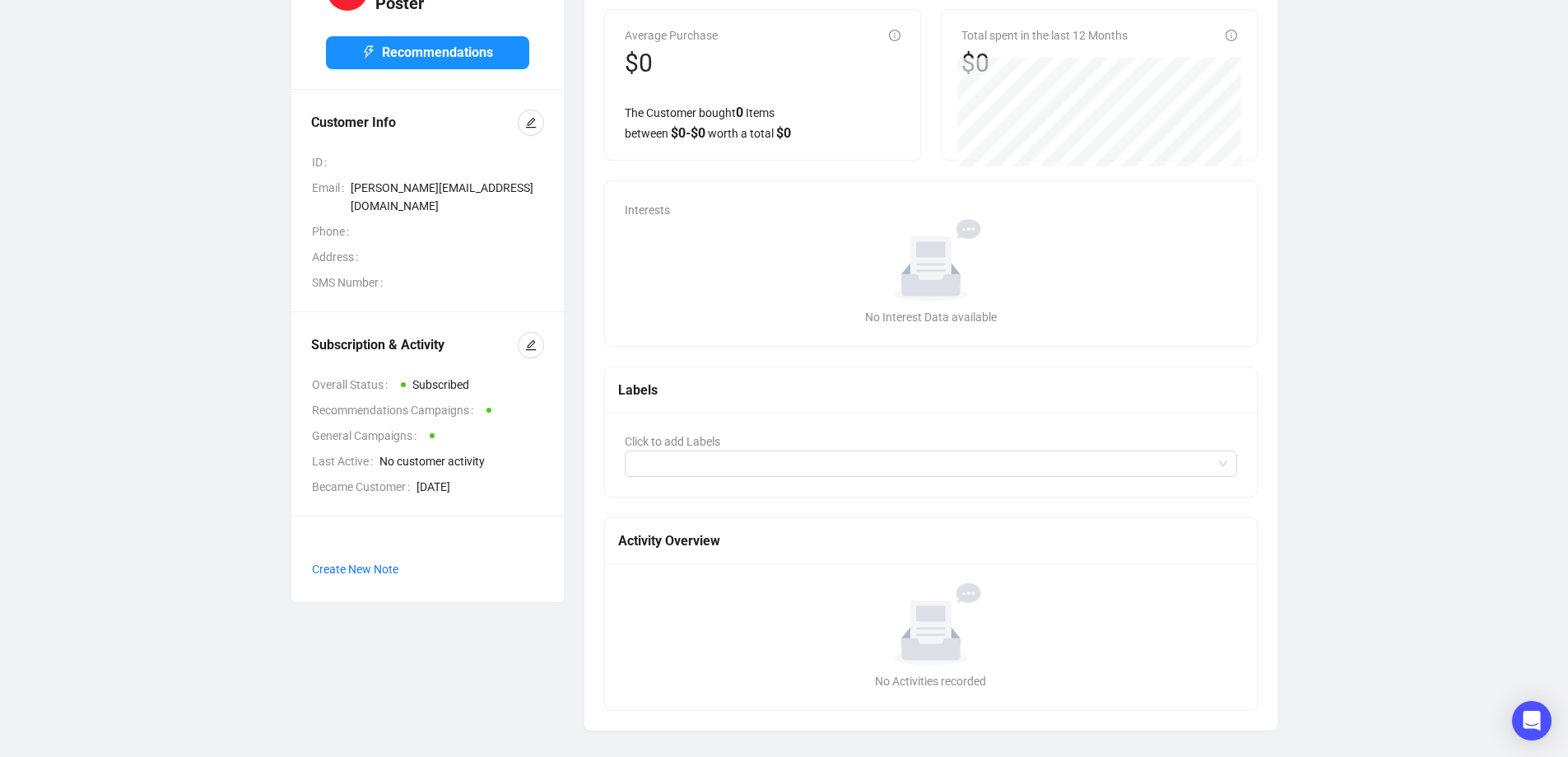
click at [724, 623] on div "No data" at bounding box center [931, 624] width 600 height 82
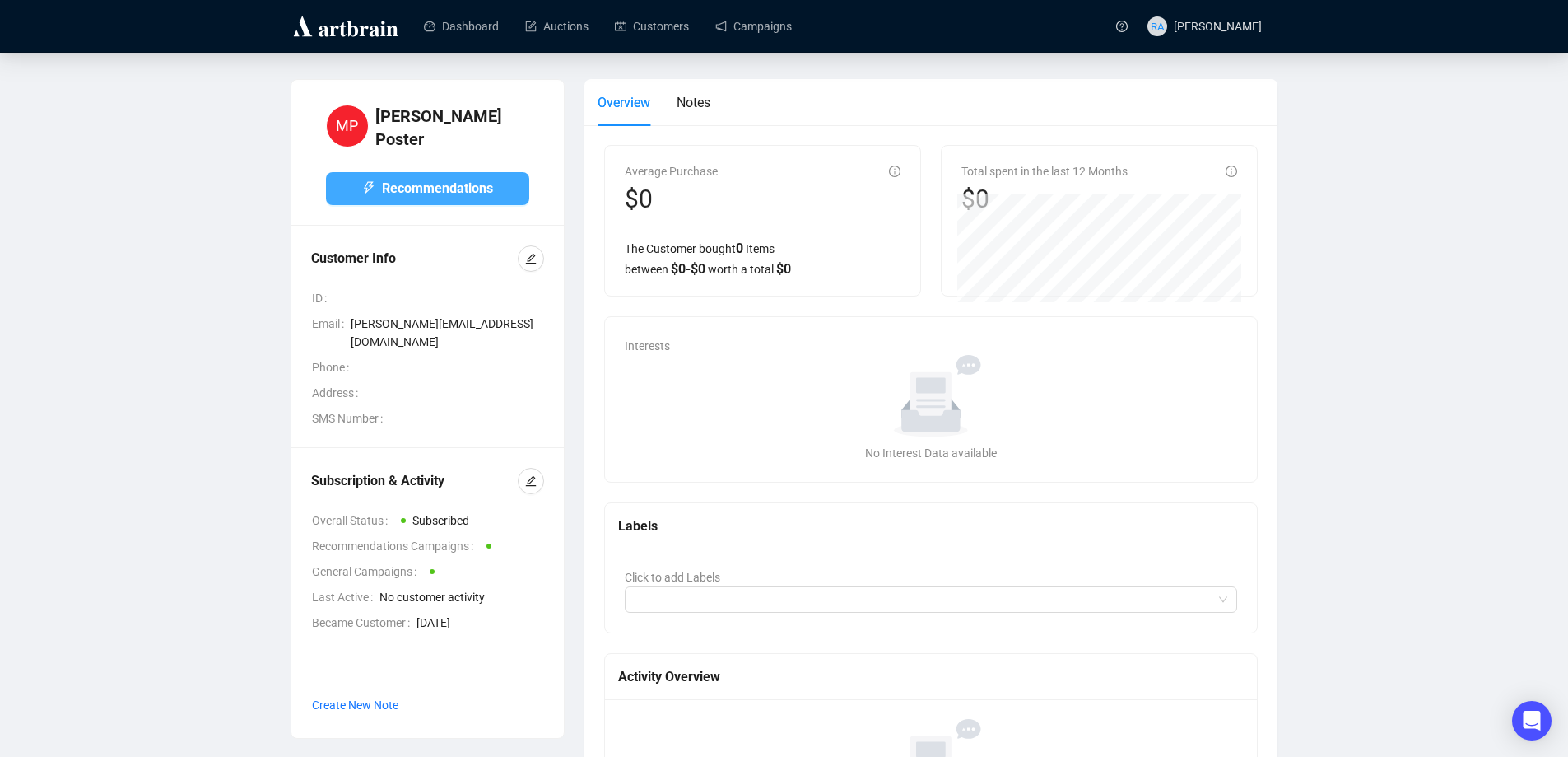
click at [447, 181] on span "Recommendations" at bounding box center [438, 187] width 112 height 20
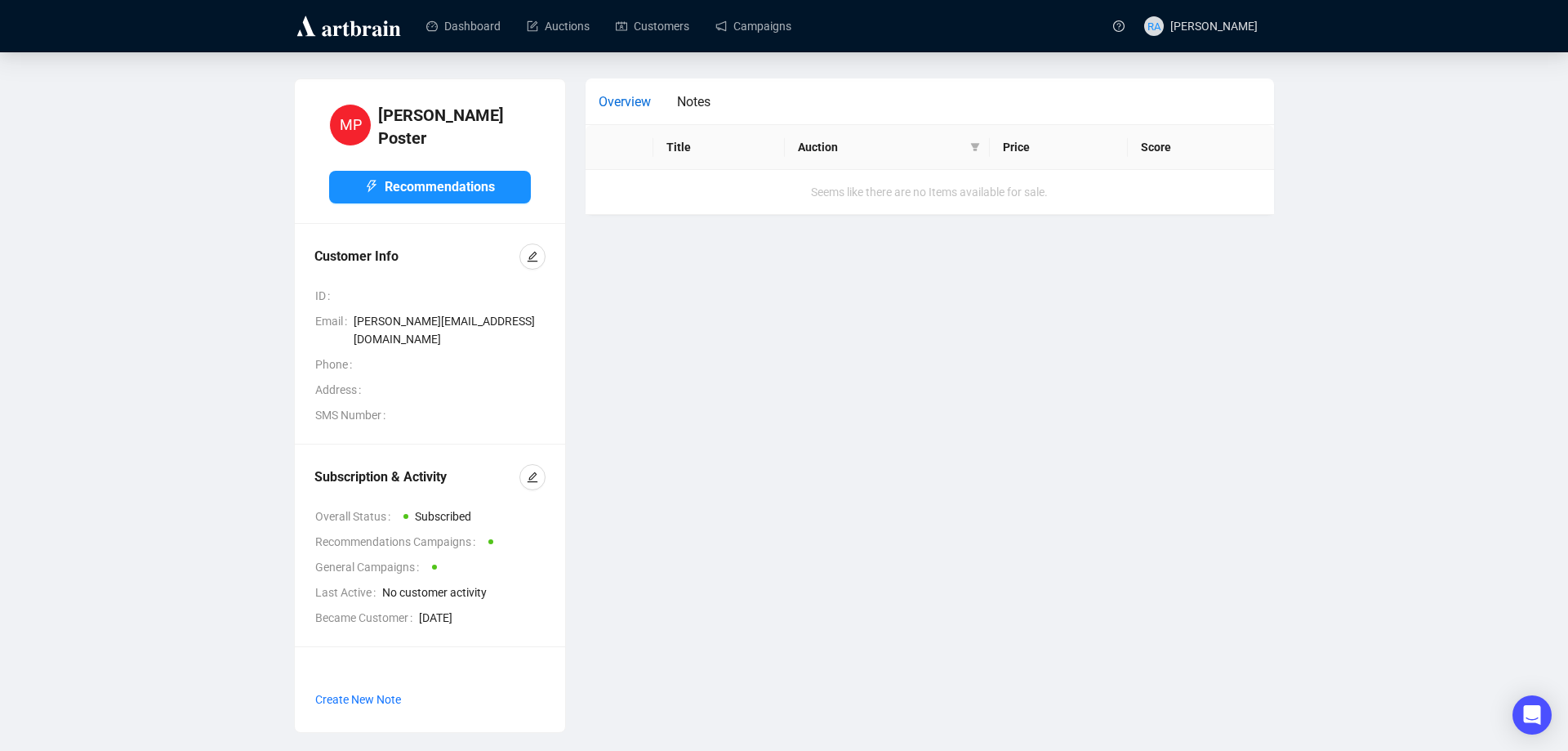
click at [637, 99] on span "Overview" at bounding box center [625, 102] width 52 height 15
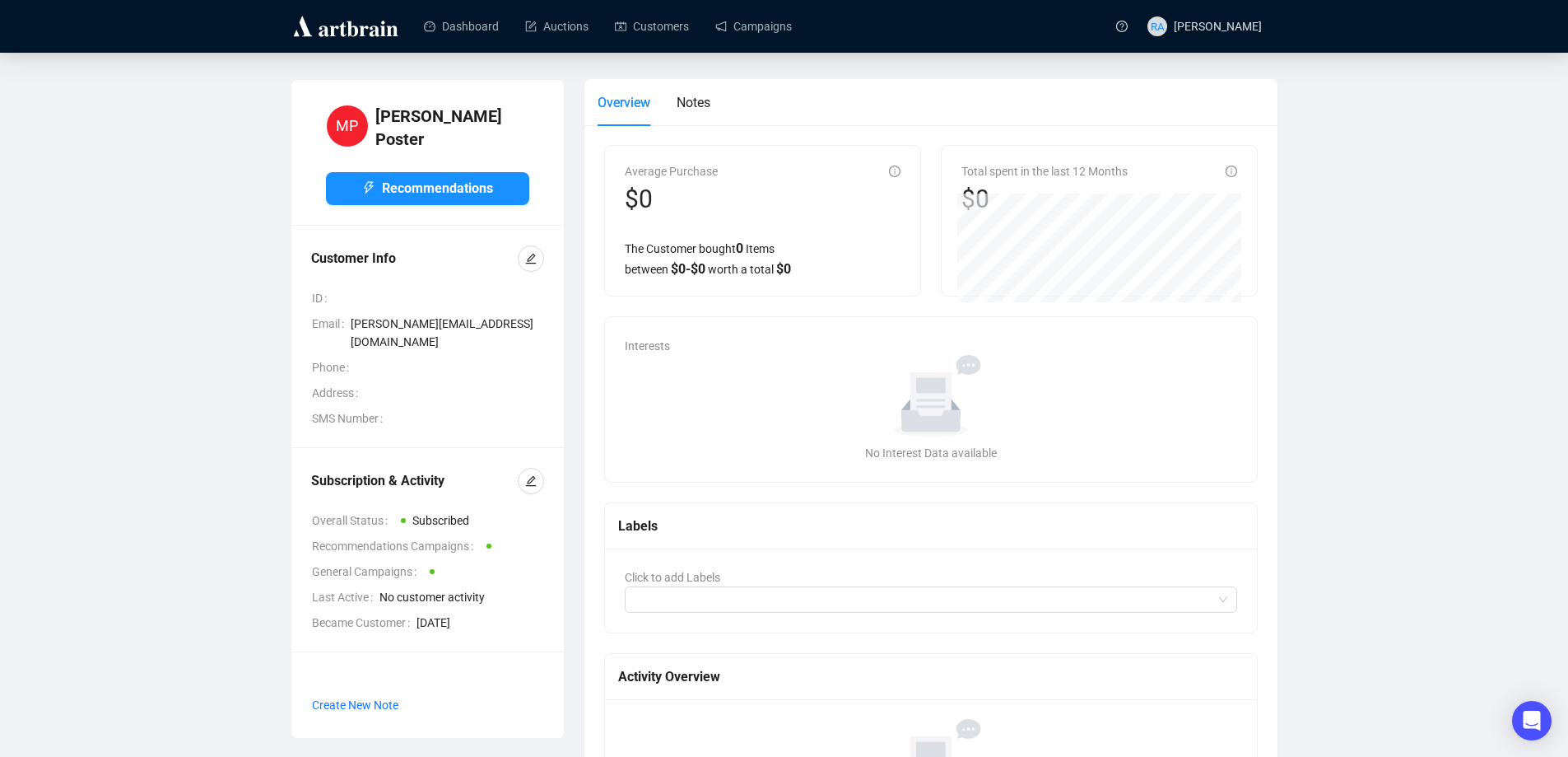
click at [1006, 450] on div "No Interest Data available" at bounding box center [931, 452] width 600 height 18
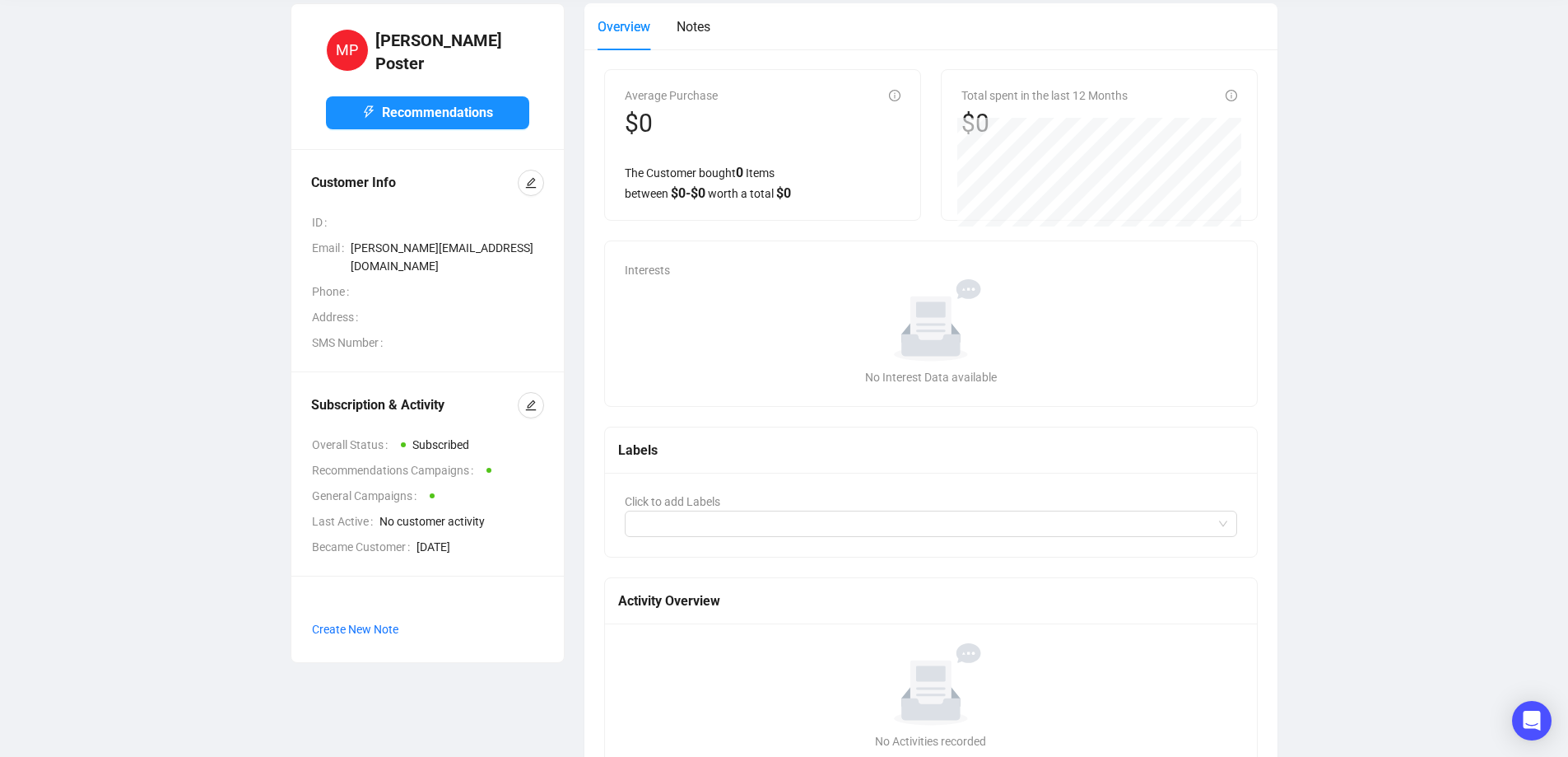
scroll to position [136, 0]
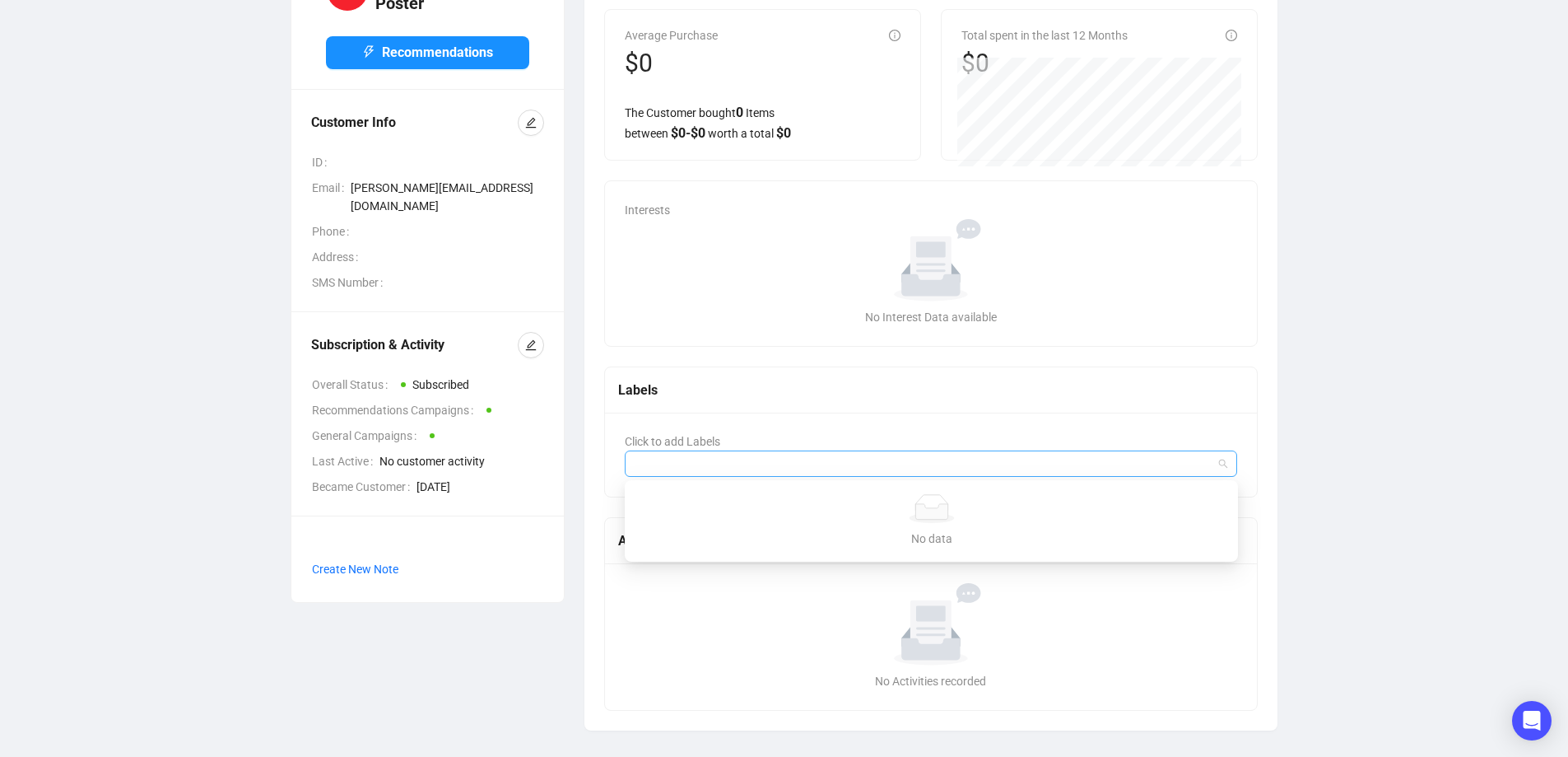
click at [1224, 464] on div at bounding box center [931, 463] width 613 height 26
type input "a"
type input "Paintings"
click at [1046, 388] on div "Labels" at bounding box center [931, 389] width 627 height 20
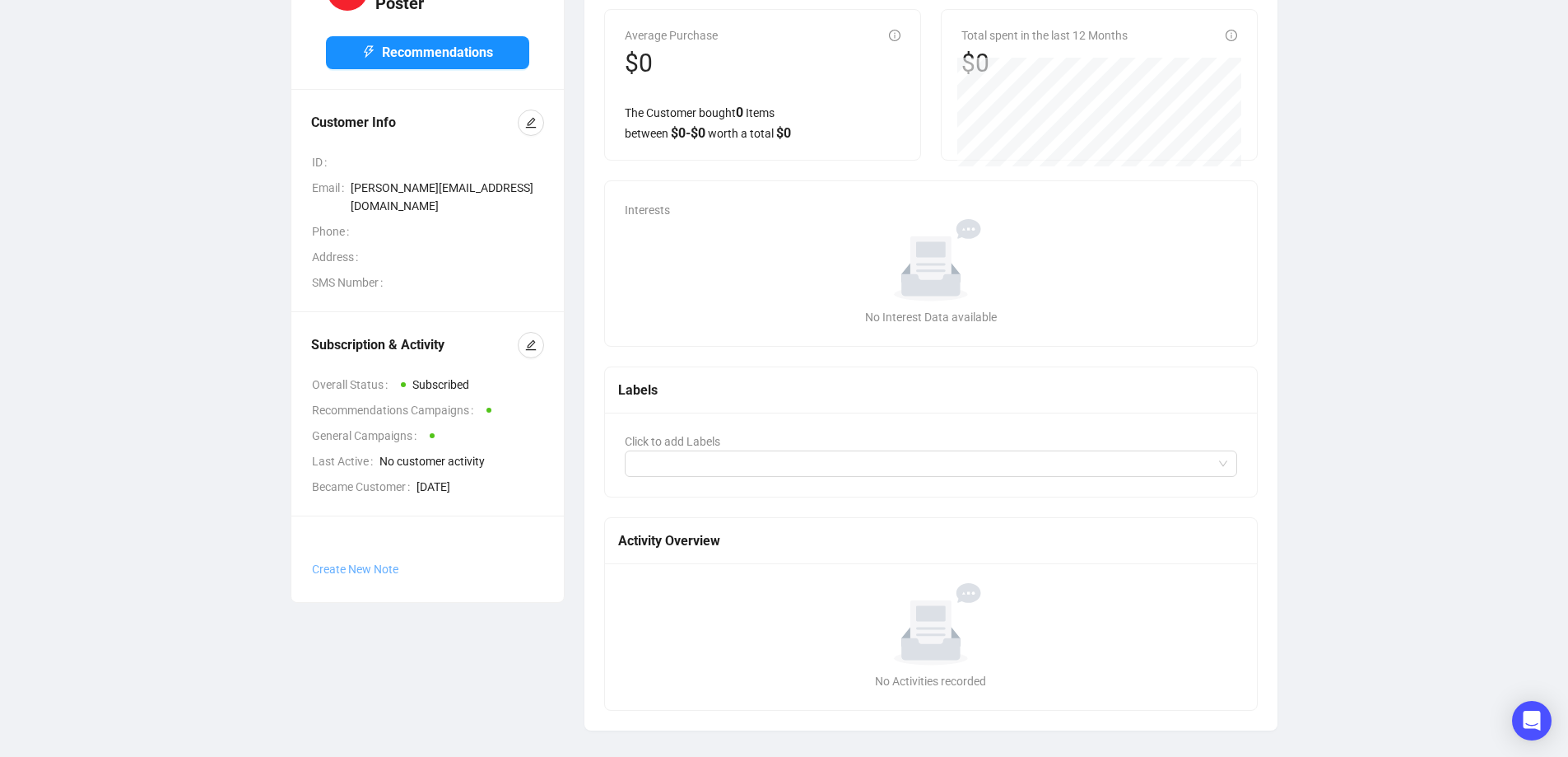
click at [364, 562] on span "Create New Note" at bounding box center [355, 569] width 86 height 14
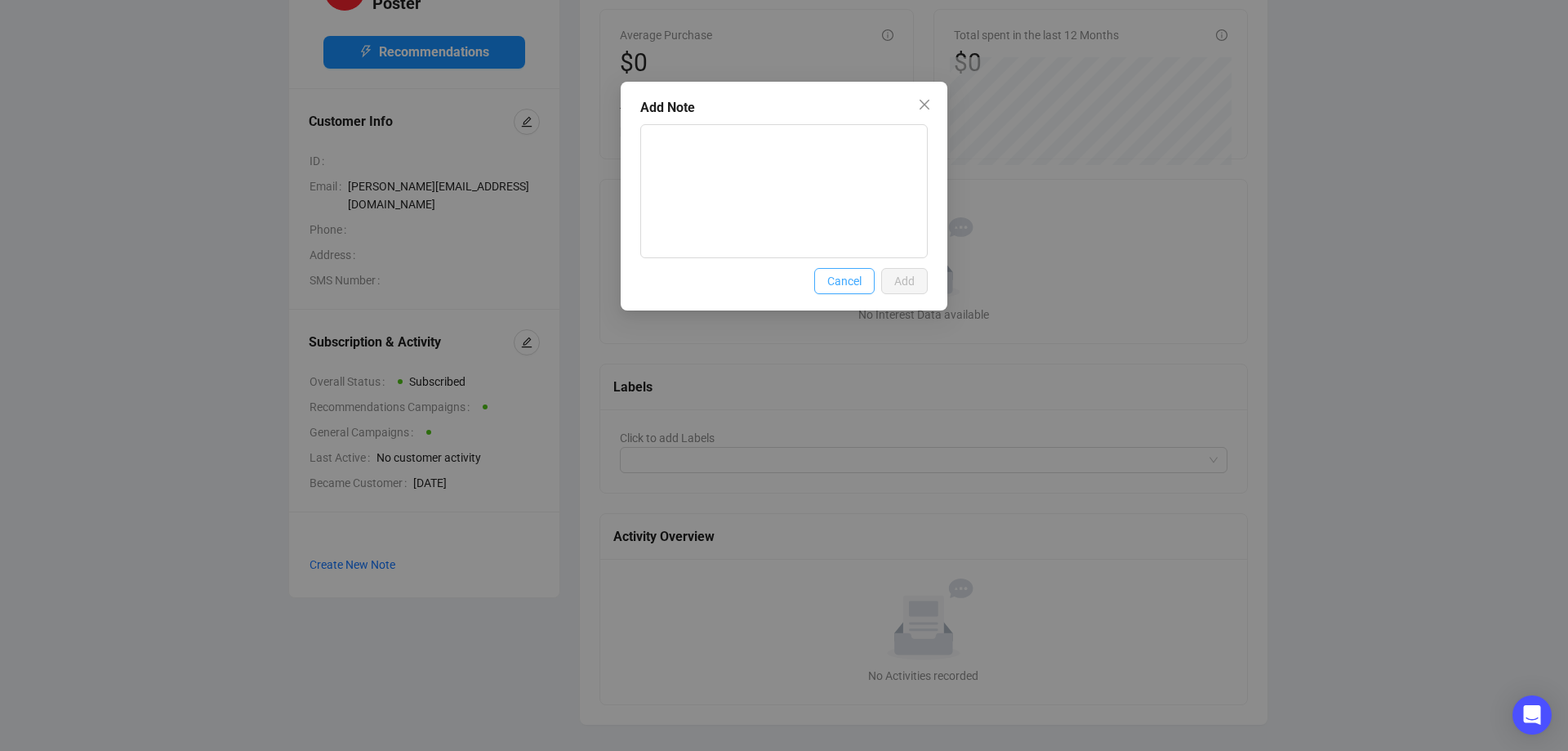
click at [848, 275] on span "Cancel" at bounding box center [844, 280] width 35 height 18
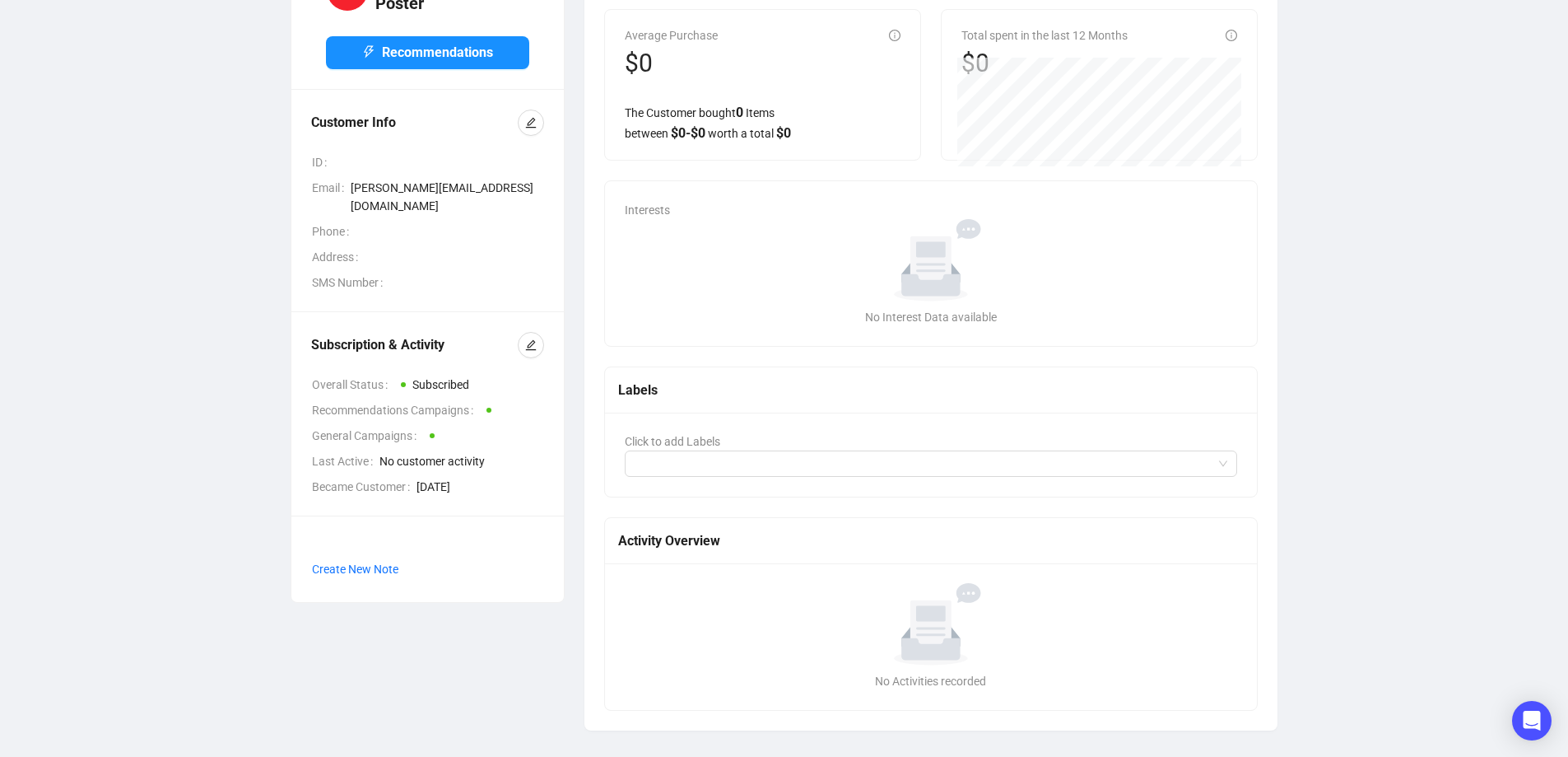
click at [1394, 583] on div "MP [PERSON_NAME] Recommendations Customer Info ID Email [PERSON_NAME][EMAIL_ADD…" at bounding box center [784, 336] width 1502 height 787
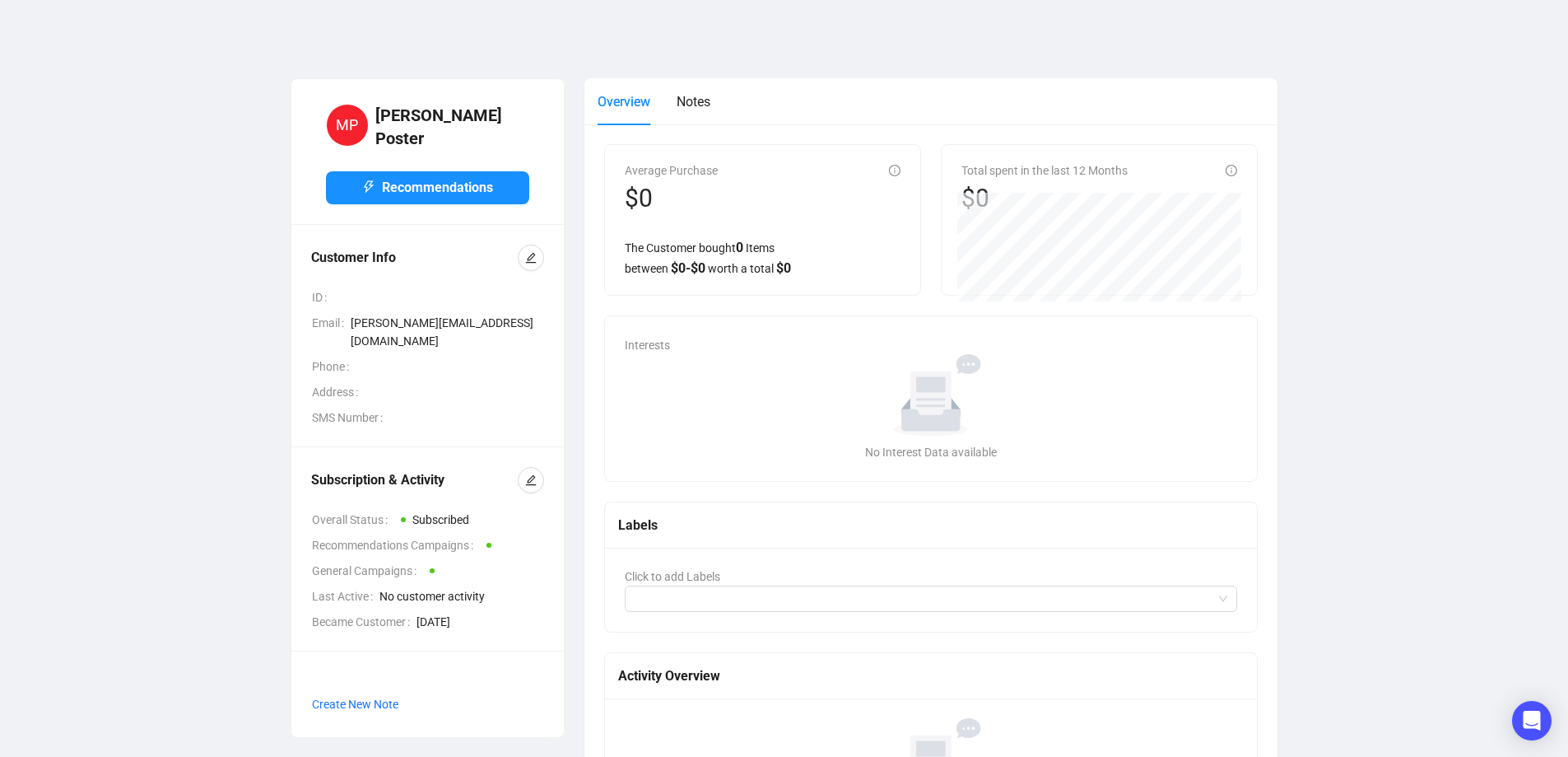
scroll to position [0, 0]
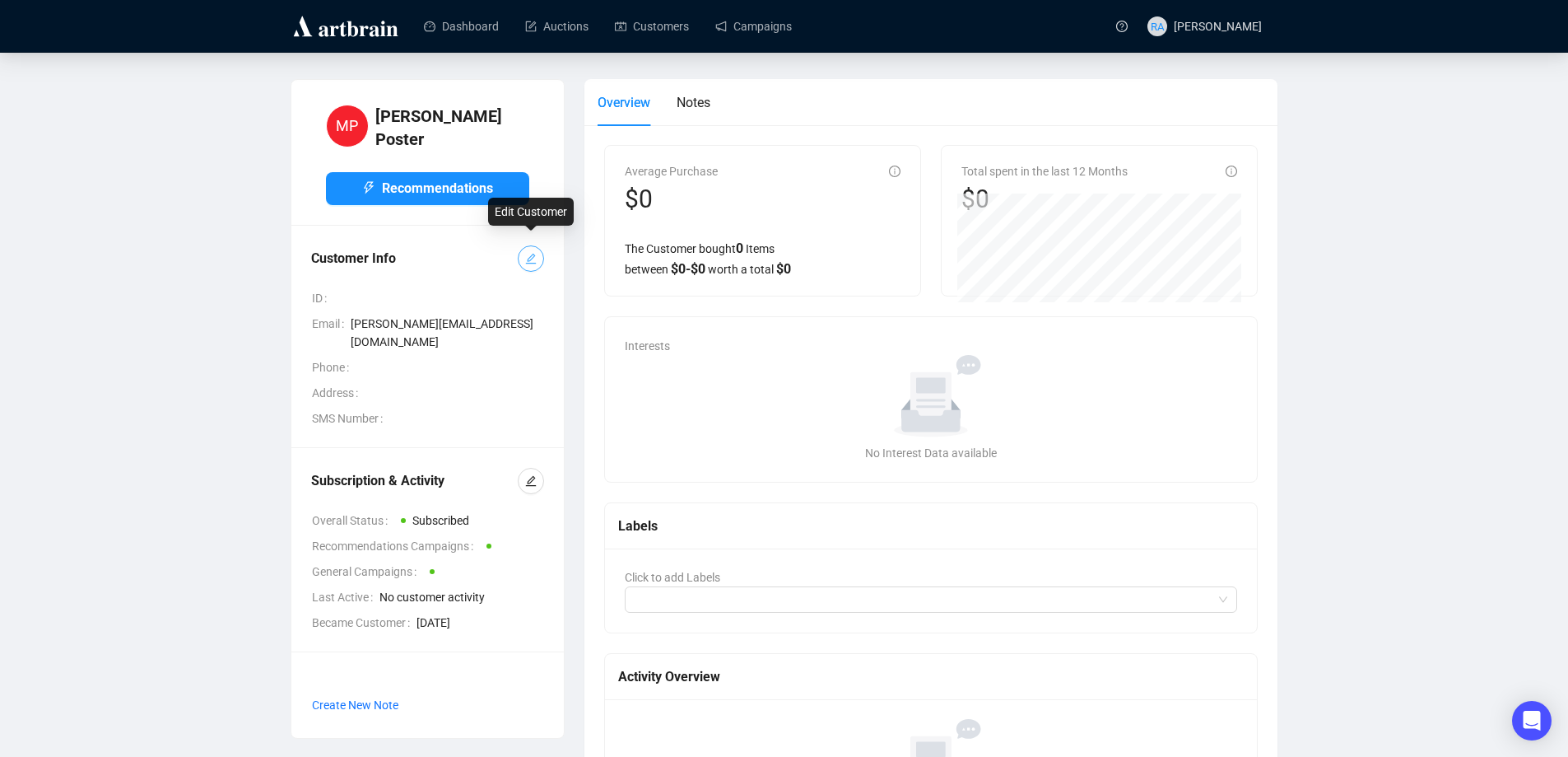
click at [534, 252] on icon "edit" at bounding box center [531, 258] width 12 height 12
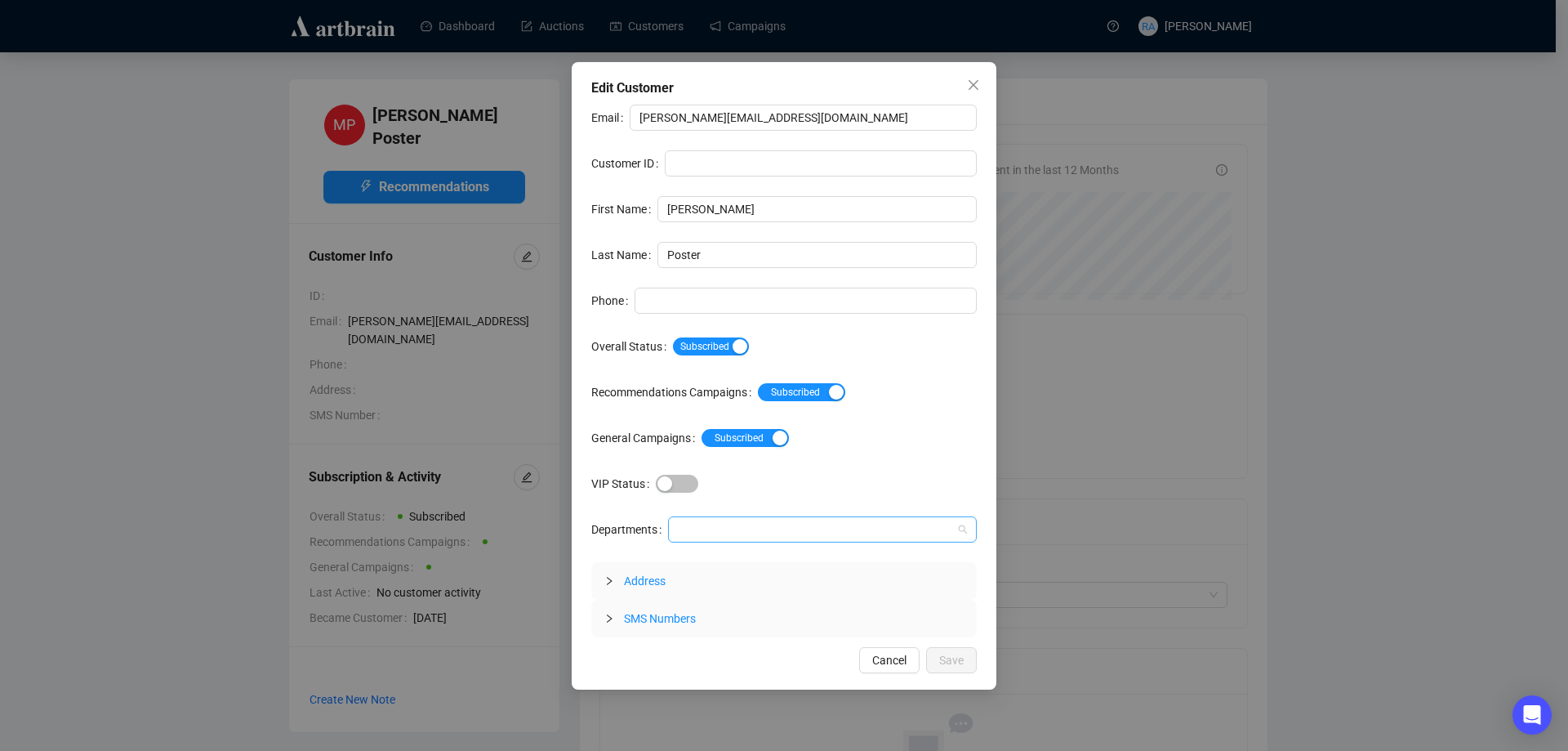
click at [707, 535] on div at bounding box center [813, 530] width 285 height 23
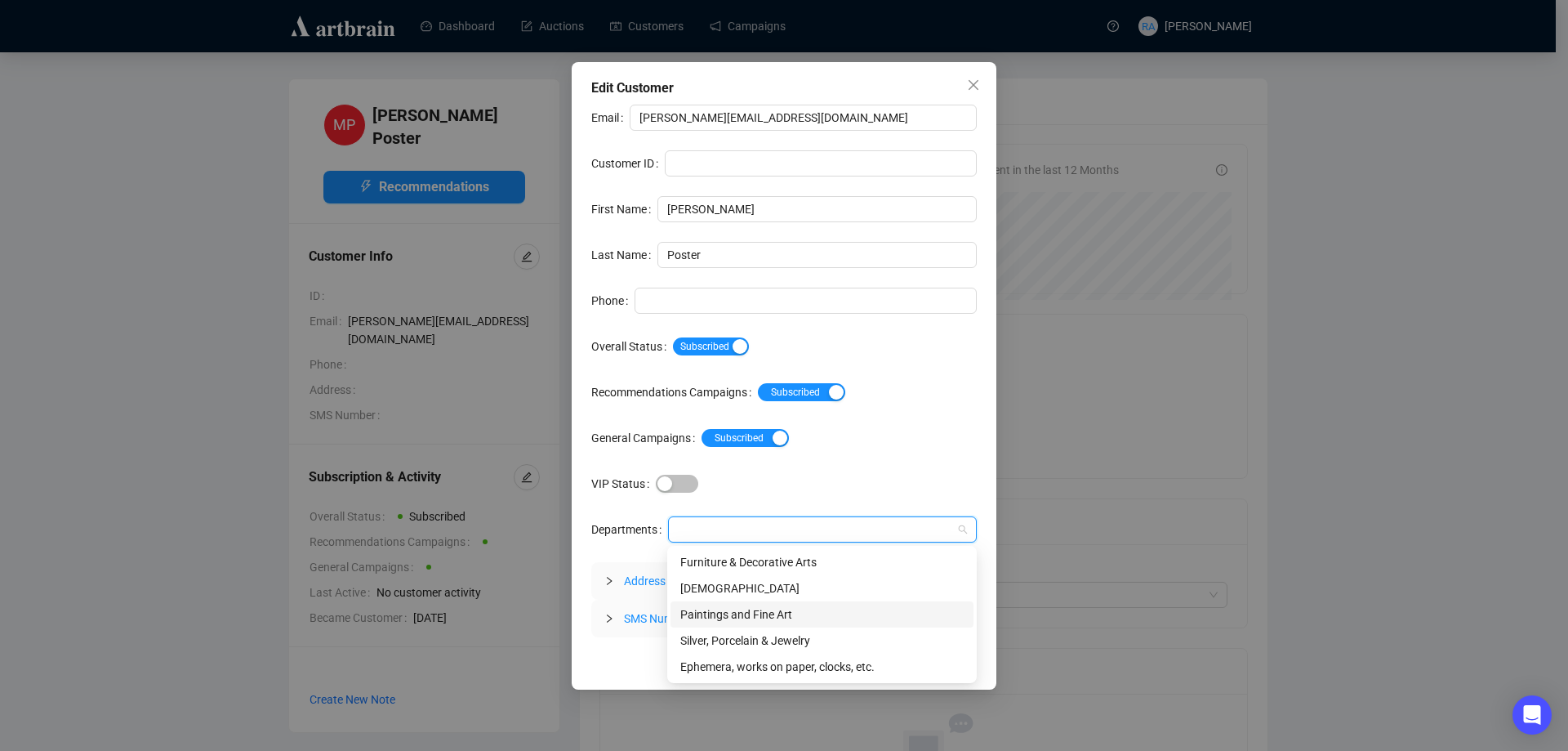
click at [719, 619] on div "Paintings and Fine Art" at bounding box center [822, 614] width 283 height 18
click at [940, 448] on div "Subscribed Unsubscribed" at bounding box center [839, 437] width 275 height 26
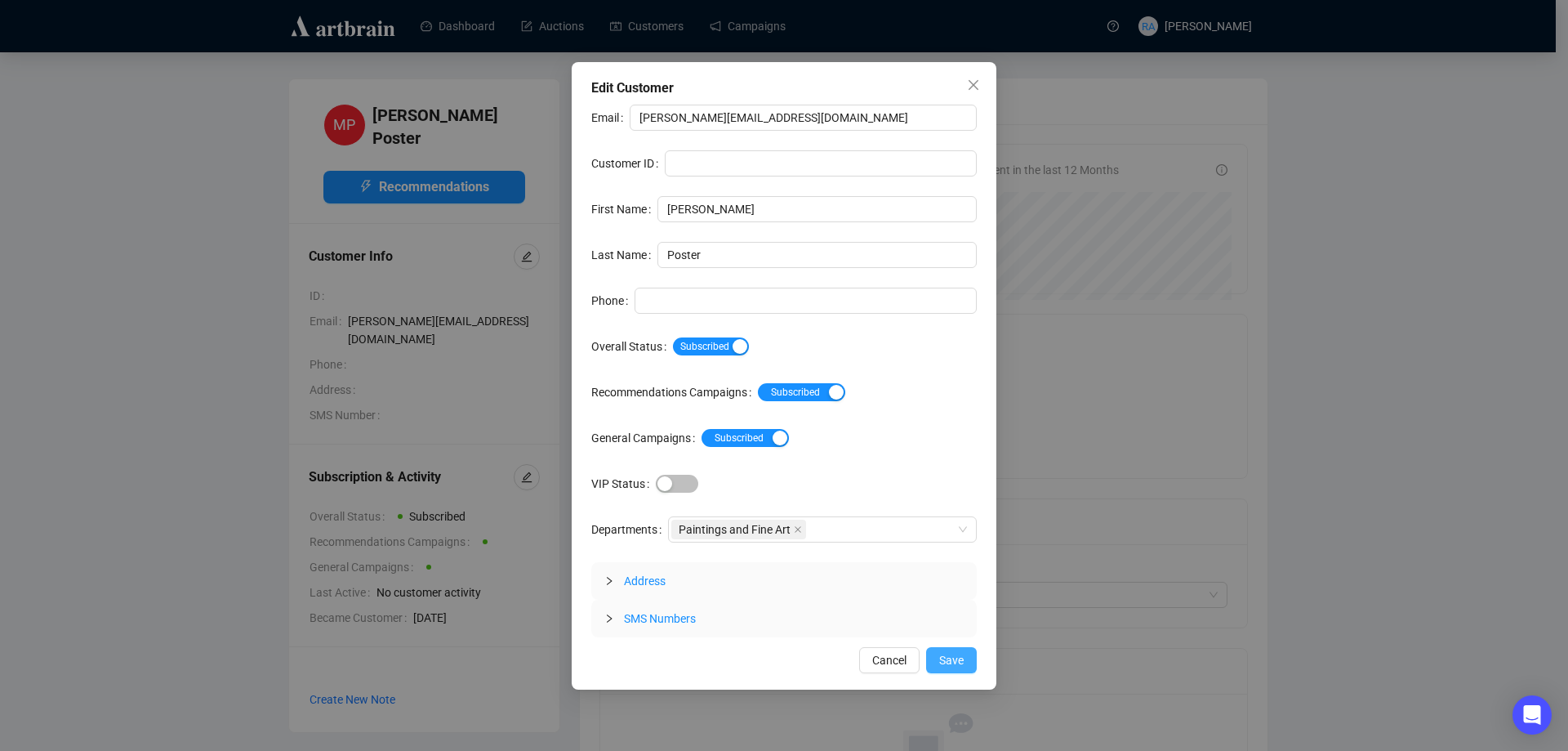
click at [951, 665] on span "Save" at bounding box center [951, 660] width 24 height 18
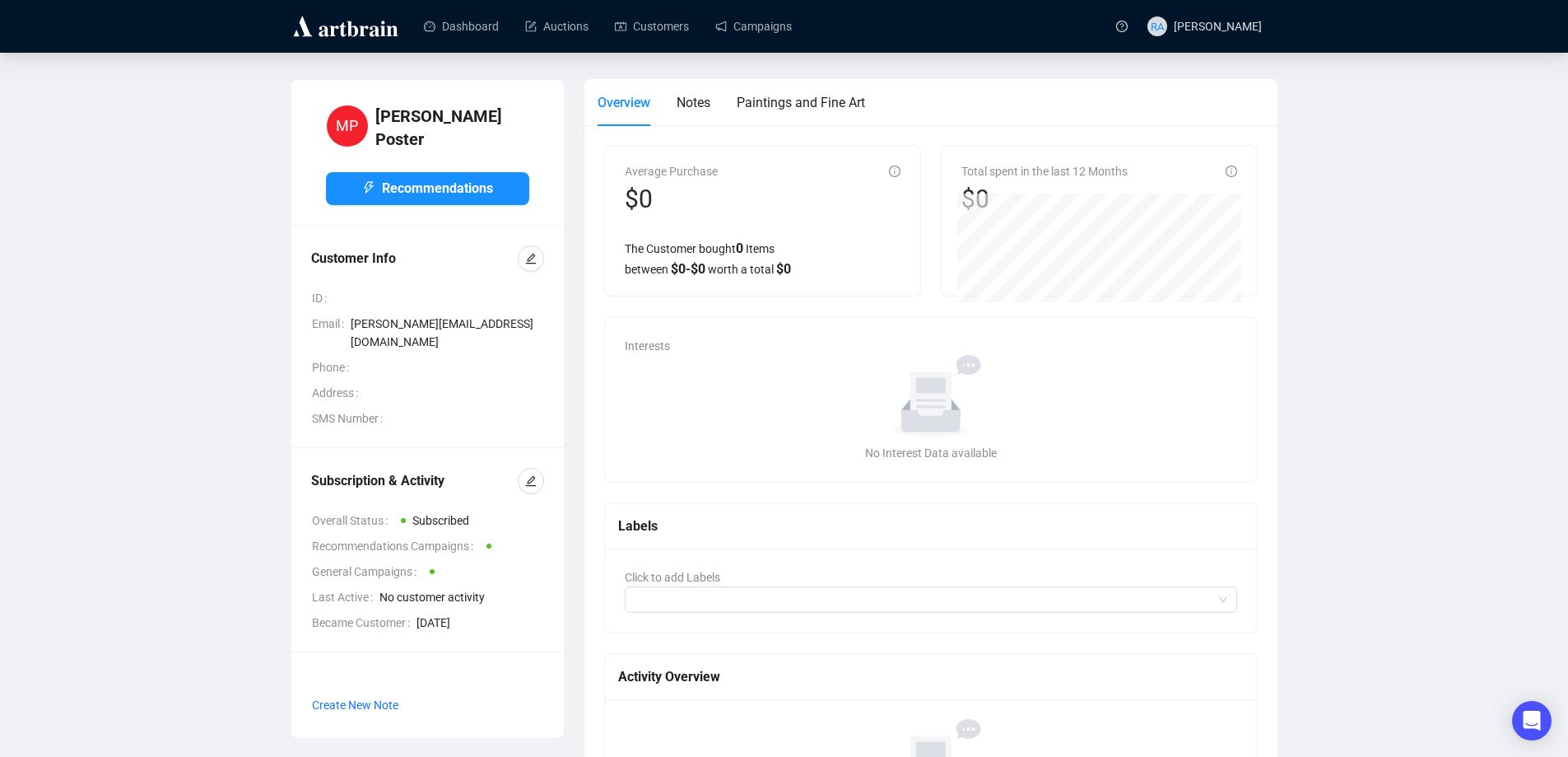
click at [1085, 383] on div "No data" at bounding box center [931, 396] width 600 height 82
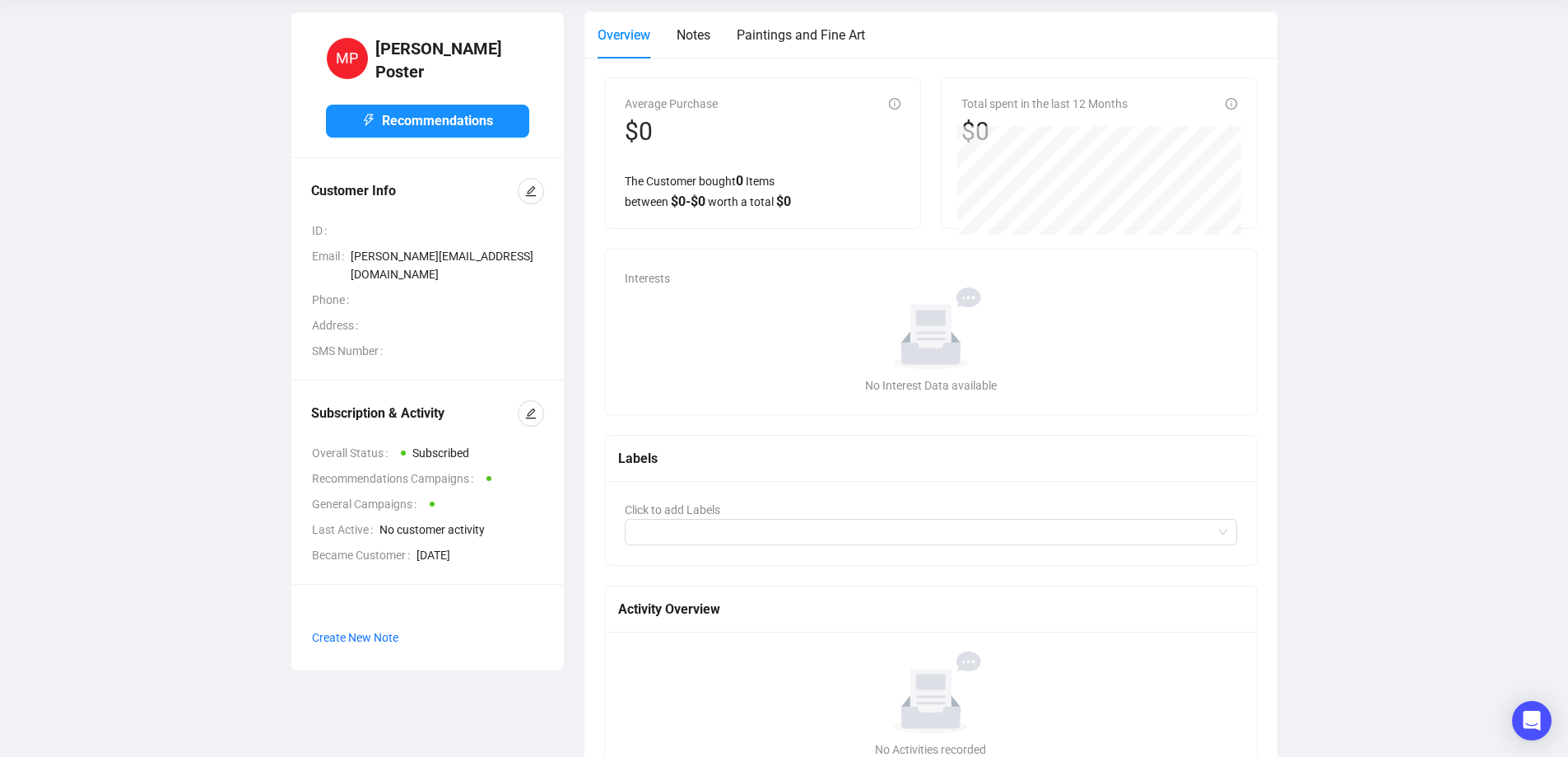
scroll to position [136, 0]
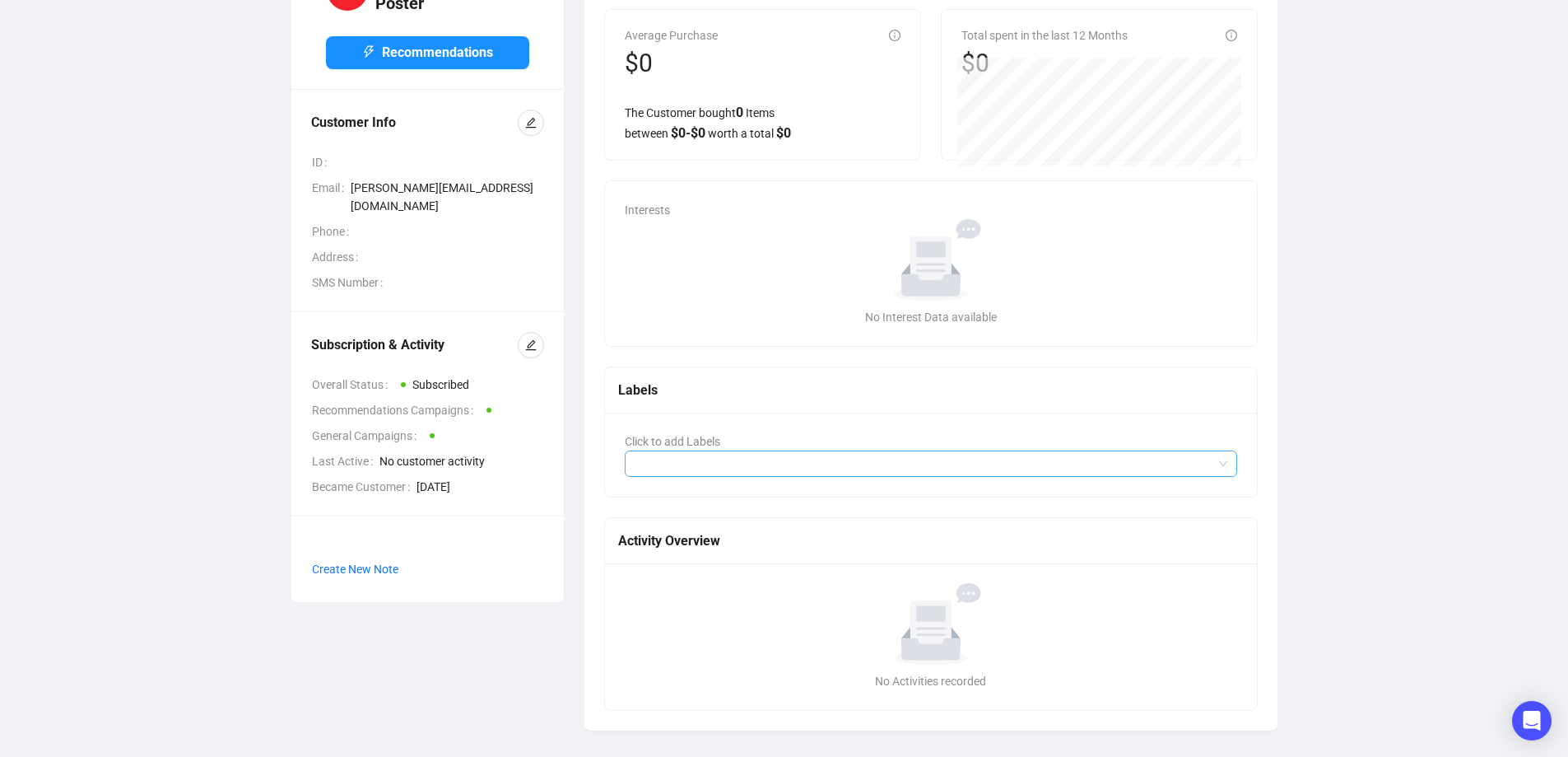
click at [973, 462] on div at bounding box center [922, 464] width 589 height 23
click at [1223, 461] on div at bounding box center [931, 463] width 613 height 26
click at [1010, 401] on div "Labels" at bounding box center [931, 390] width 653 height 47
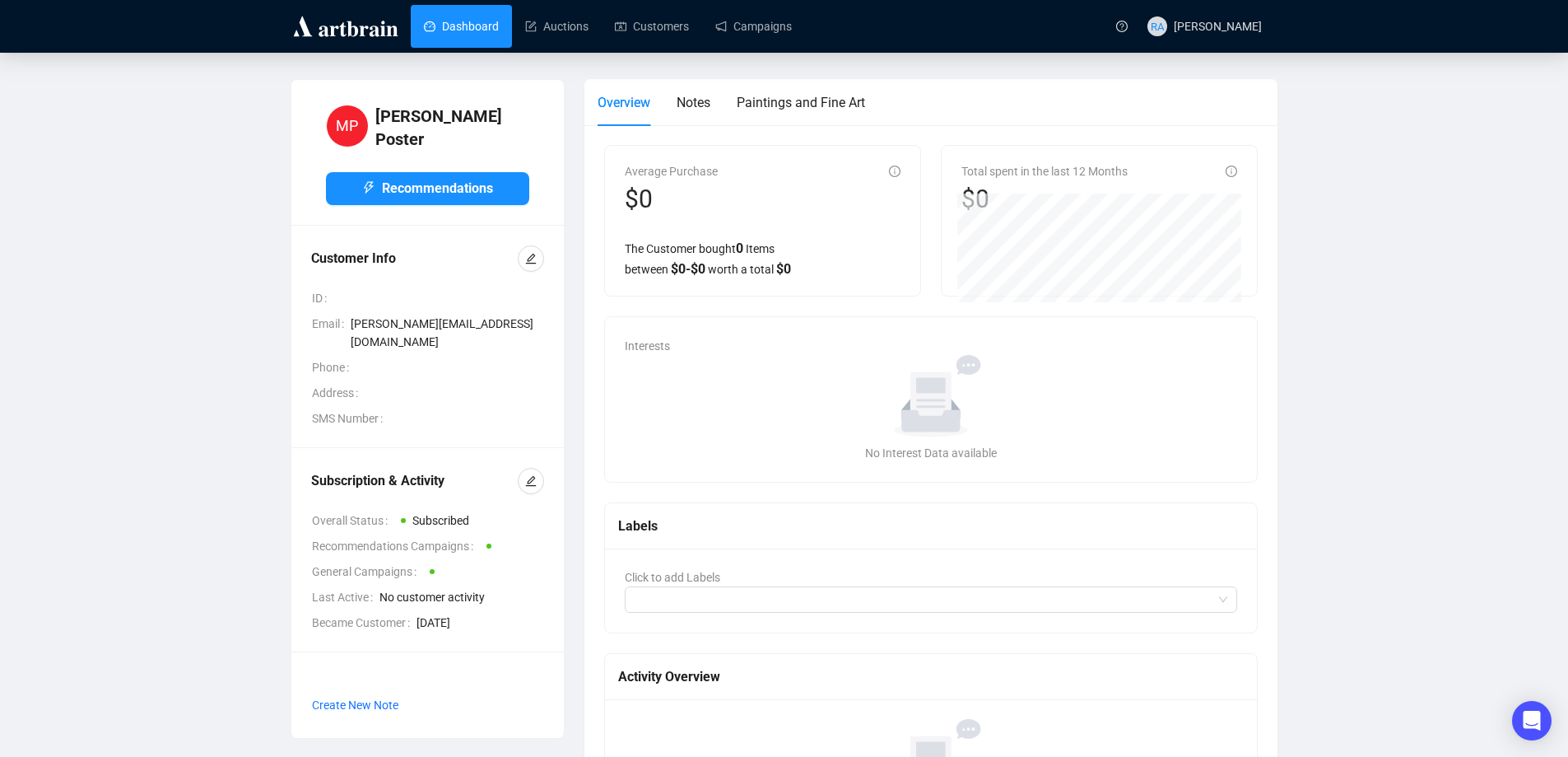
click at [474, 29] on link "Dashboard" at bounding box center [461, 26] width 75 height 43
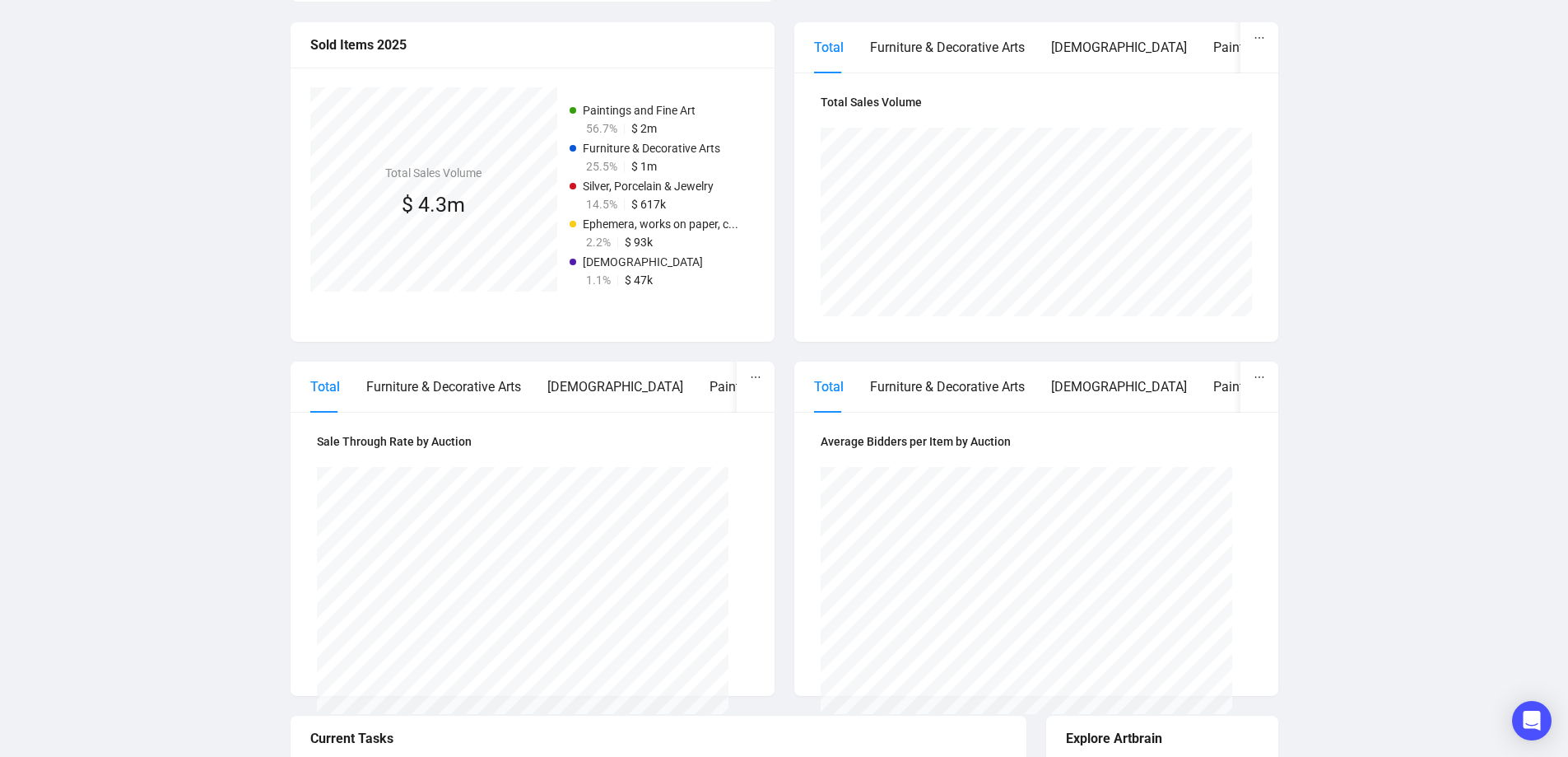
scroll to position [374, 0]
